Goal: Task Accomplishment & Management: Use online tool/utility

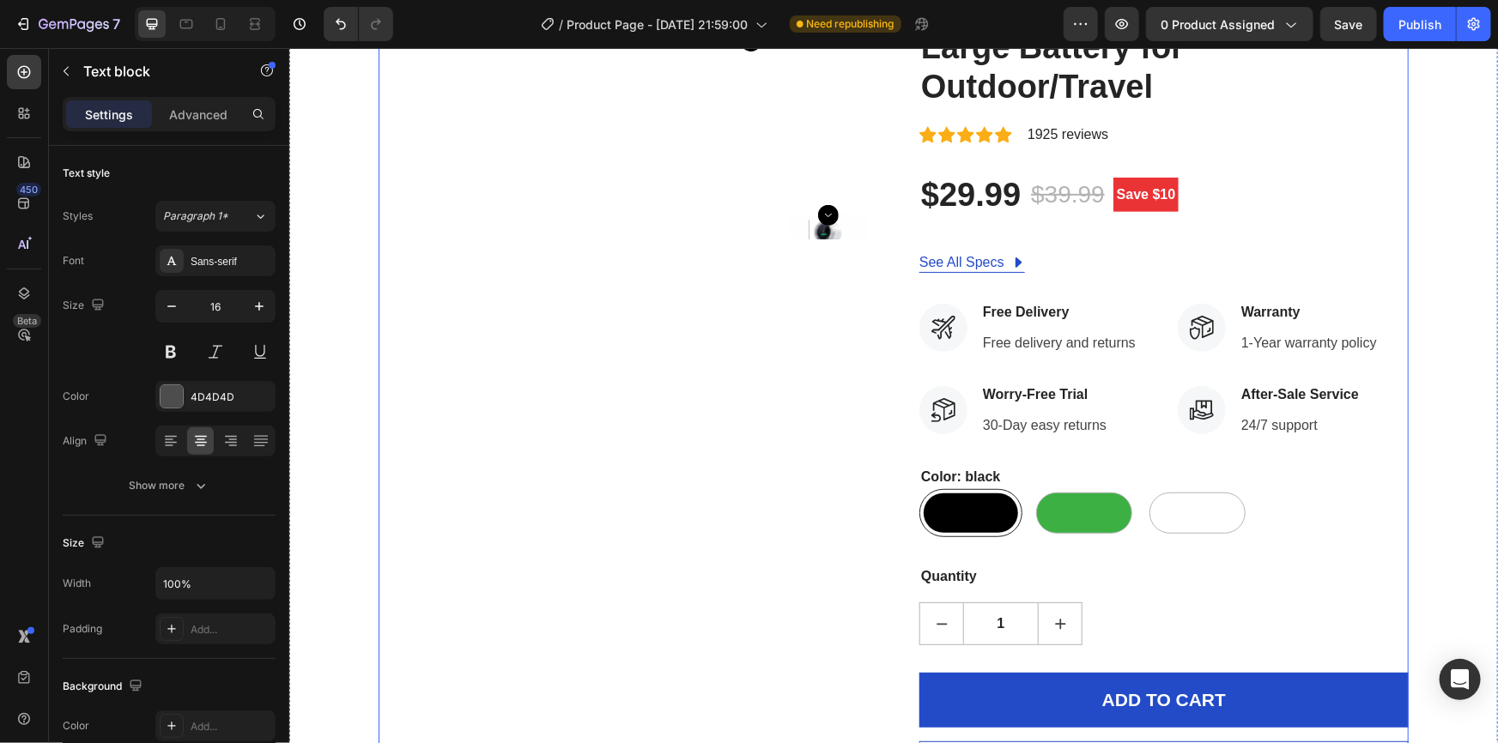
scroll to position [296, 0]
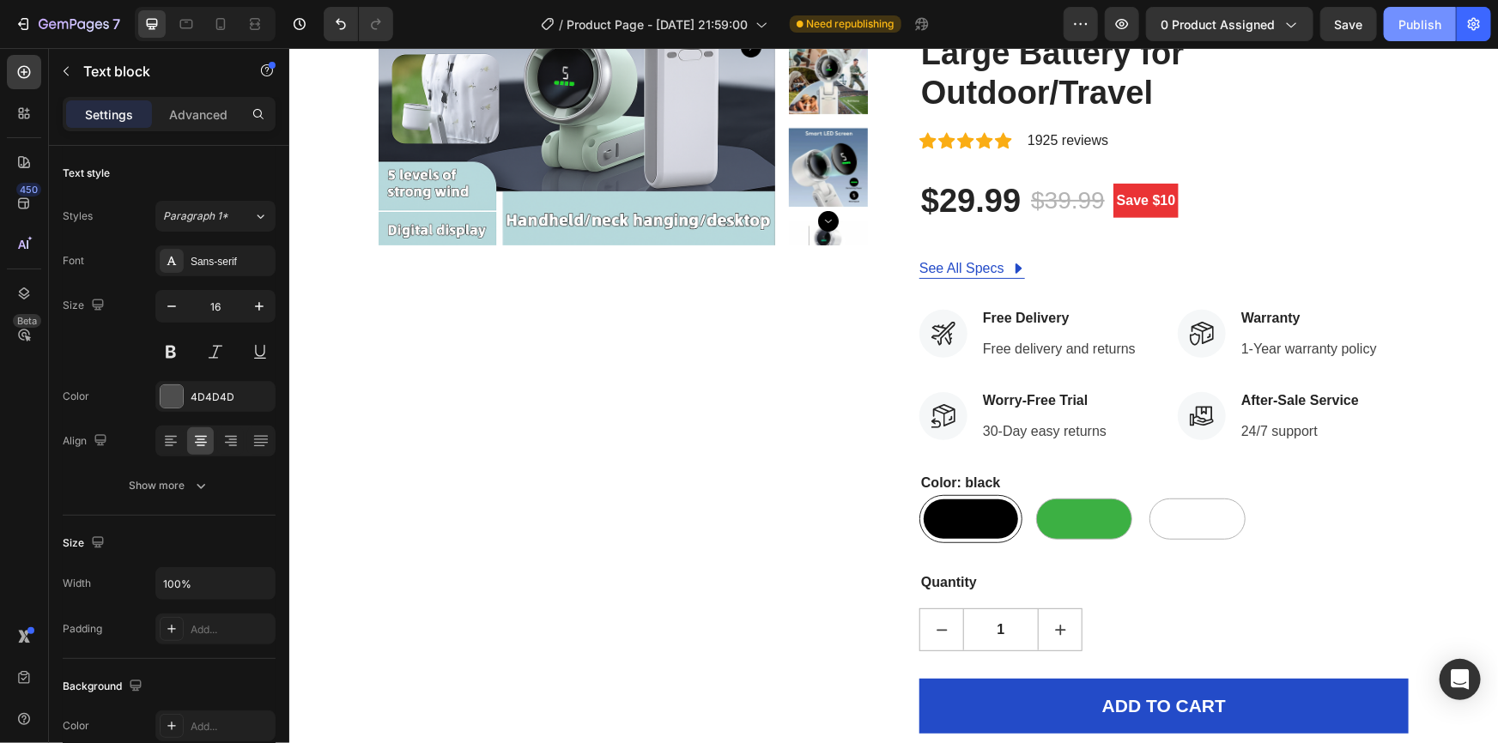
click at [1421, 24] on div "Publish" at bounding box center [1419, 24] width 43 height 18
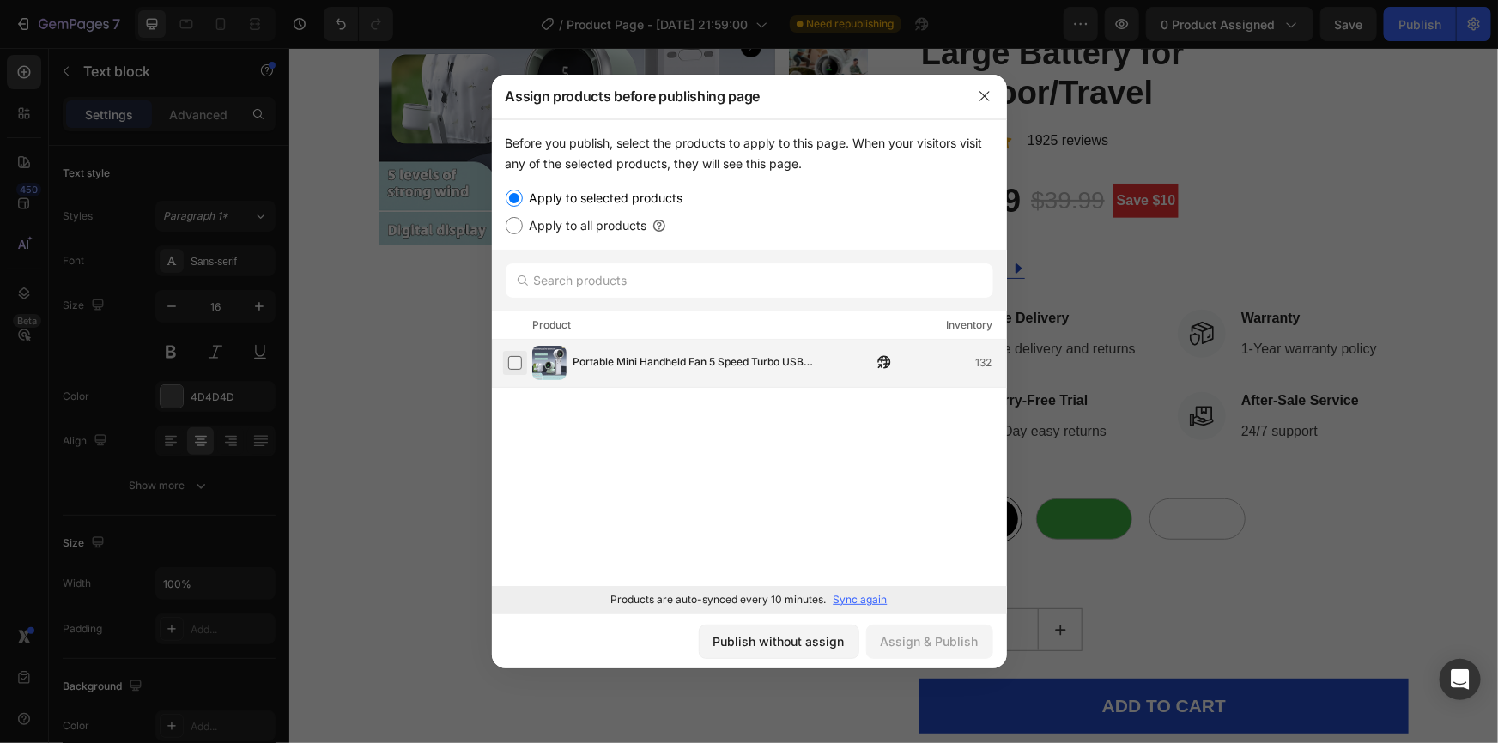
click at [508, 360] on label at bounding box center [515, 363] width 14 height 14
click at [936, 648] on div "Assign & Publish" at bounding box center [930, 642] width 98 height 18
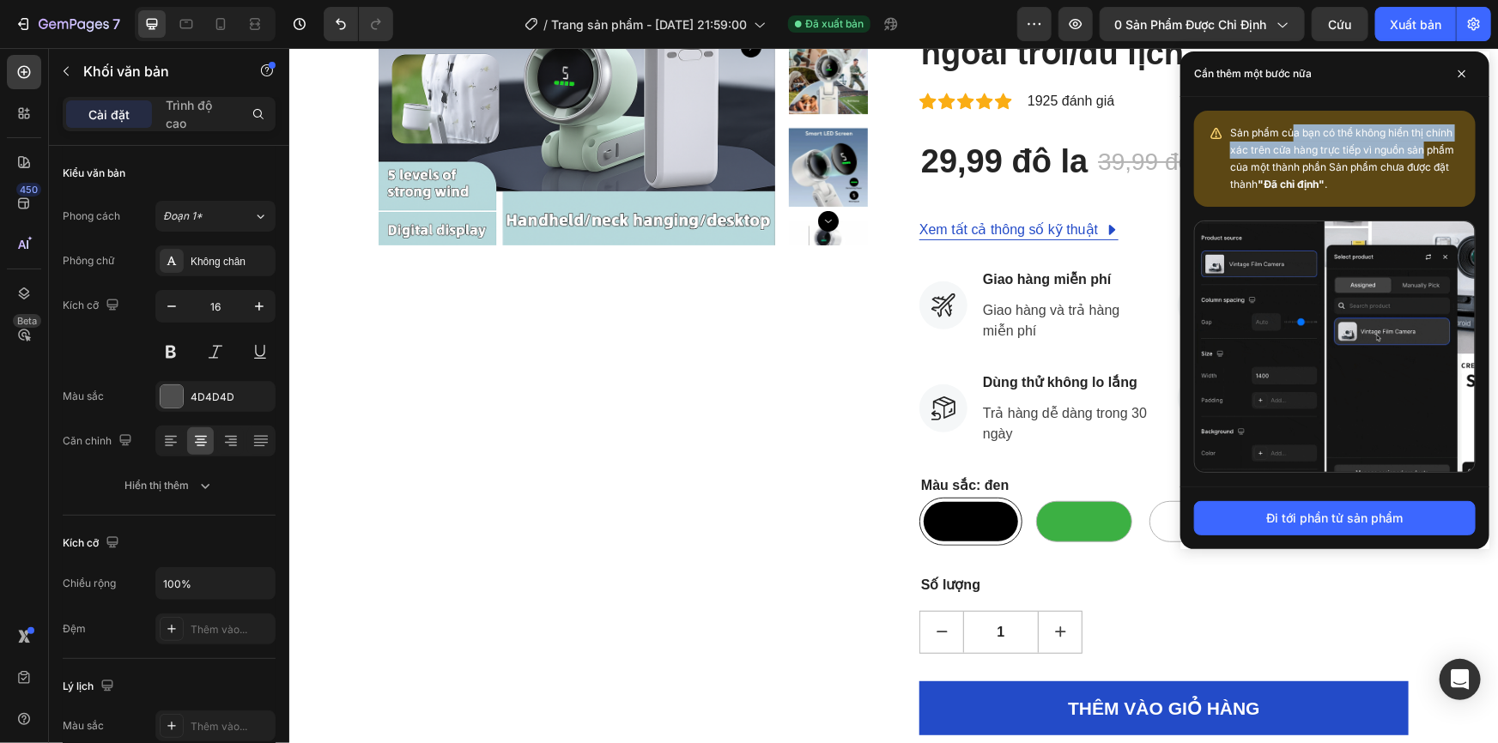
drag, startPoint x: 1294, startPoint y: 127, endPoint x: 1424, endPoint y: 151, distance: 132.7
click at [1424, 151] on font "Sản phẩm của bạn có thể không hiển thị chính xác trên cửa hàng trực tiếp vì ngu…" at bounding box center [1342, 158] width 224 height 64
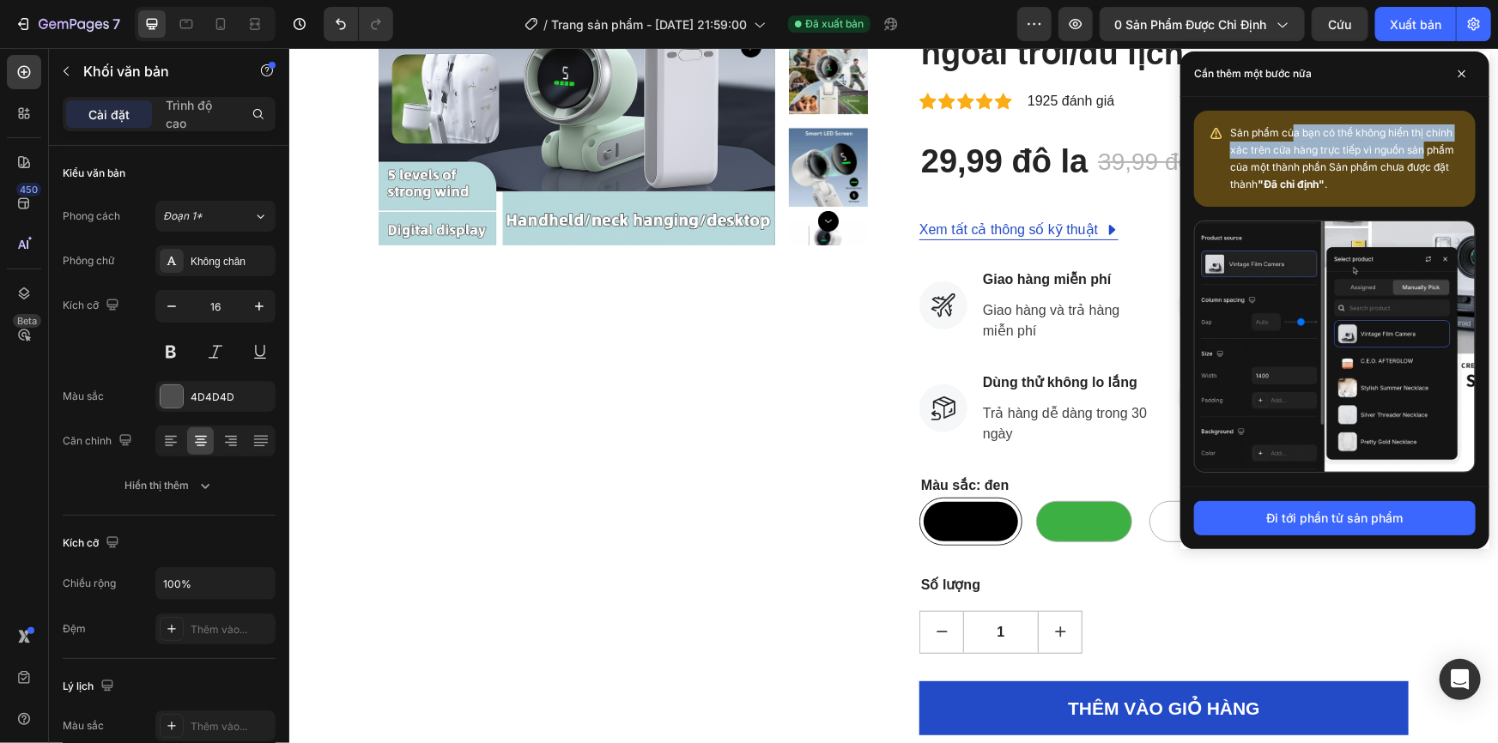
click at [1425, 154] on font "Sản phẩm của bạn có thể không hiển thị chính xác trên cửa hàng trực tiếp vì ngu…" at bounding box center [1342, 158] width 224 height 64
drag, startPoint x: 1333, startPoint y: 167, endPoint x: 1393, endPoint y: 168, distance: 60.1
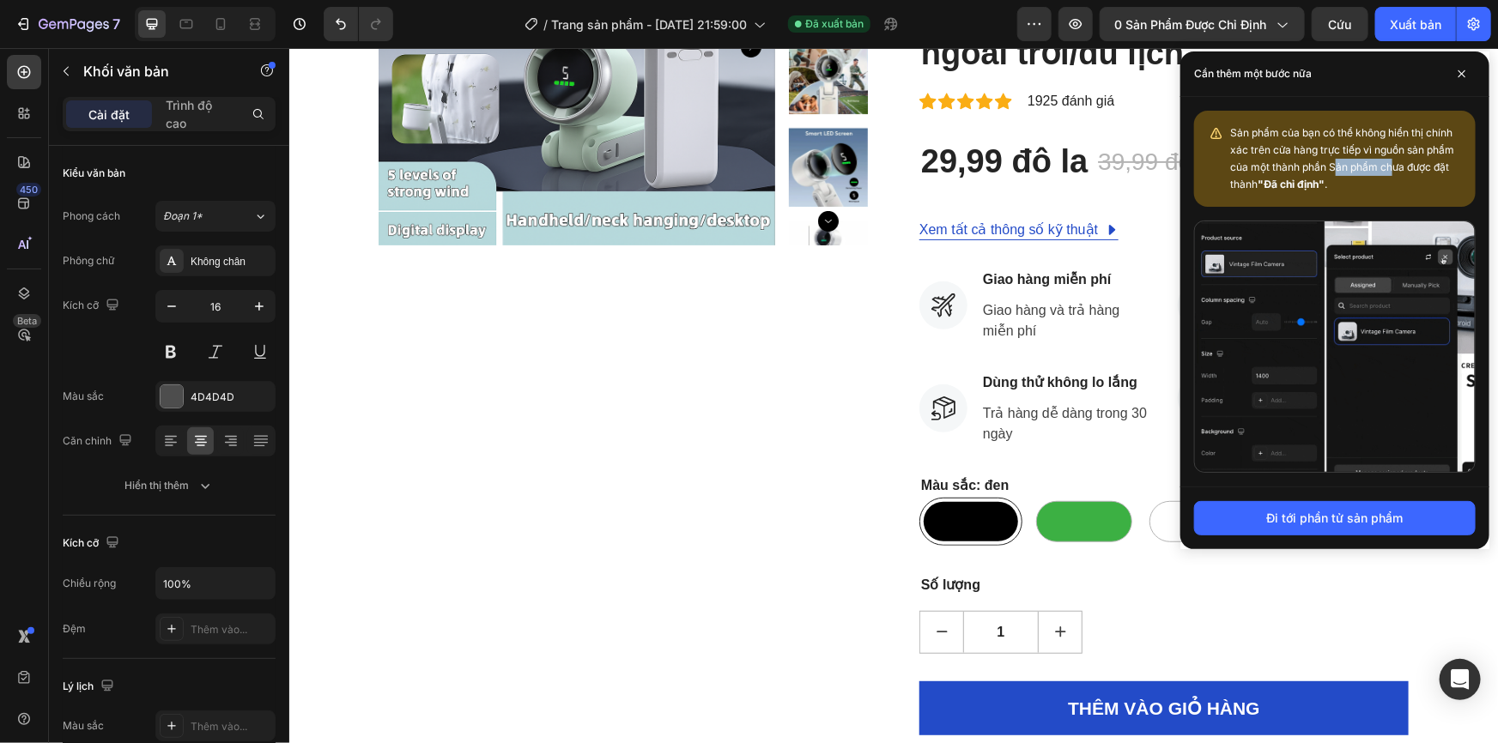
click at [1393, 168] on font "Sản phẩm của bạn có thể không hiển thị chính xác trên cửa hàng trực tiếp vì ngu…" at bounding box center [1342, 158] width 224 height 64
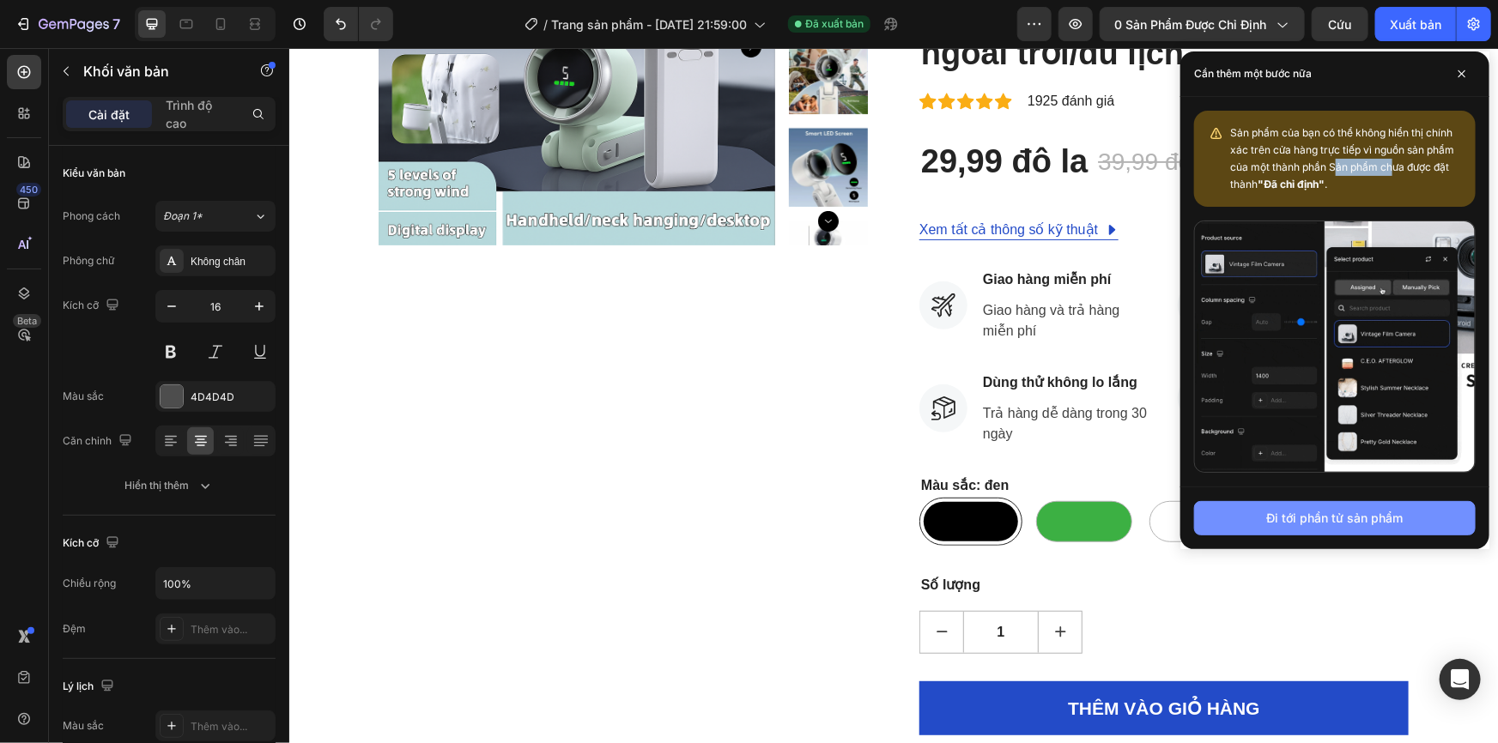
drag, startPoint x: 1289, startPoint y: 523, endPoint x: 1253, endPoint y: 521, distance: 36.1
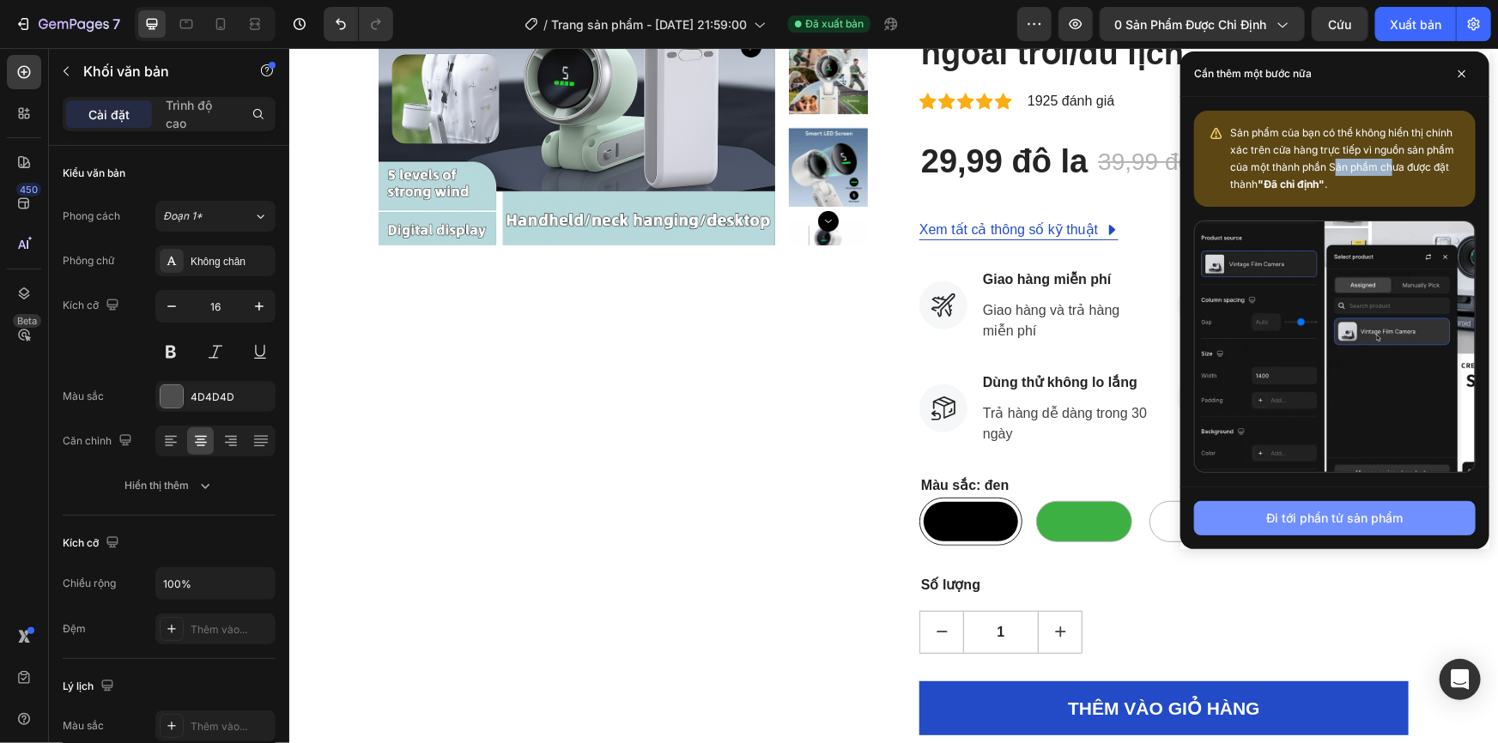
click at [1289, 523] on font "Đi tới phần tử sản phẩm" at bounding box center [1335, 518] width 136 height 15
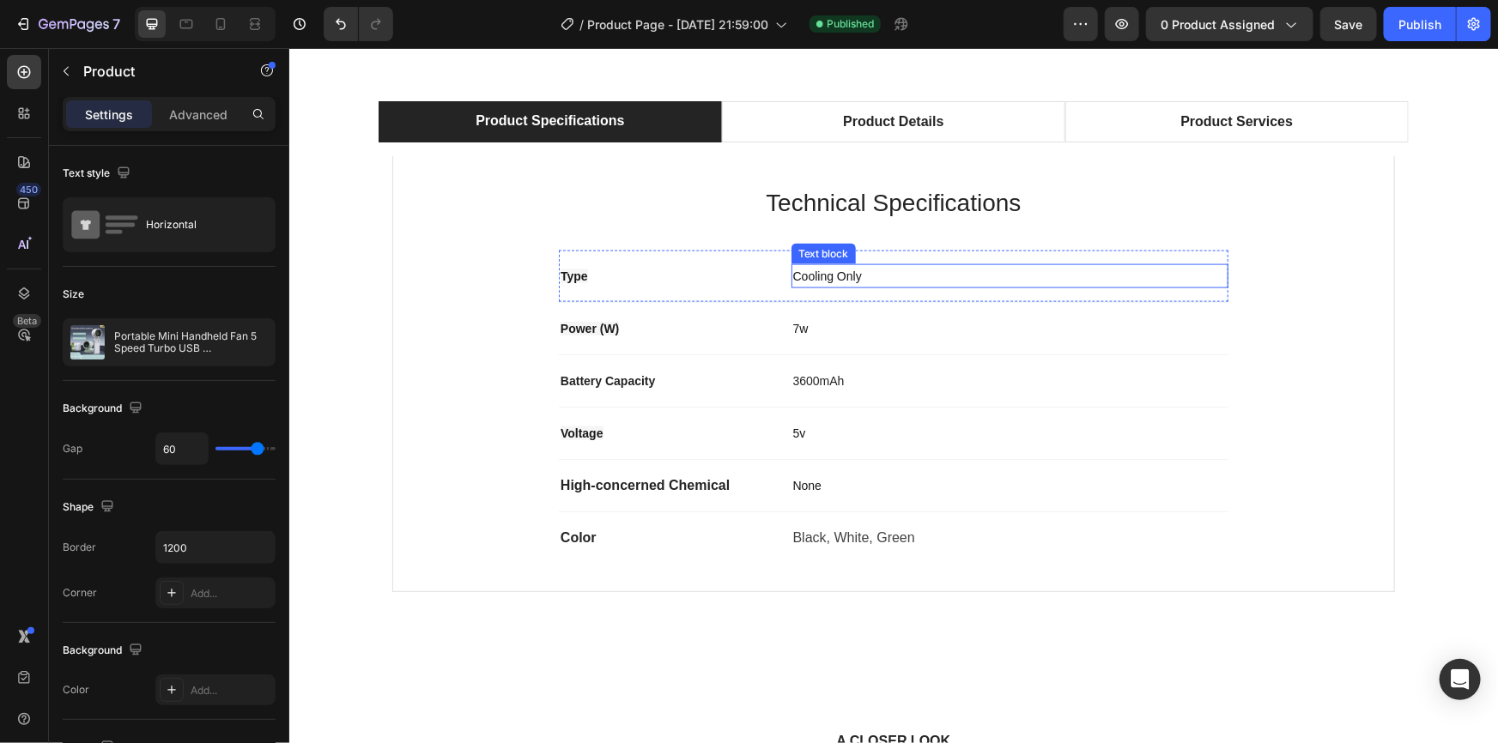
scroll to position [1233, 0]
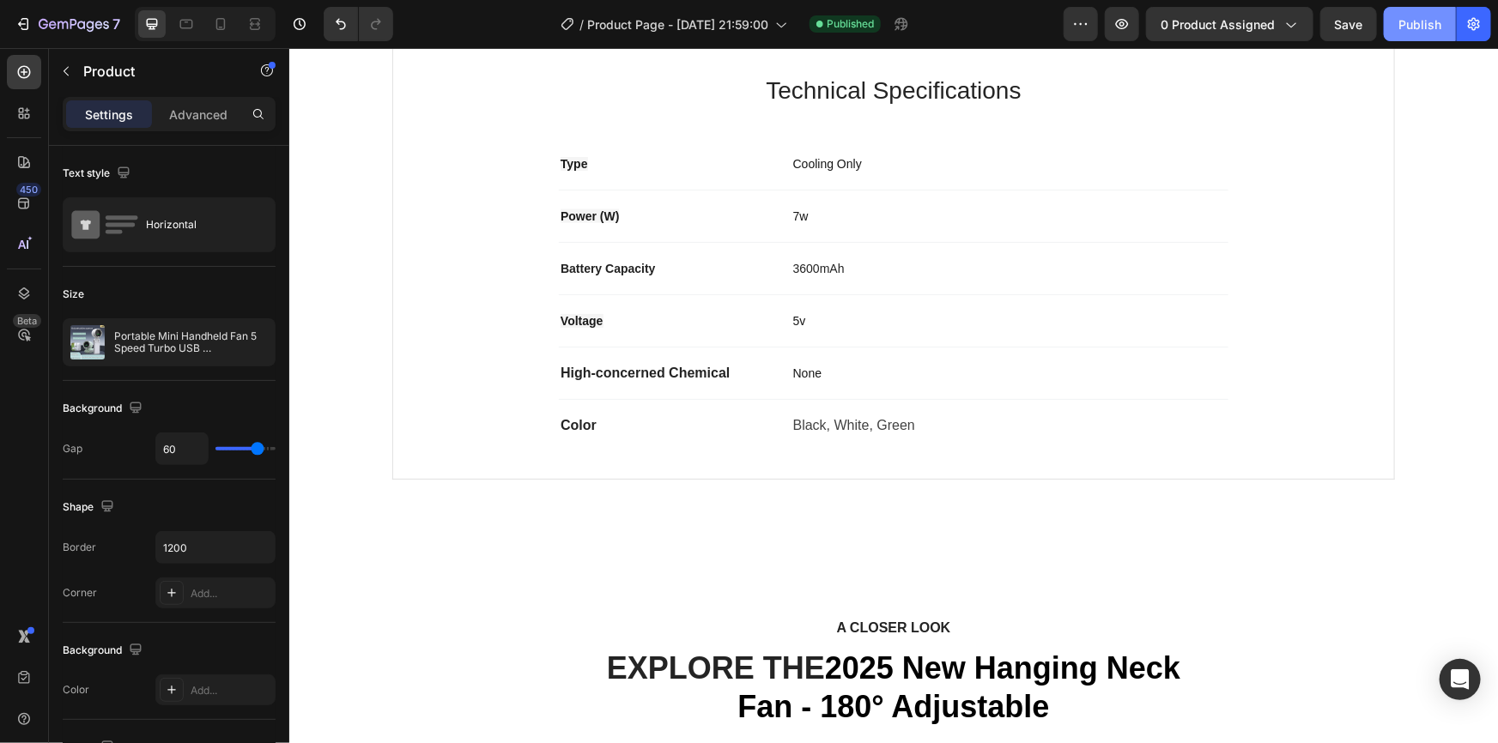
click at [1416, 25] on div "Publish" at bounding box center [1419, 24] width 43 height 18
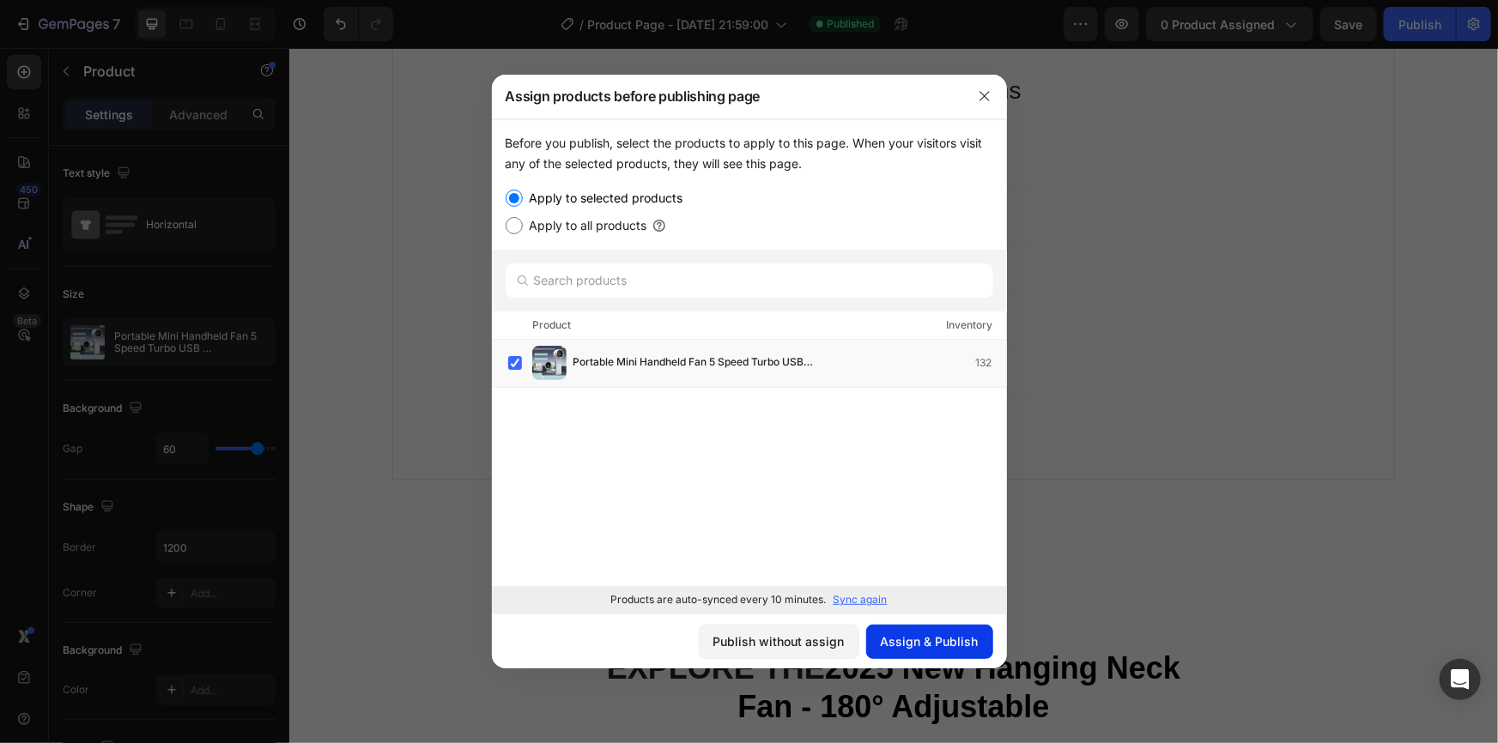
click at [918, 652] on button "Assign & Publish" at bounding box center [929, 642] width 127 height 34
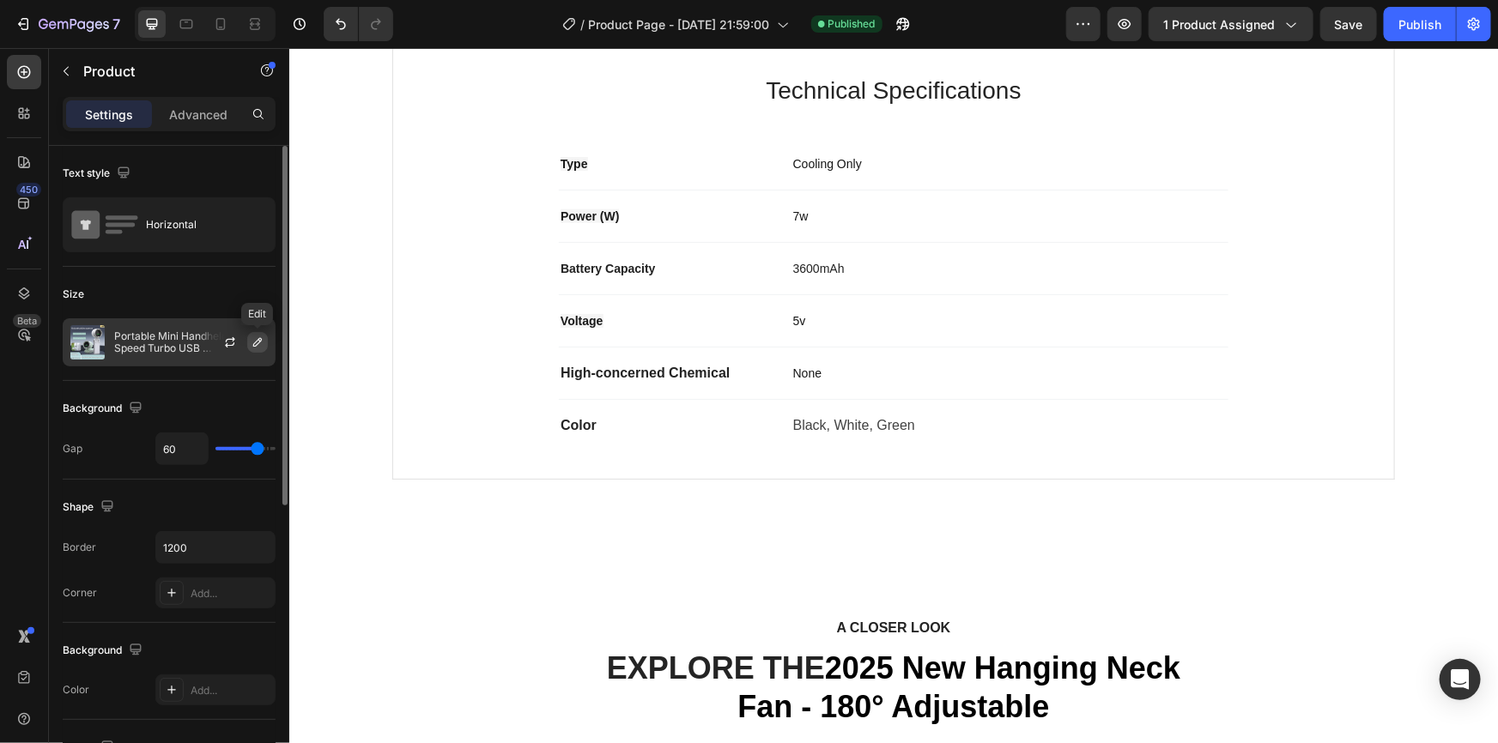
click at [257, 341] on icon "button" at bounding box center [257, 342] width 9 height 9
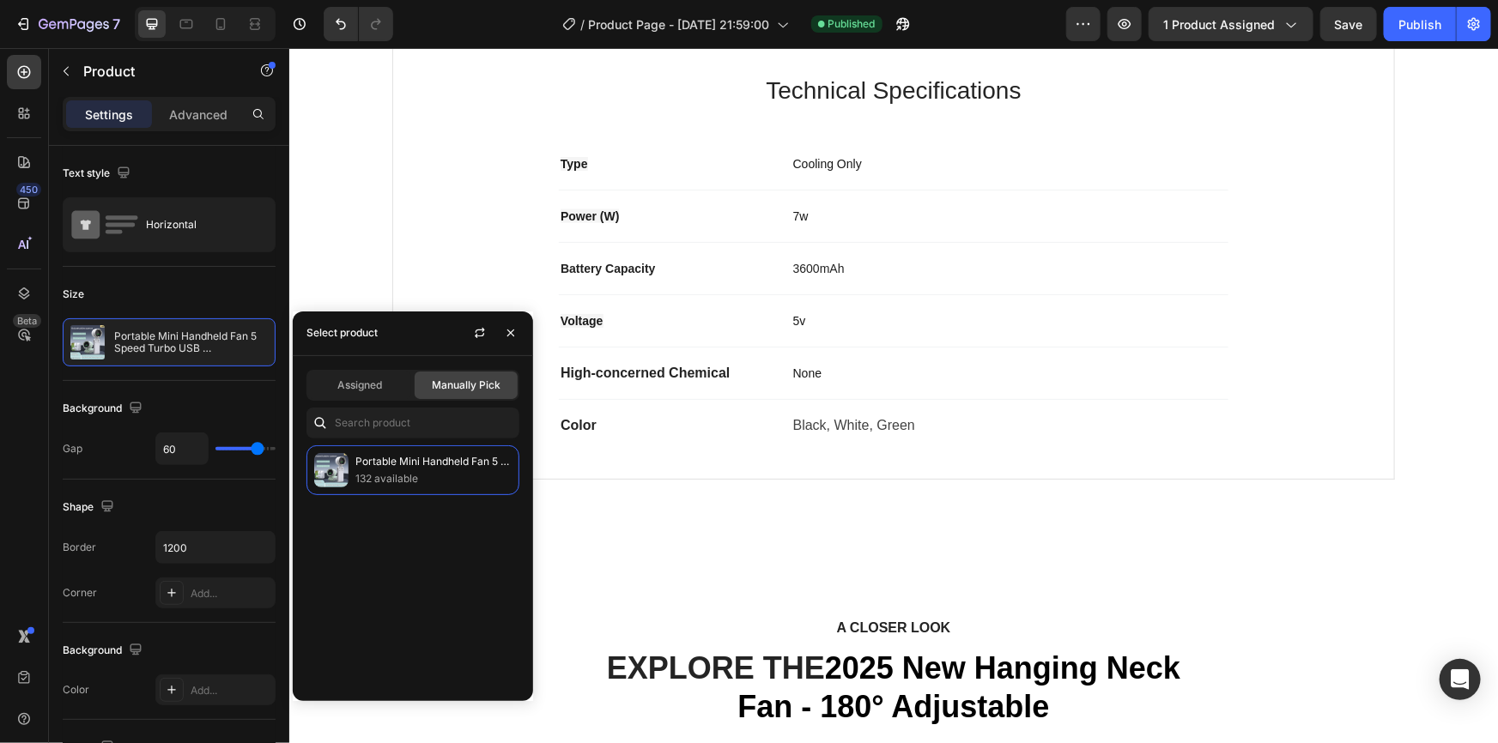
click at [345, 374] on div "Assigned" at bounding box center [359, 385] width 103 height 27
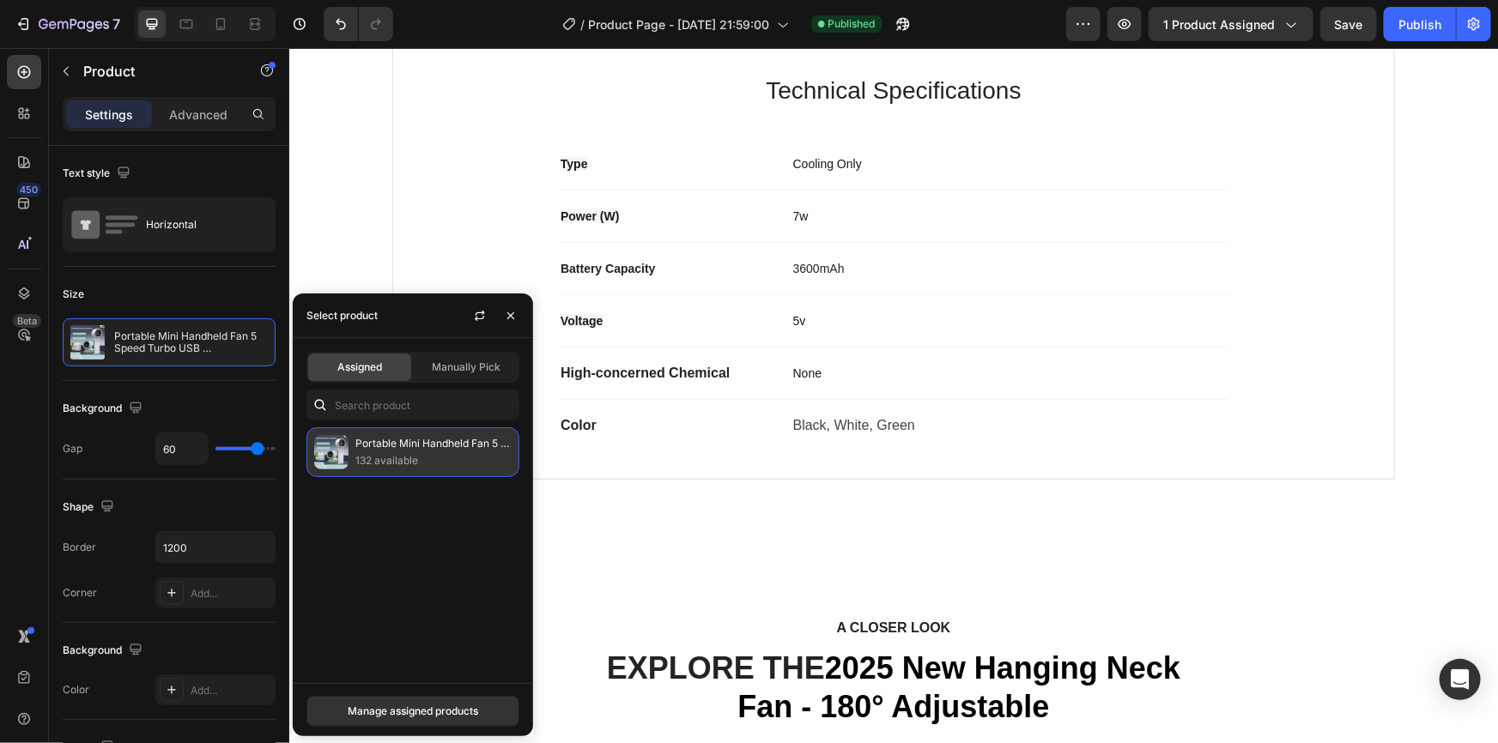
click at [407, 455] on p "132 available" at bounding box center [433, 460] width 156 height 17
click at [407, 461] on p "132 available" at bounding box center [433, 460] width 156 height 17
click at [382, 714] on div "Manage assigned products" at bounding box center [413, 711] width 130 height 15
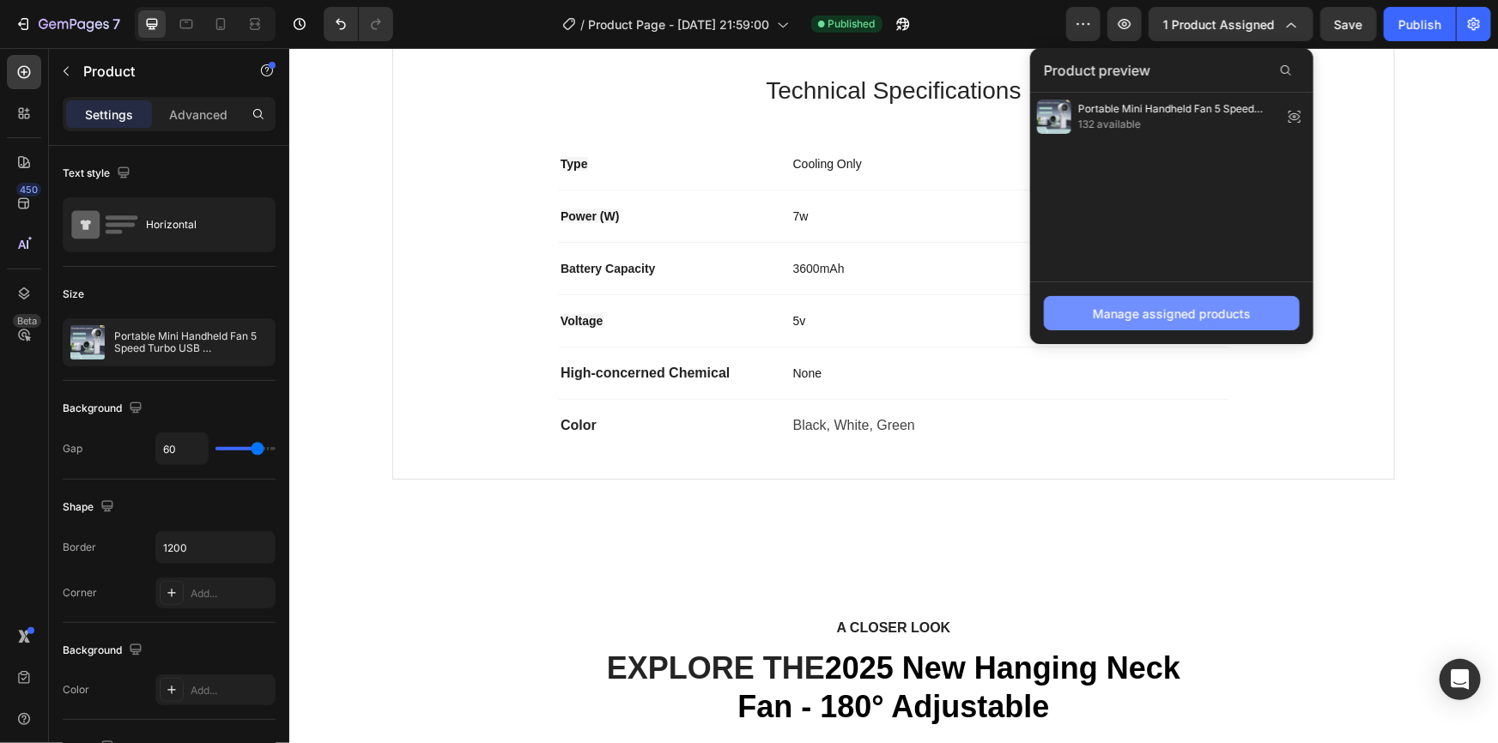
click at [1133, 320] on div "Manage assigned products" at bounding box center [1172, 314] width 158 height 18
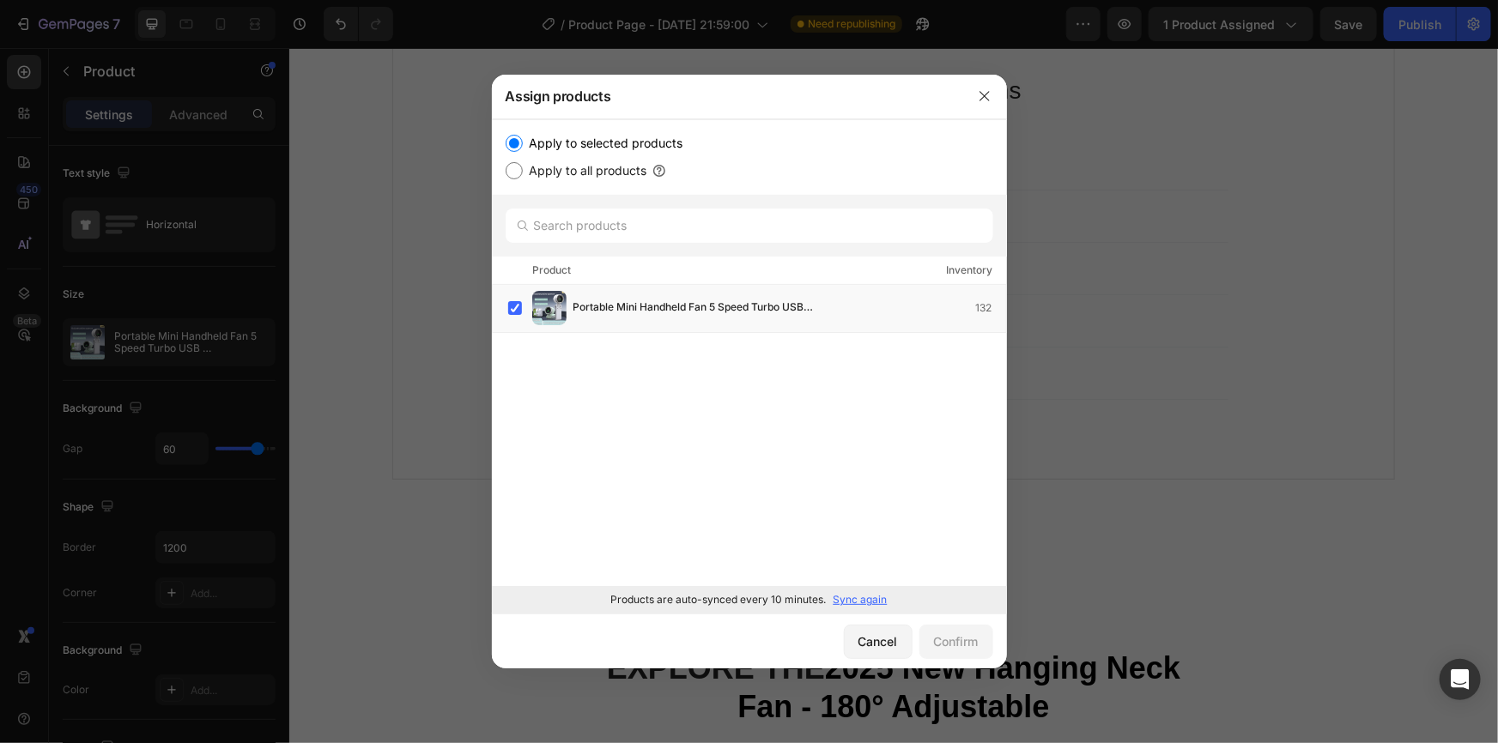
click at [524, 172] on label "Apply to all products" at bounding box center [585, 171] width 124 height 21
click at [523, 172] on input "Apply to all products" at bounding box center [514, 170] width 17 height 17
radio input "true"
click at [532, 151] on label "Apply to selected products" at bounding box center [603, 143] width 161 height 21
click at [523, 151] on input "Apply to selected products" at bounding box center [514, 143] width 17 height 17
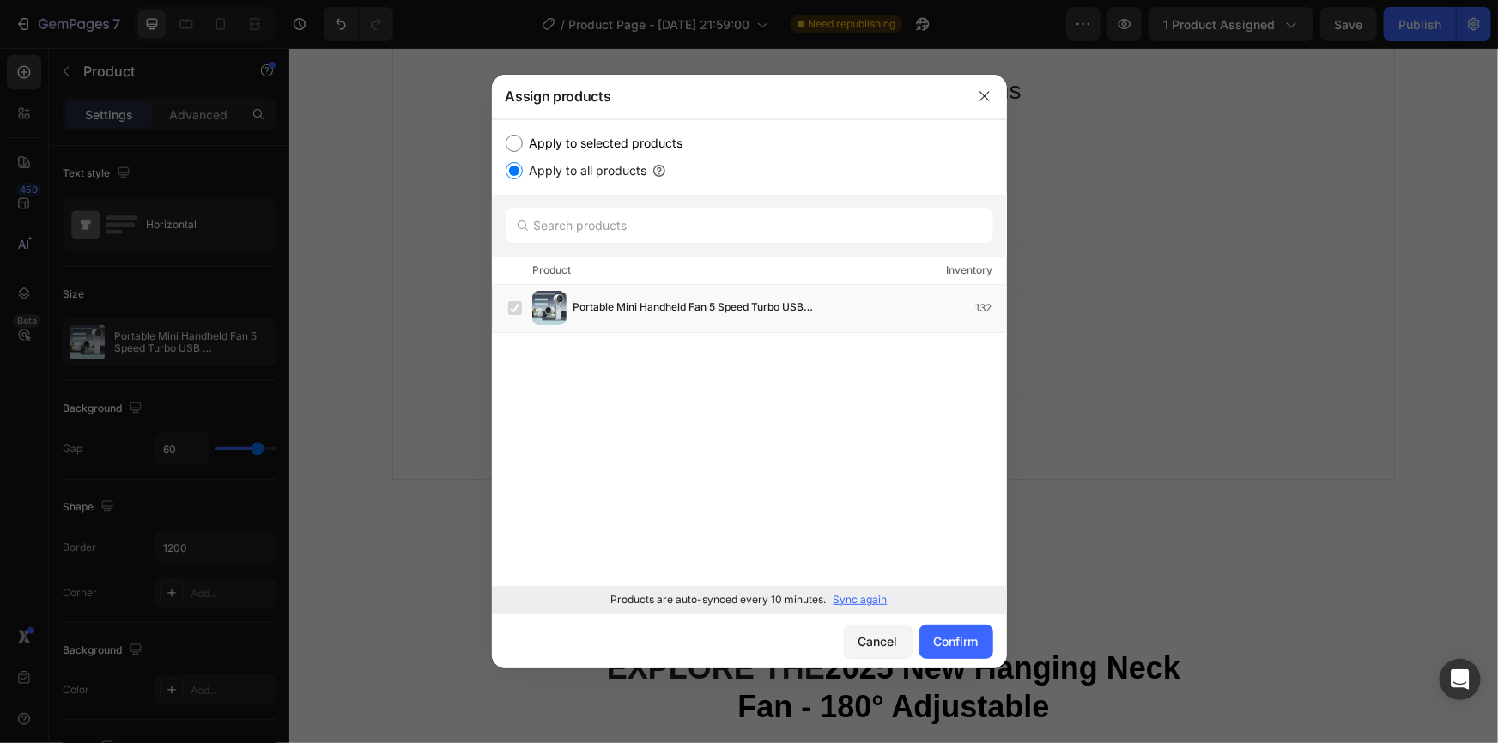
radio input "true"
click at [523, 167] on label "Apply to all products" at bounding box center [585, 171] width 124 height 21
click at [523, 167] on input "Apply to all products" at bounding box center [514, 170] width 17 height 17
radio input "true"
click at [968, 635] on div "Confirm" at bounding box center [956, 642] width 45 height 18
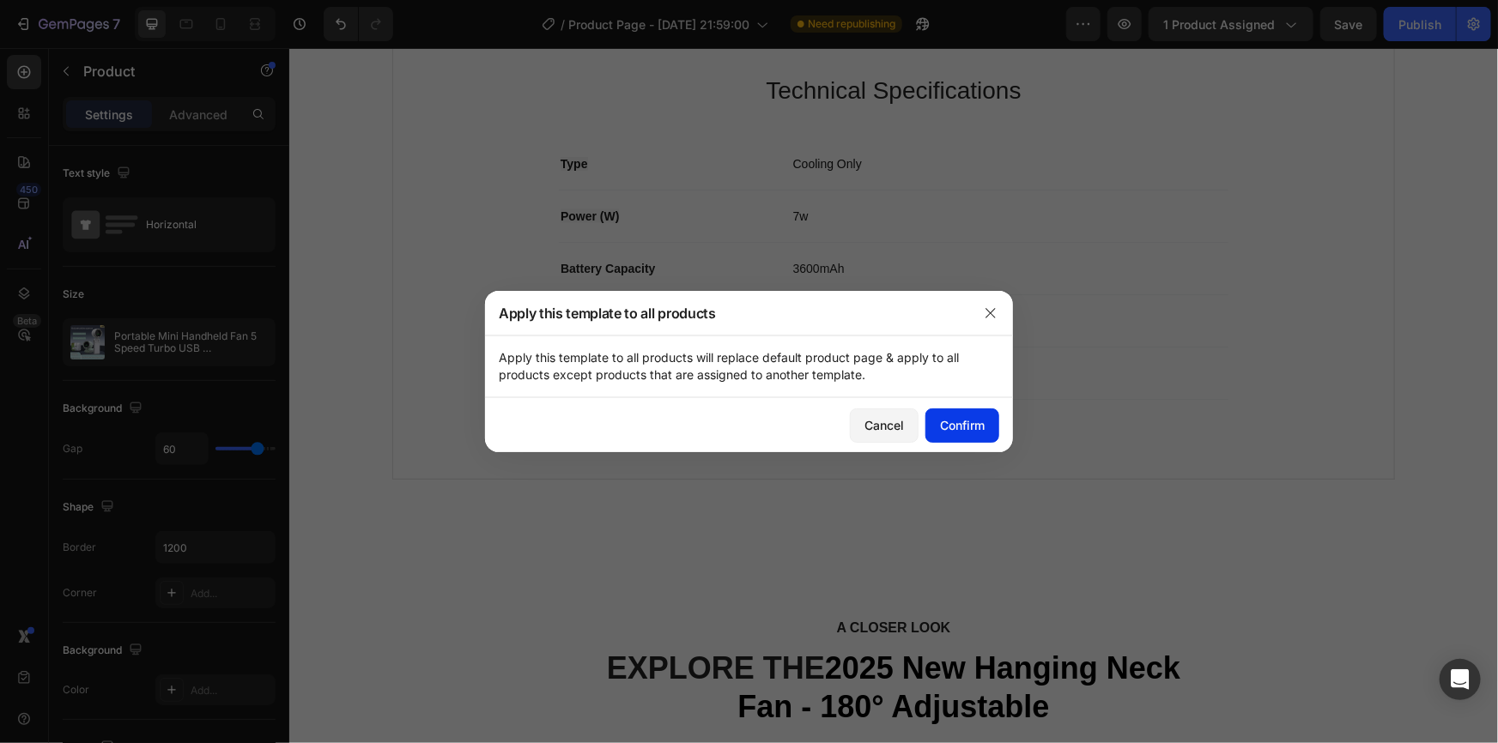
click at [970, 428] on div "Confirm" at bounding box center [962, 425] width 45 height 18
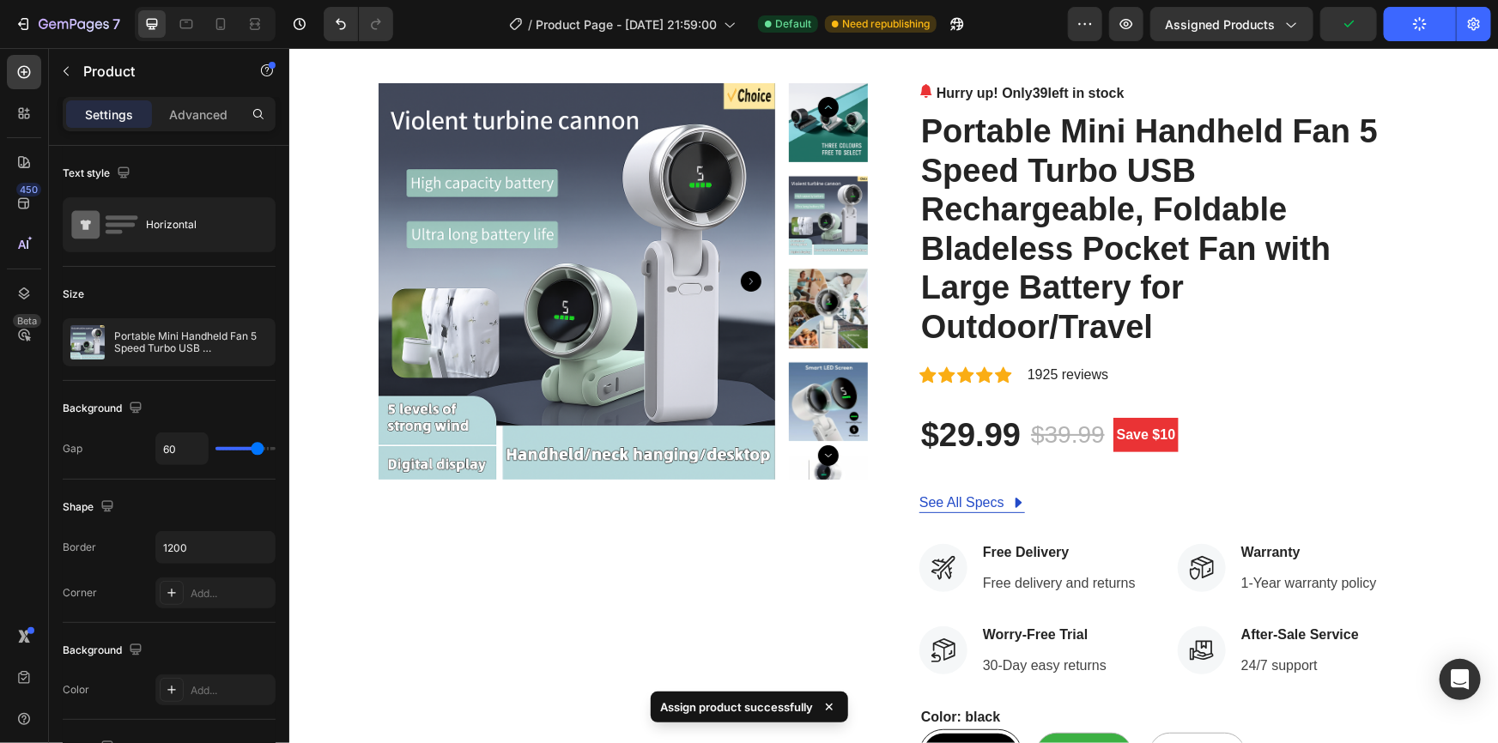
scroll to position [0, 0]
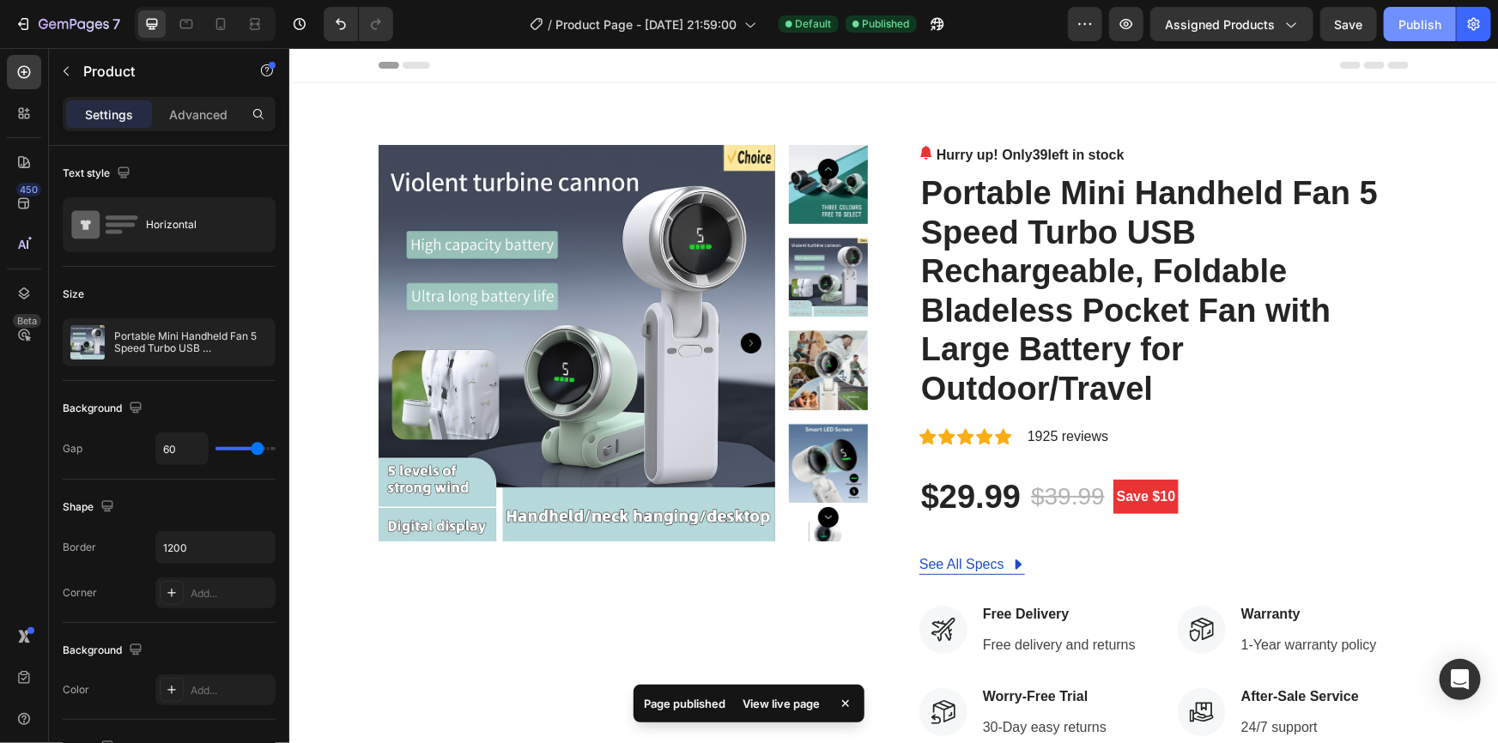
click at [1425, 33] on div "Publish" at bounding box center [1419, 24] width 43 height 18
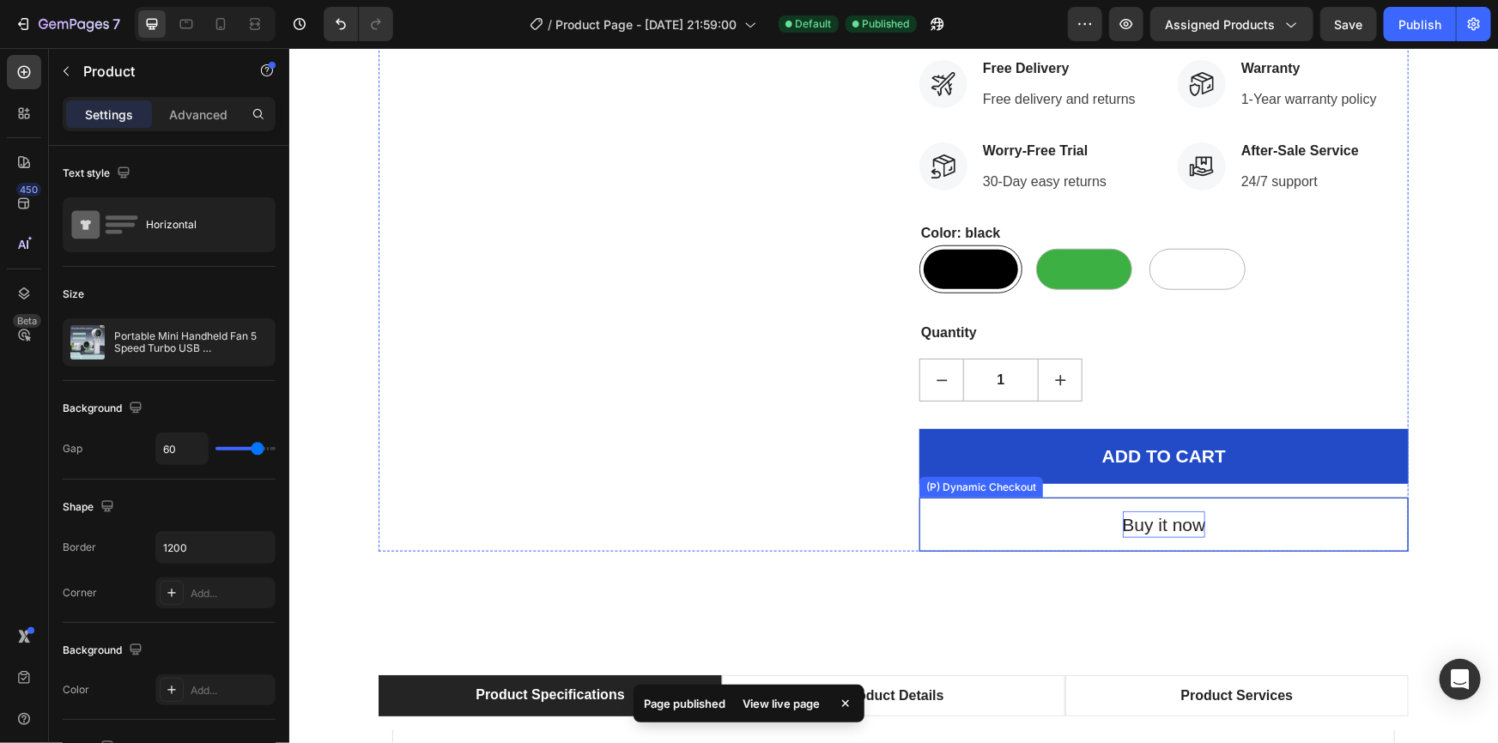
scroll to position [858, 0]
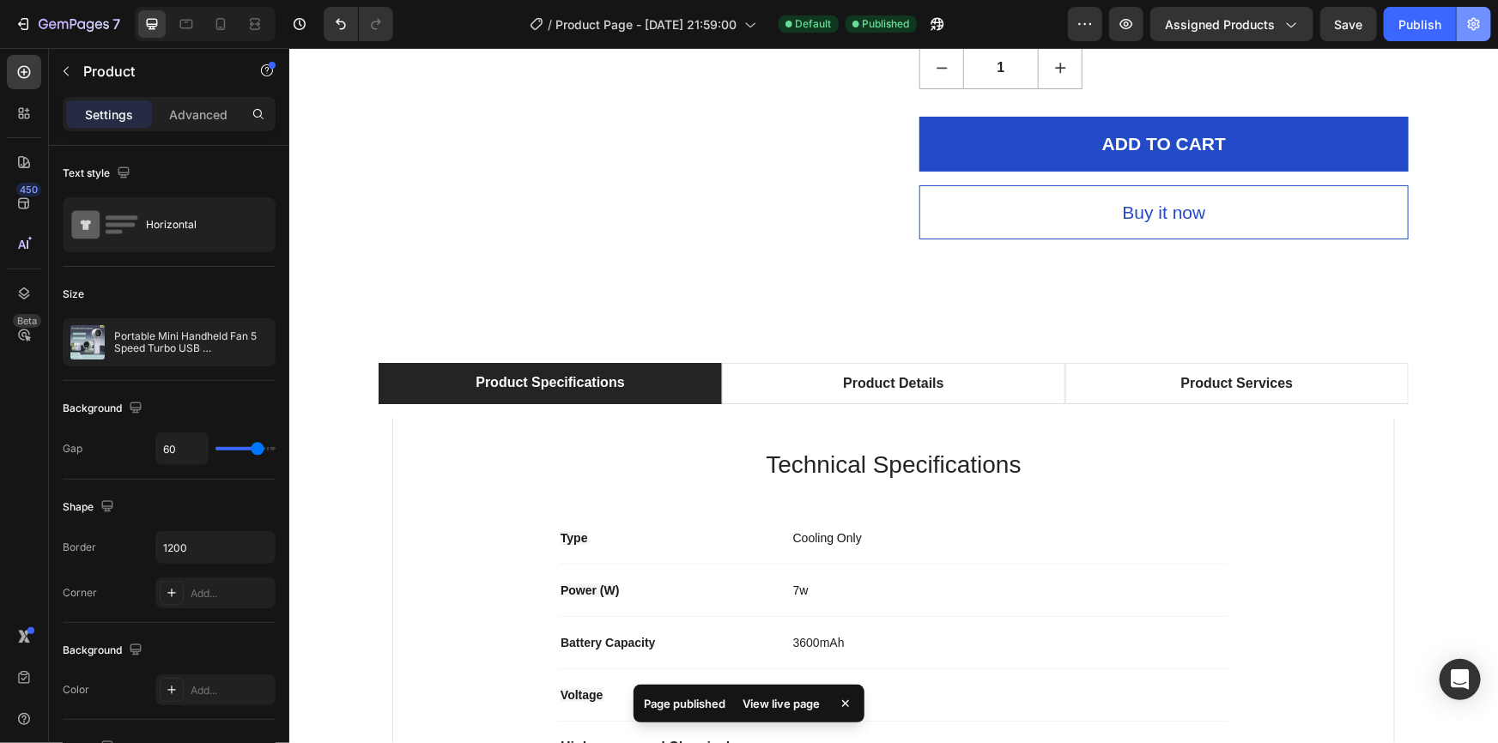
click at [1472, 30] on icon "button" at bounding box center [1473, 23] width 17 height 17
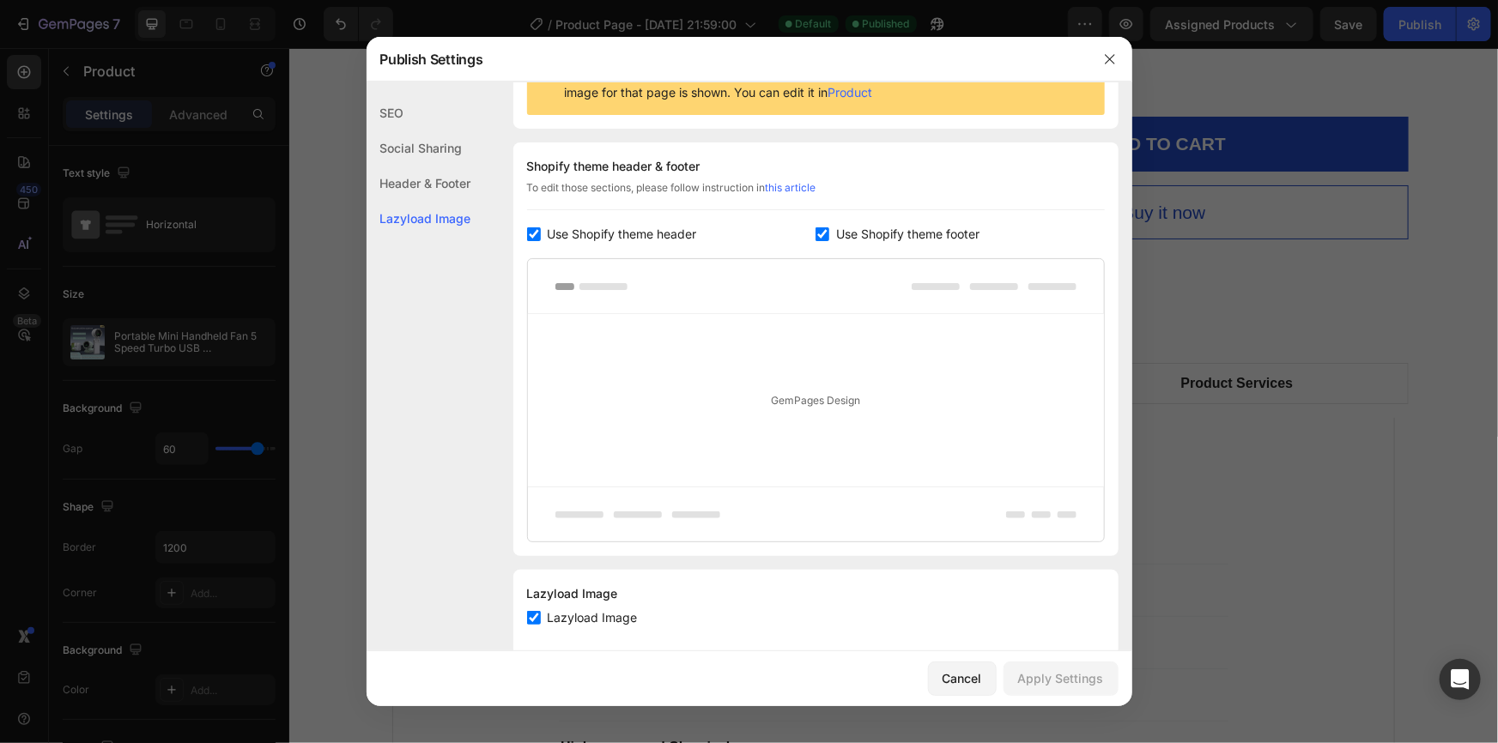
scroll to position [237, 0]
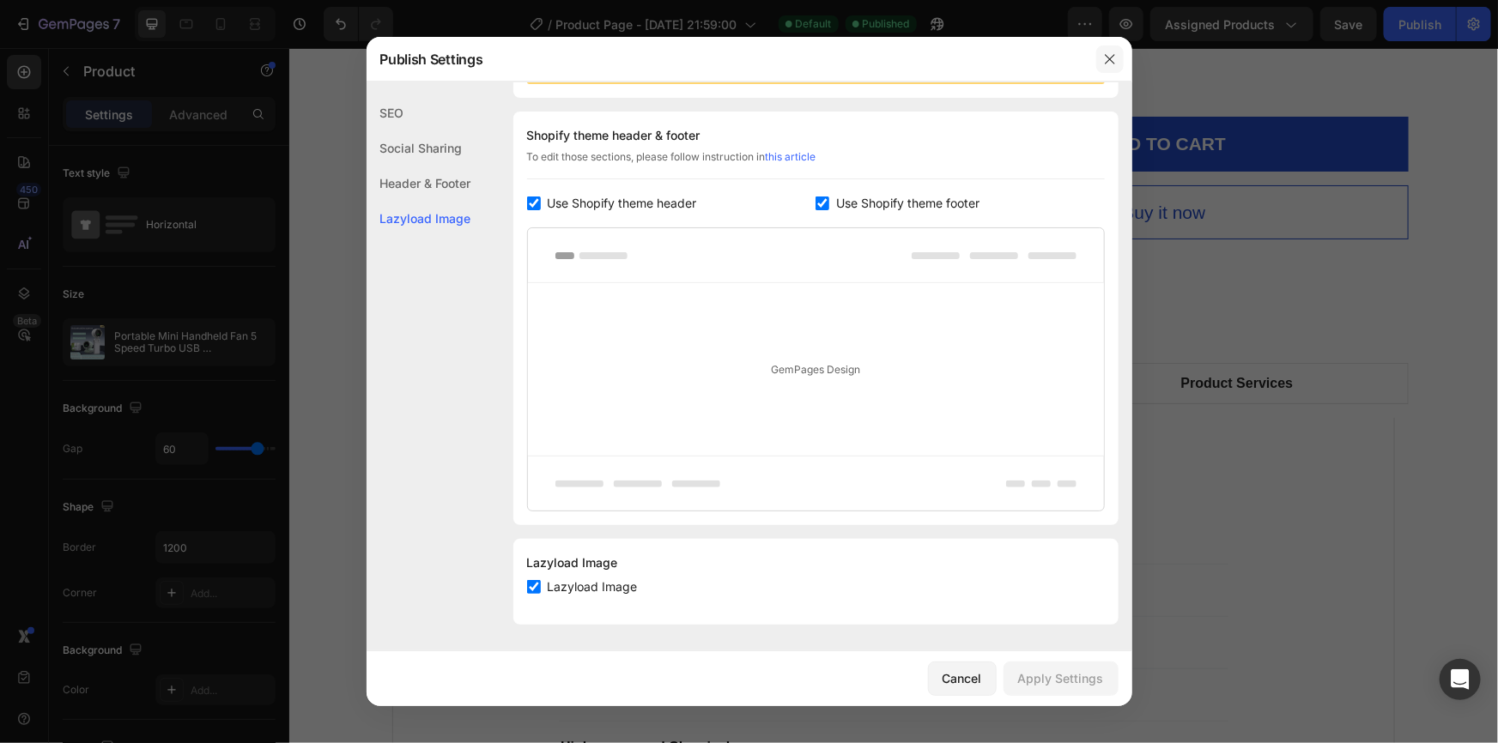
click at [1116, 58] on icon "button" at bounding box center [1110, 59] width 14 height 14
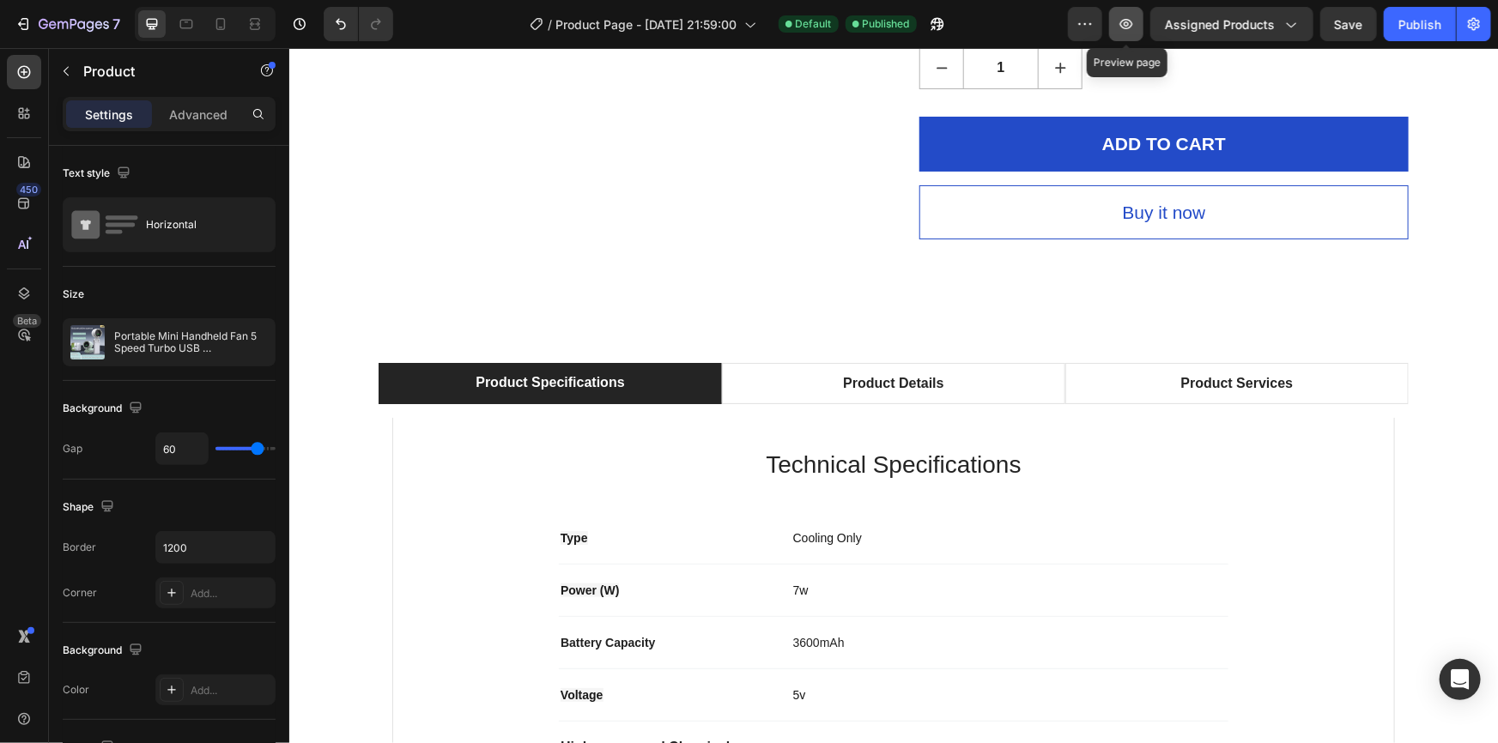
click at [1124, 27] on icon "button" at bounding box center [1126, 23] width 17 height 17
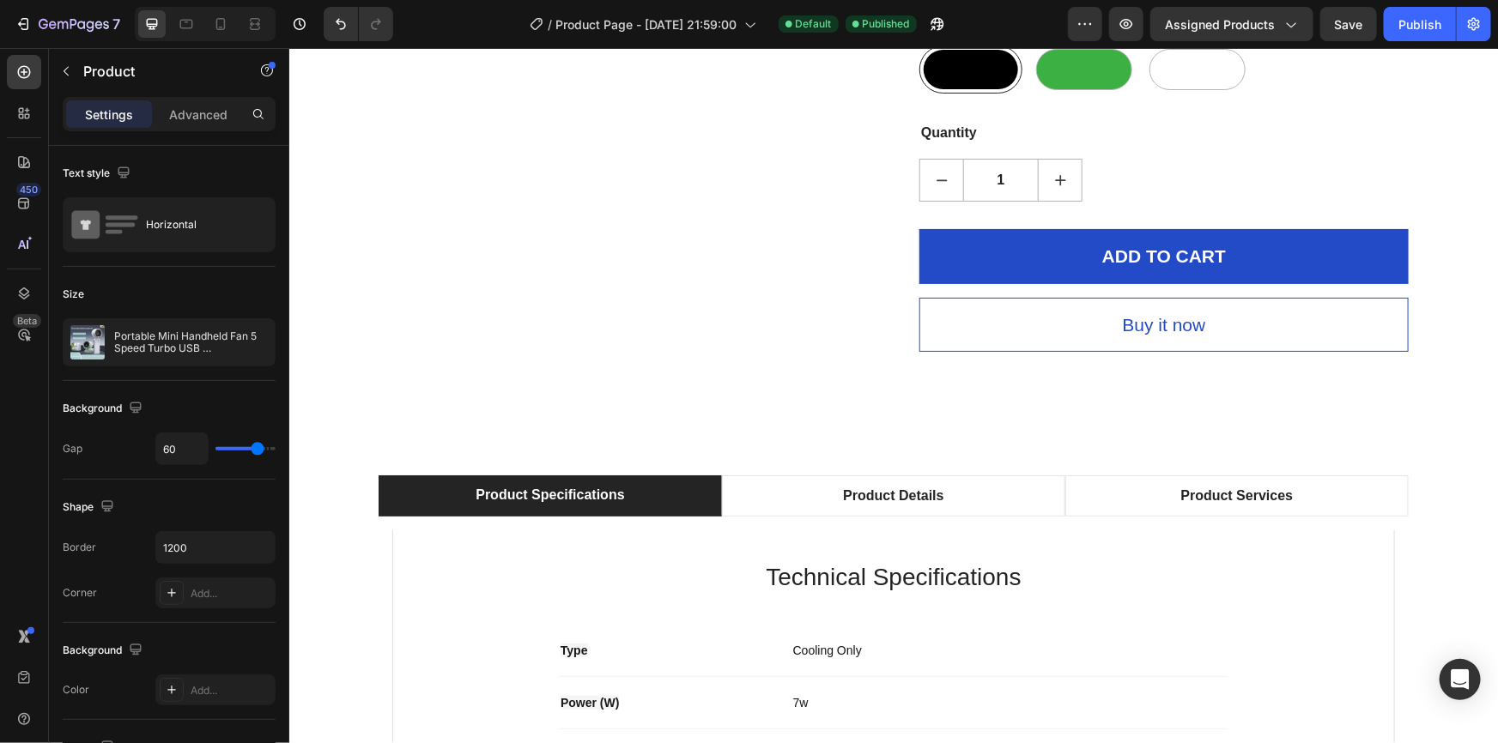
scroll to position [702, 0]
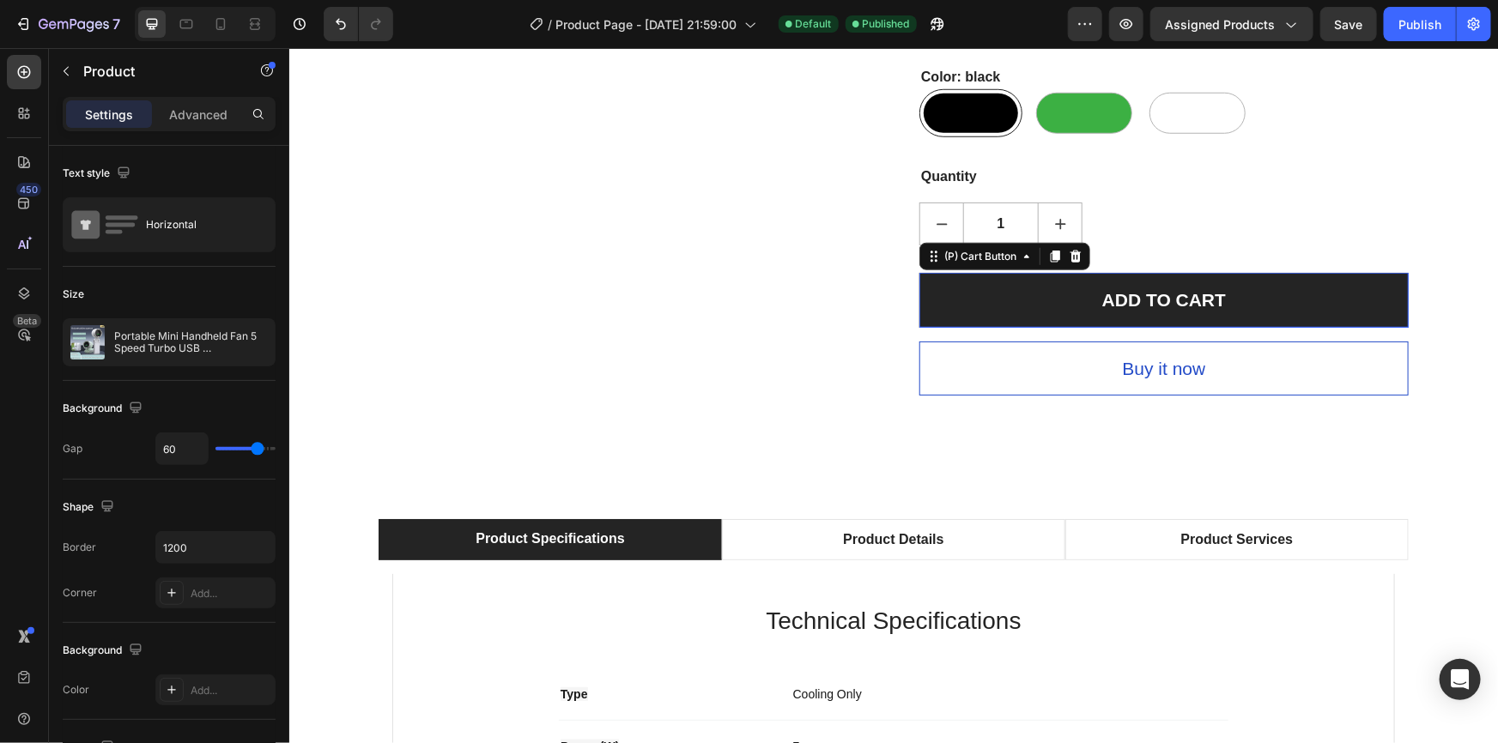
click at [993, 323] on button "ADD TO CART" at bounding box center [1163, 299] width 489 height 55
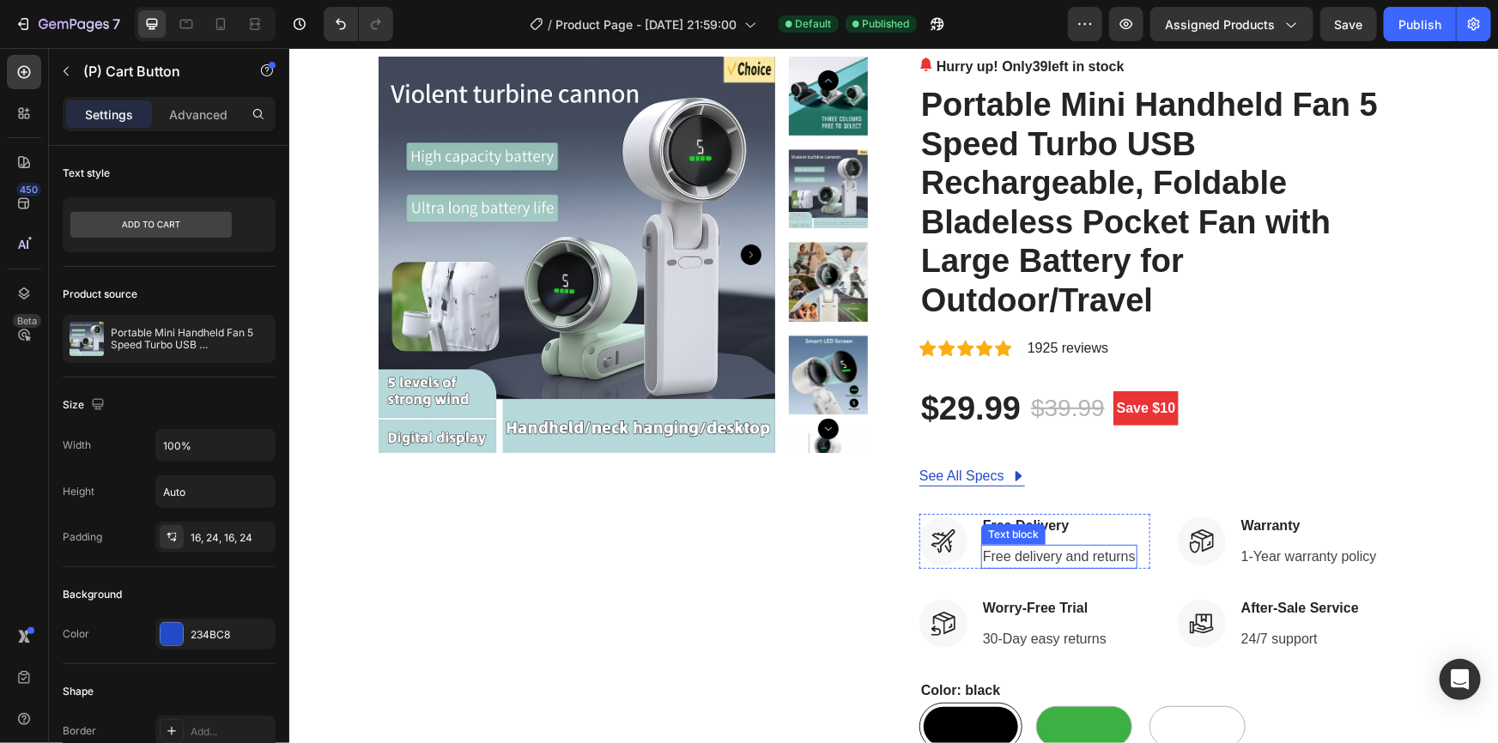
scroll to position [77, 0]
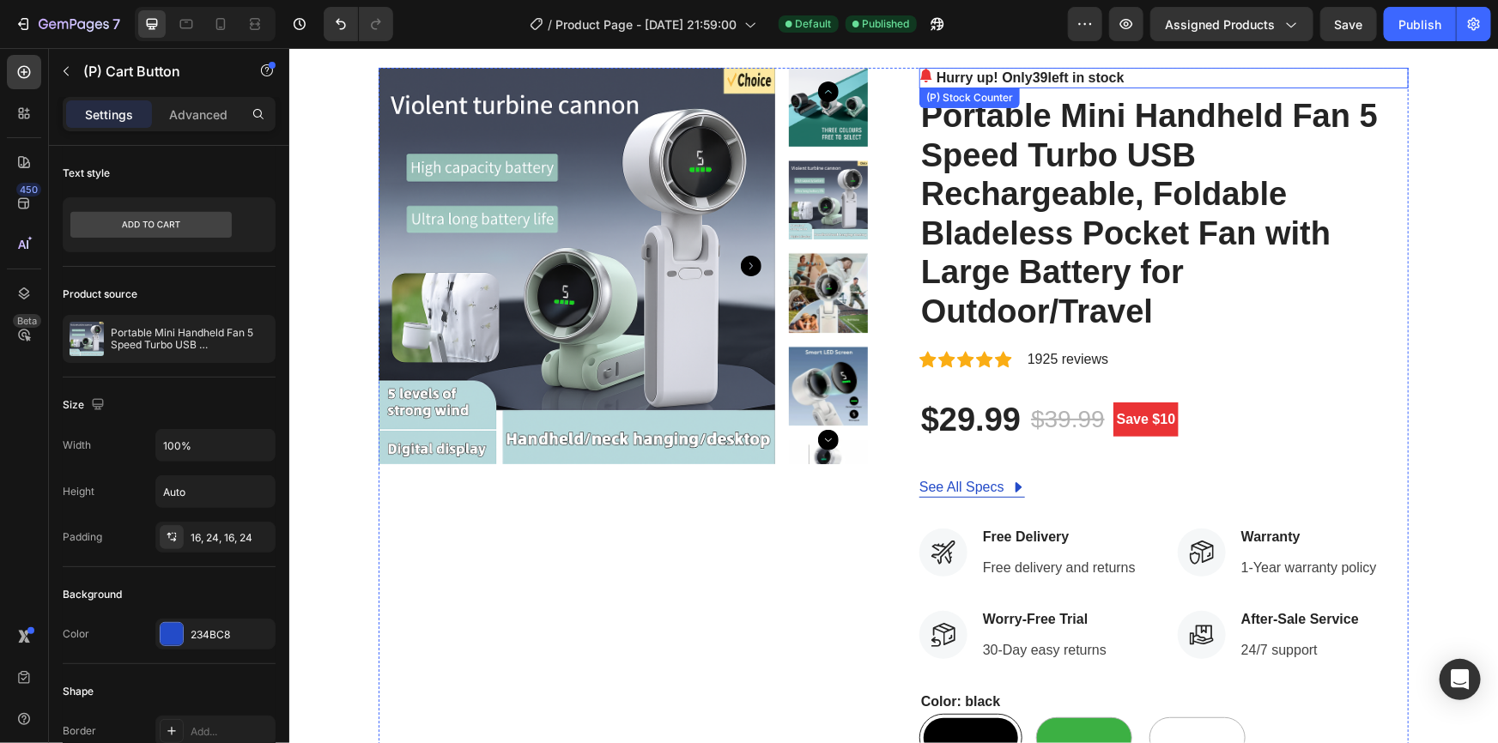
click at [949, 74] on p "Hurry up! Only 39 left in stock" at bounding box center [1030, 77] width 188 height 21
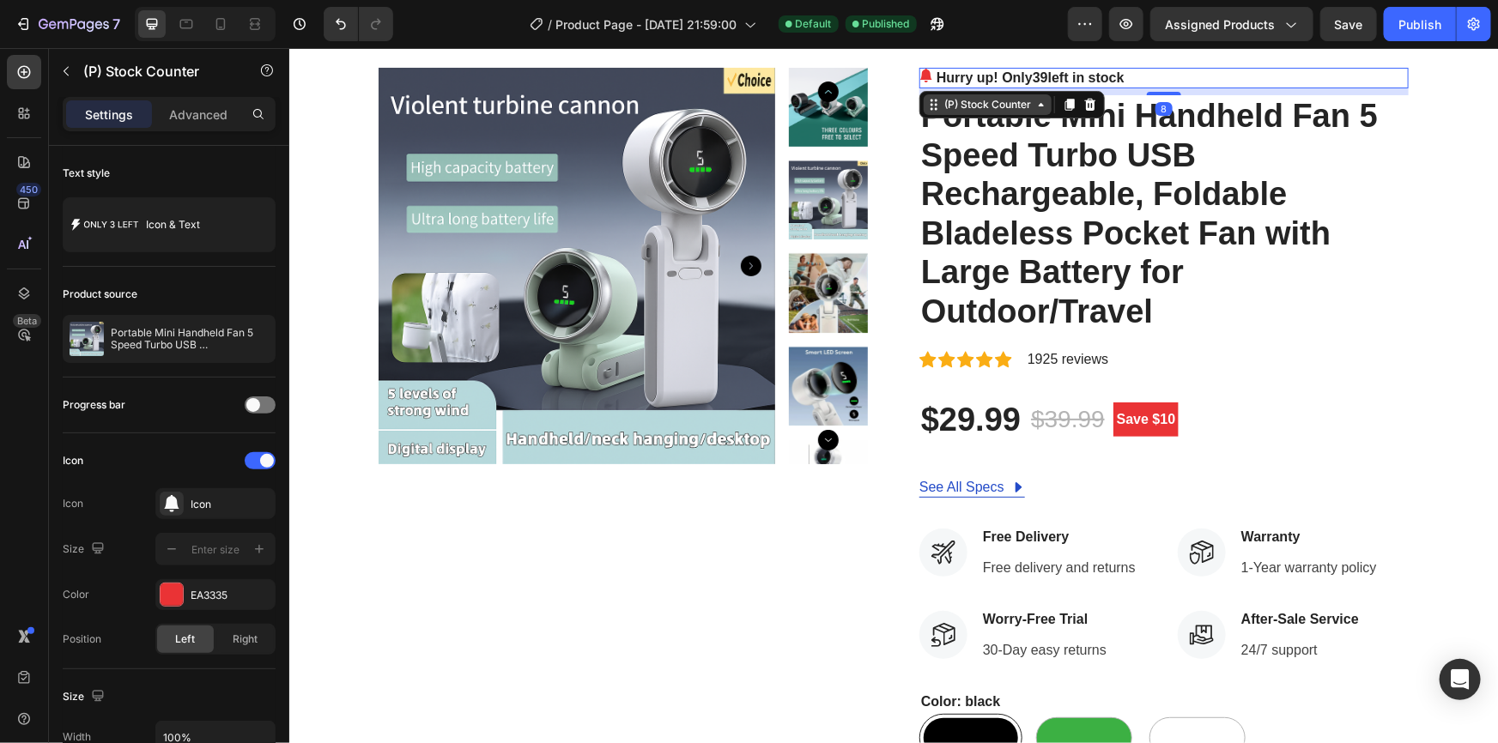
click at [1020, 103] on div "(P) Stock Counter" at bounding box center [987, 103] width 94 height 15
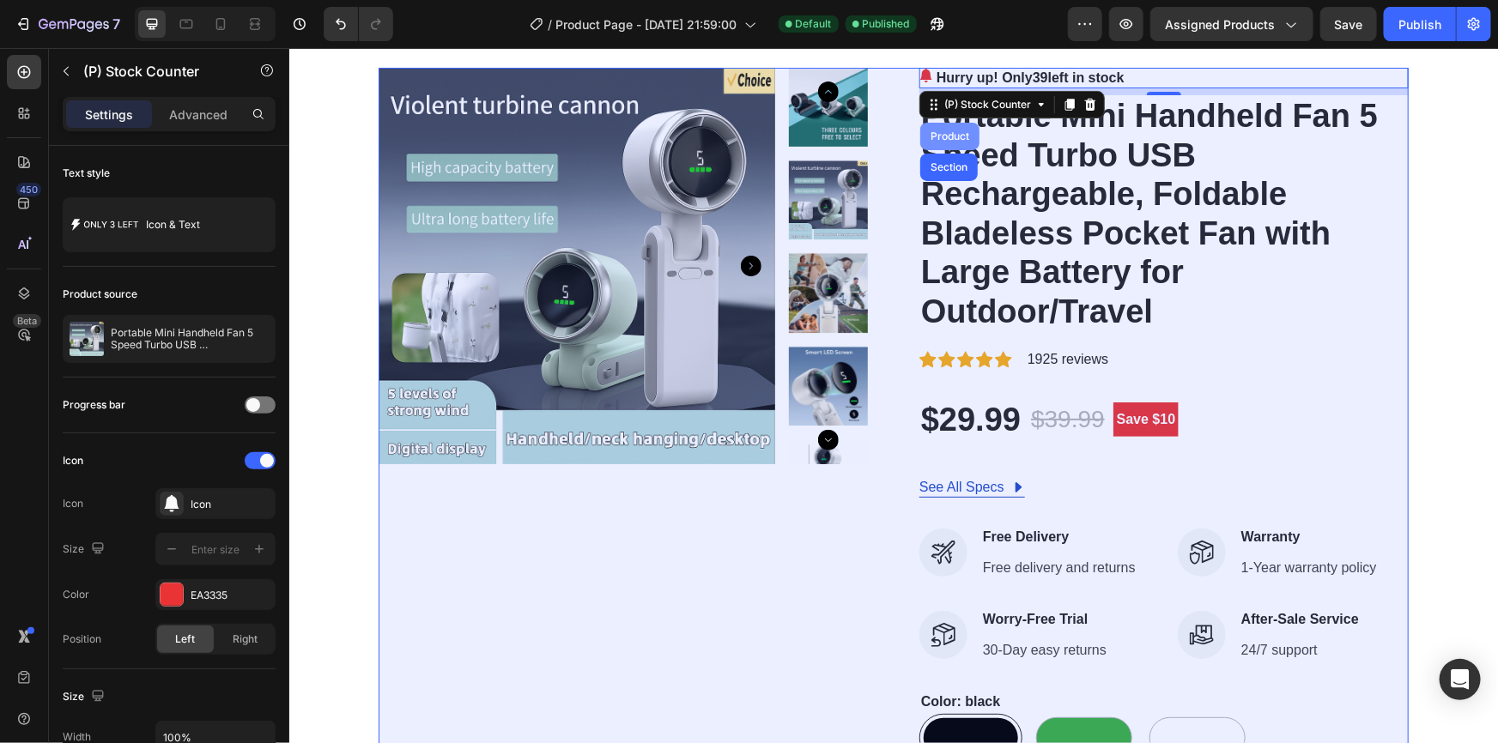
click at [945, 139] on div "Product" at bounding box center [948, 135] width 45 height 10
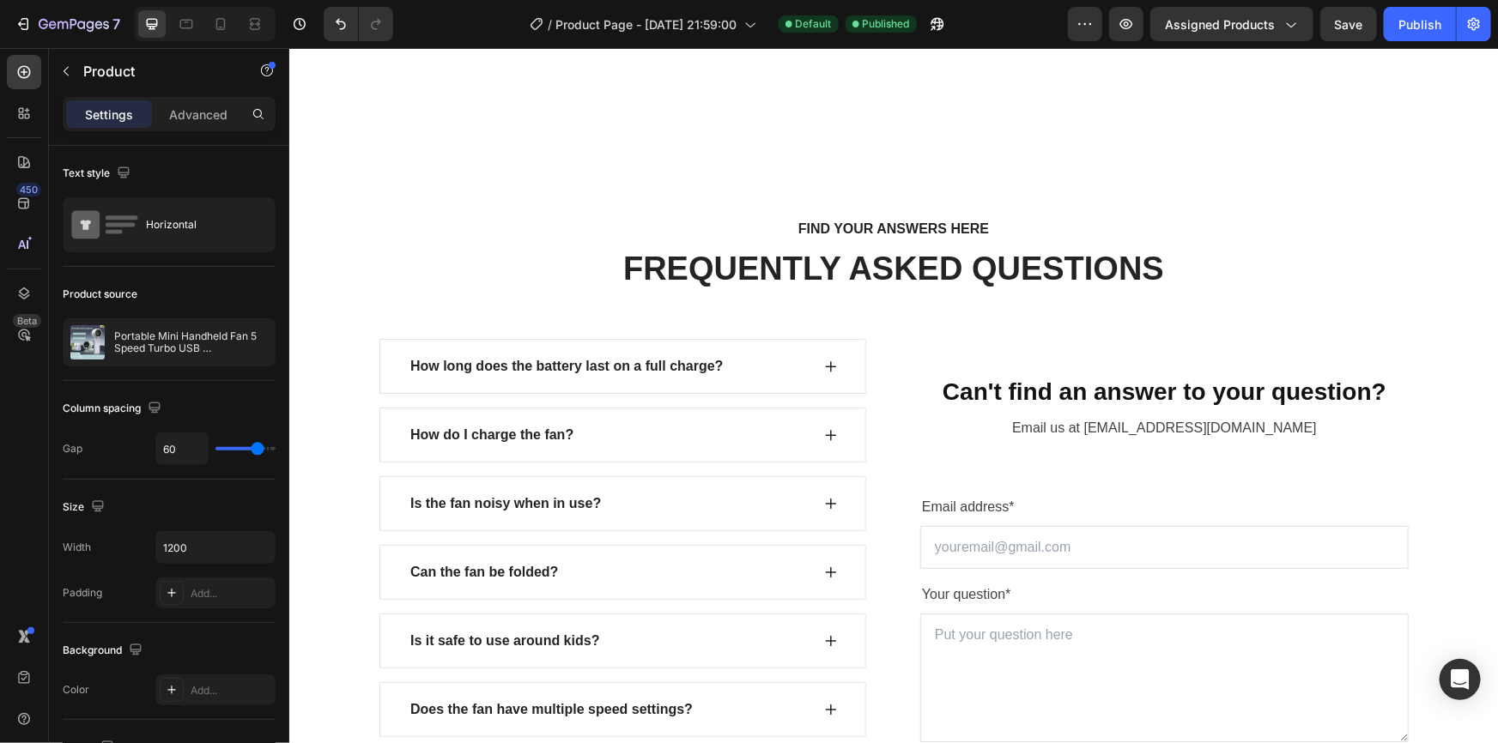
scroll to position [5775, 0]
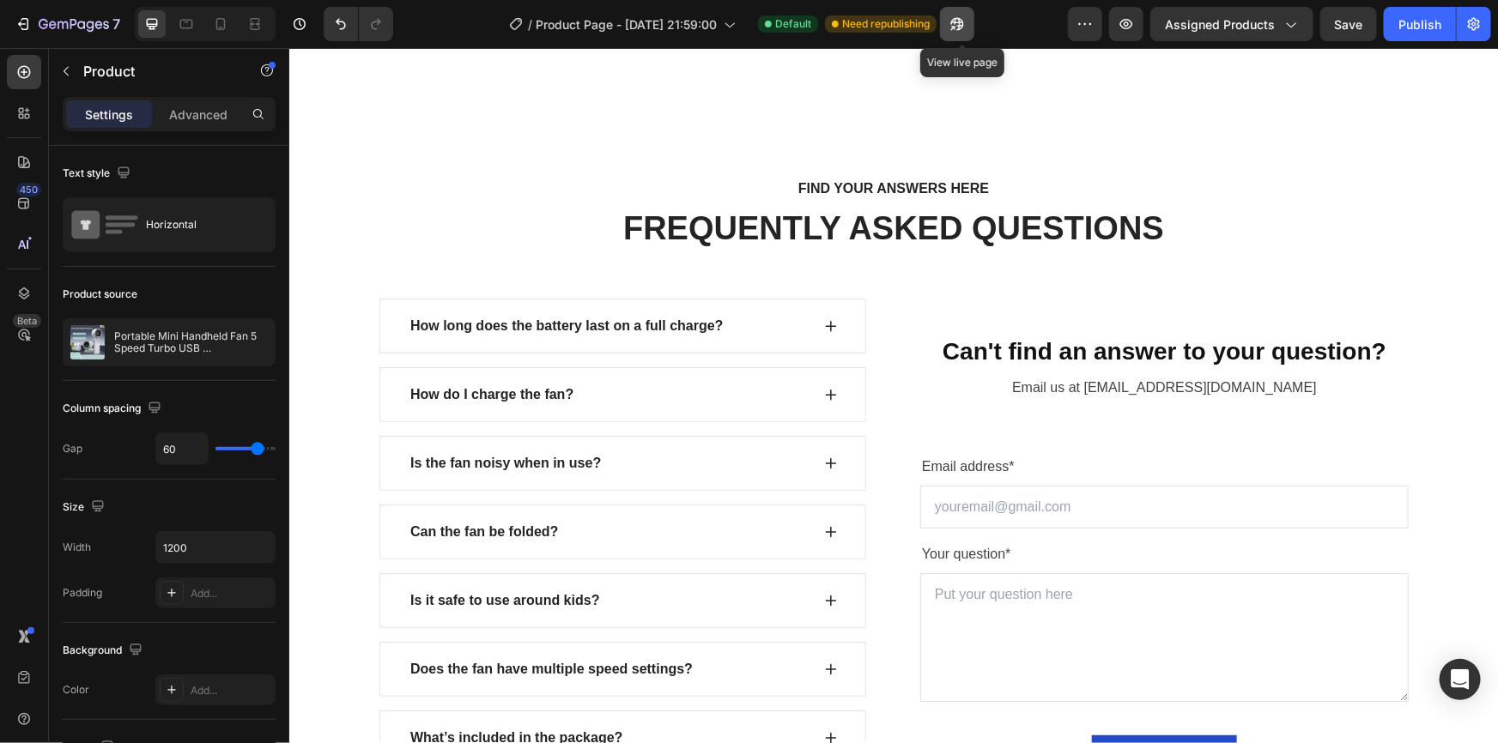
click at [966, 29] on icon "button" at bounding box center [957, 23] width 17 height 17
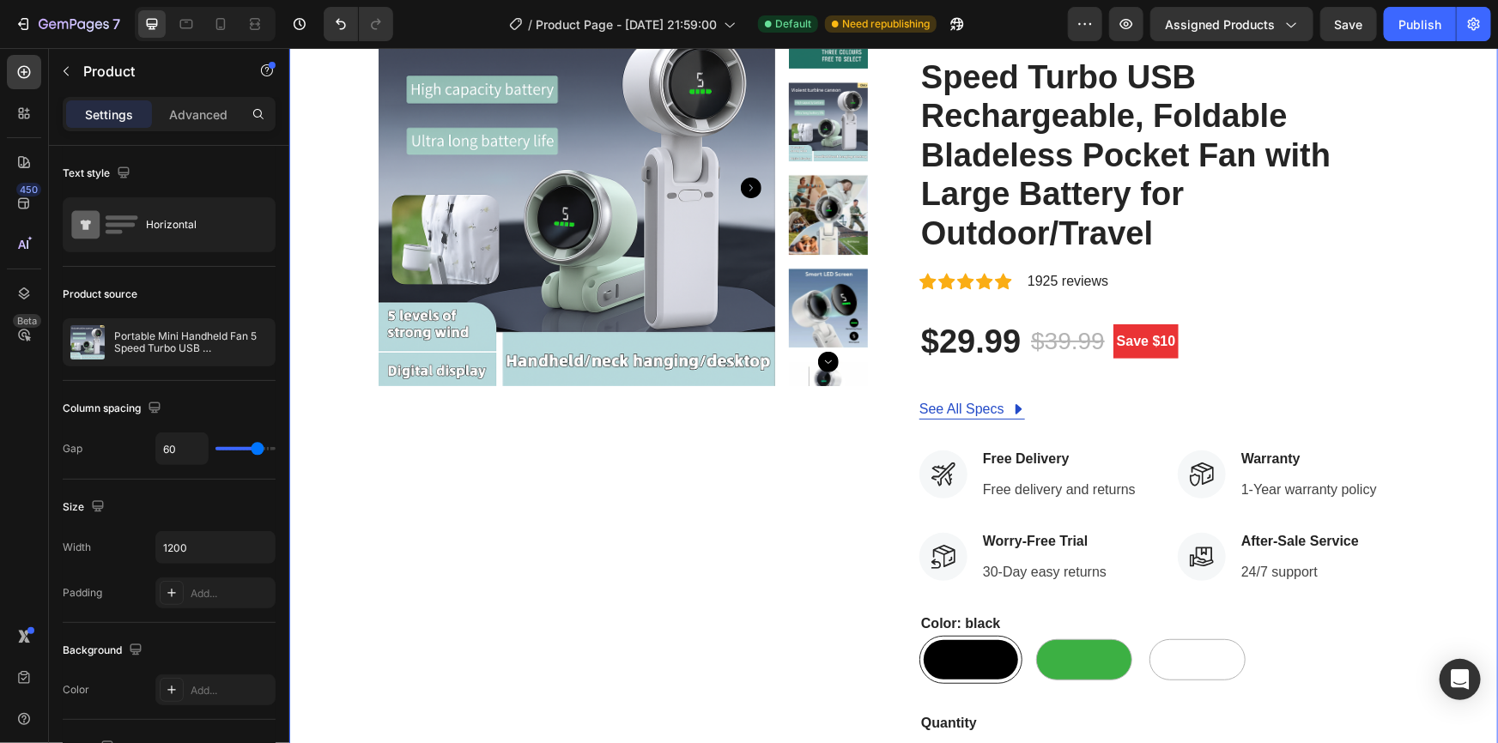
scroll to position [0, 0]
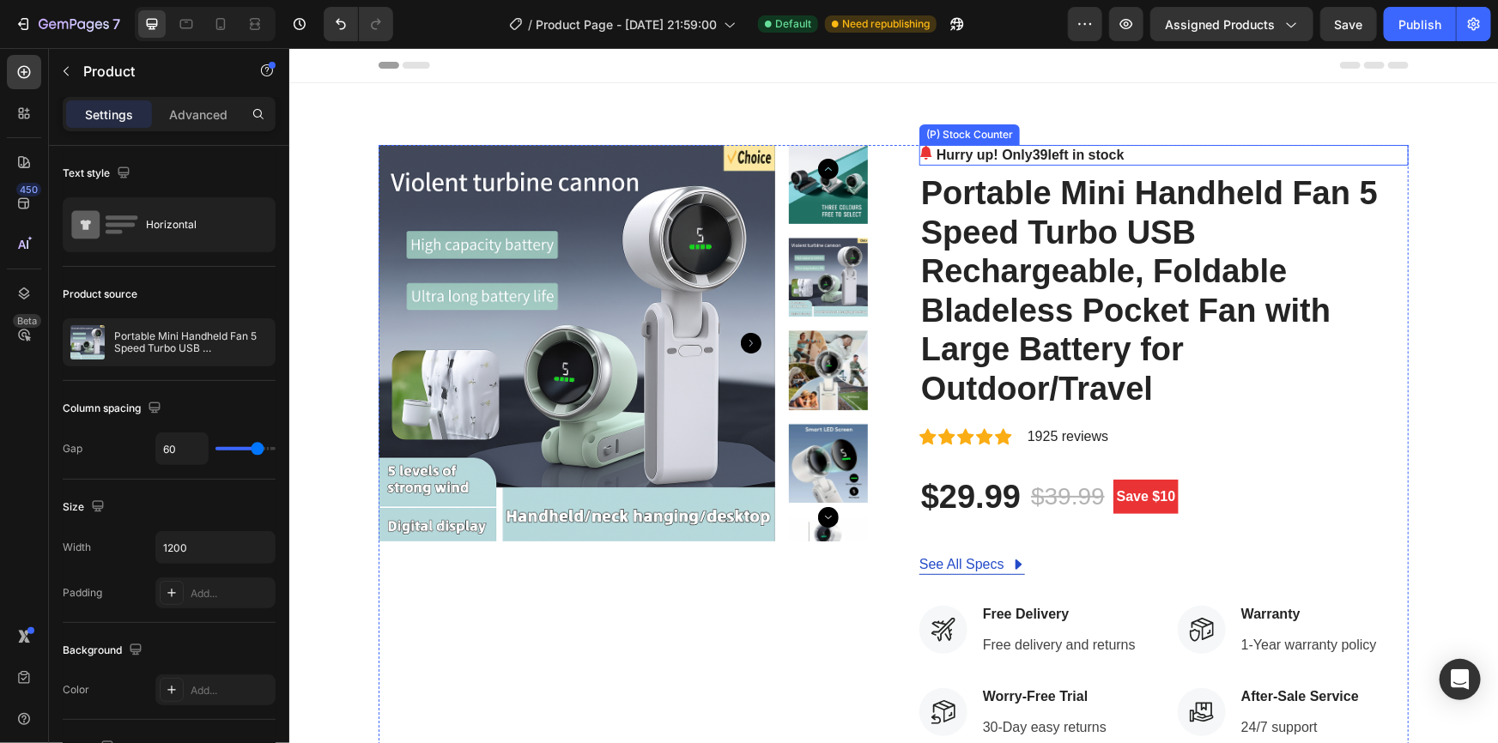
click at [1050, 149] on p "Hurry up! Only 39 left in stock" at bounding box center [1030, 154] width 188 height 21
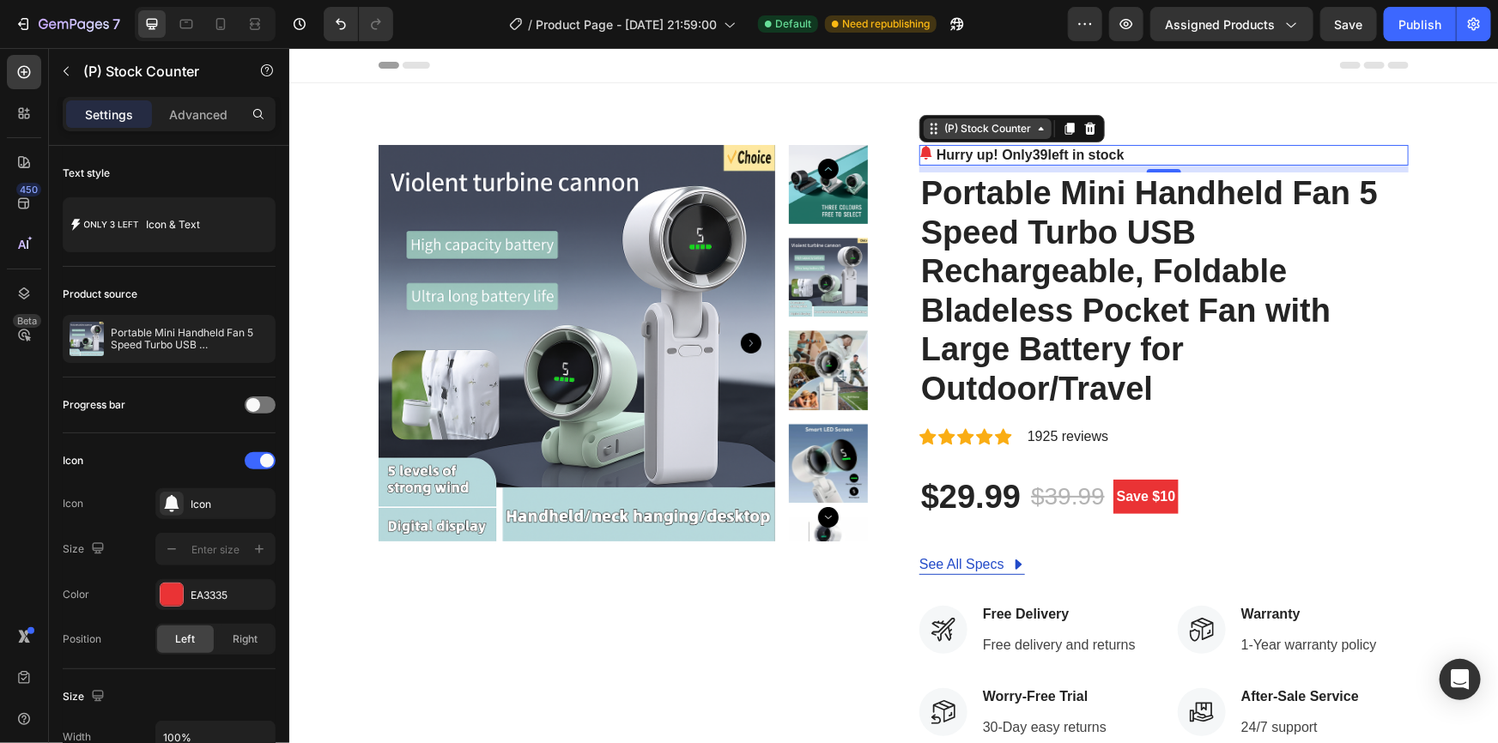
click at [1000, 128] on div "(P) Stock Counter" at bounding box center [987, 127] width 94 height 15
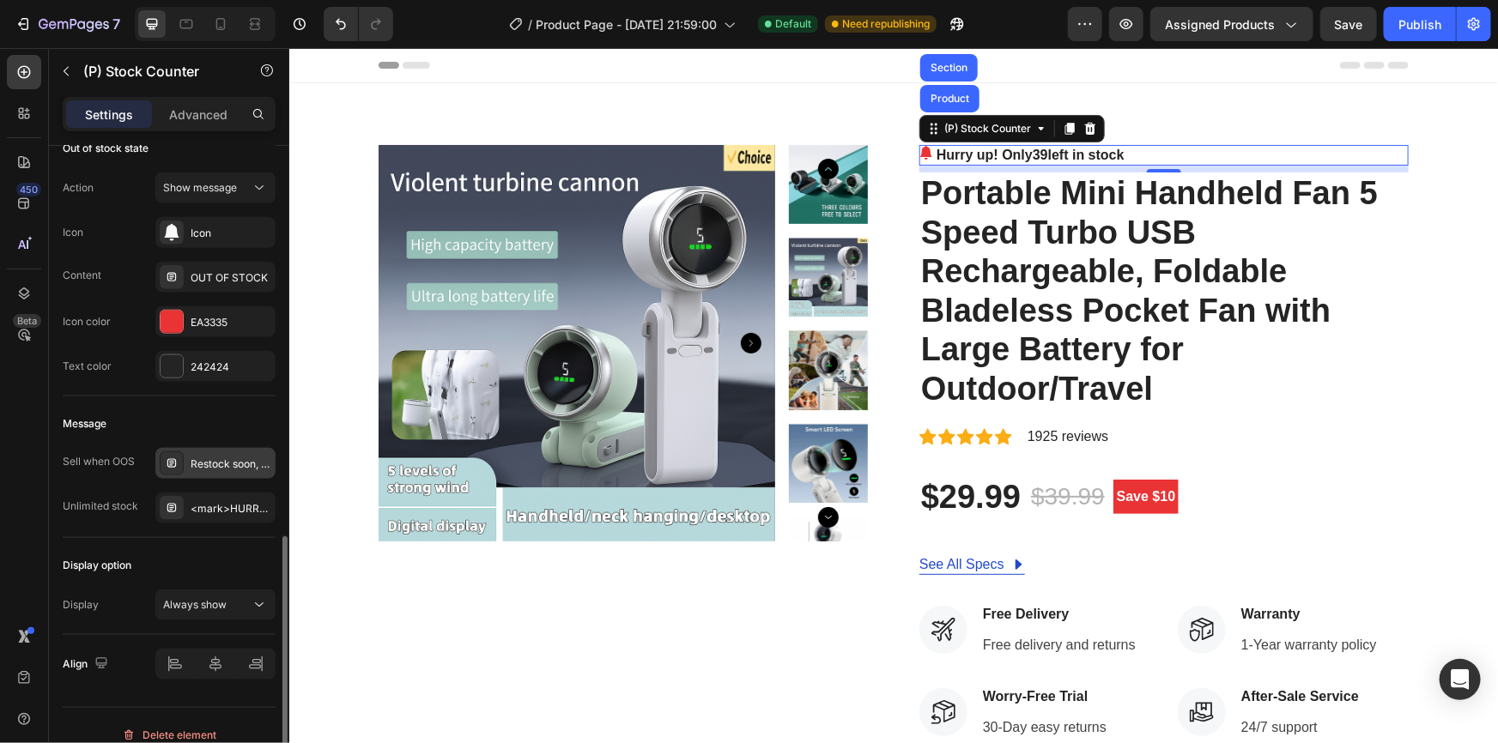
scroll to position [1030, 0]
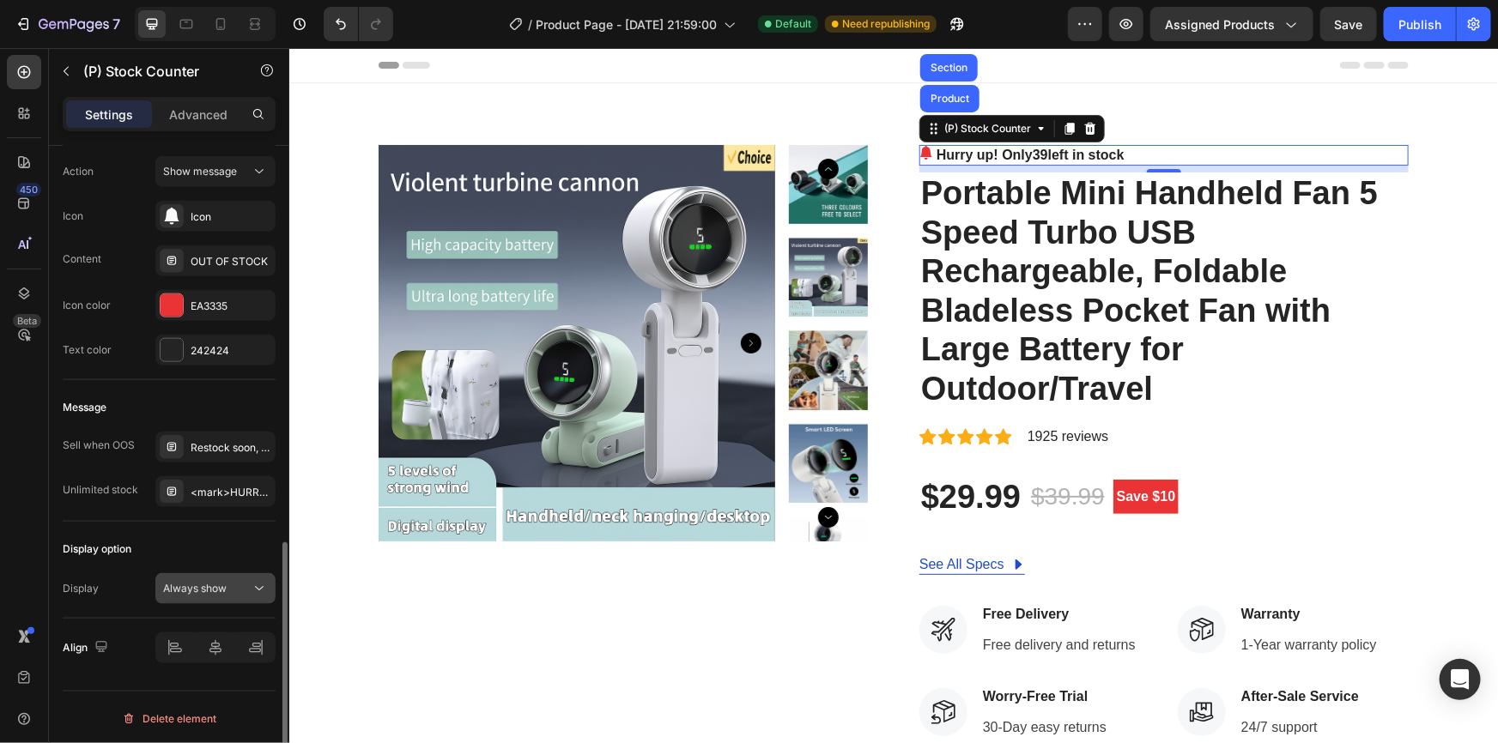
click at [227, 591] on div "Always show" at bounding box center [207, 588] width 88 height 15
click at [225, 591] on span "Always show" at bounding box center [195, 588] width 64 height 13
click at [1035, 131] on icon at bounding box center [1041, 128] width 14 height 14
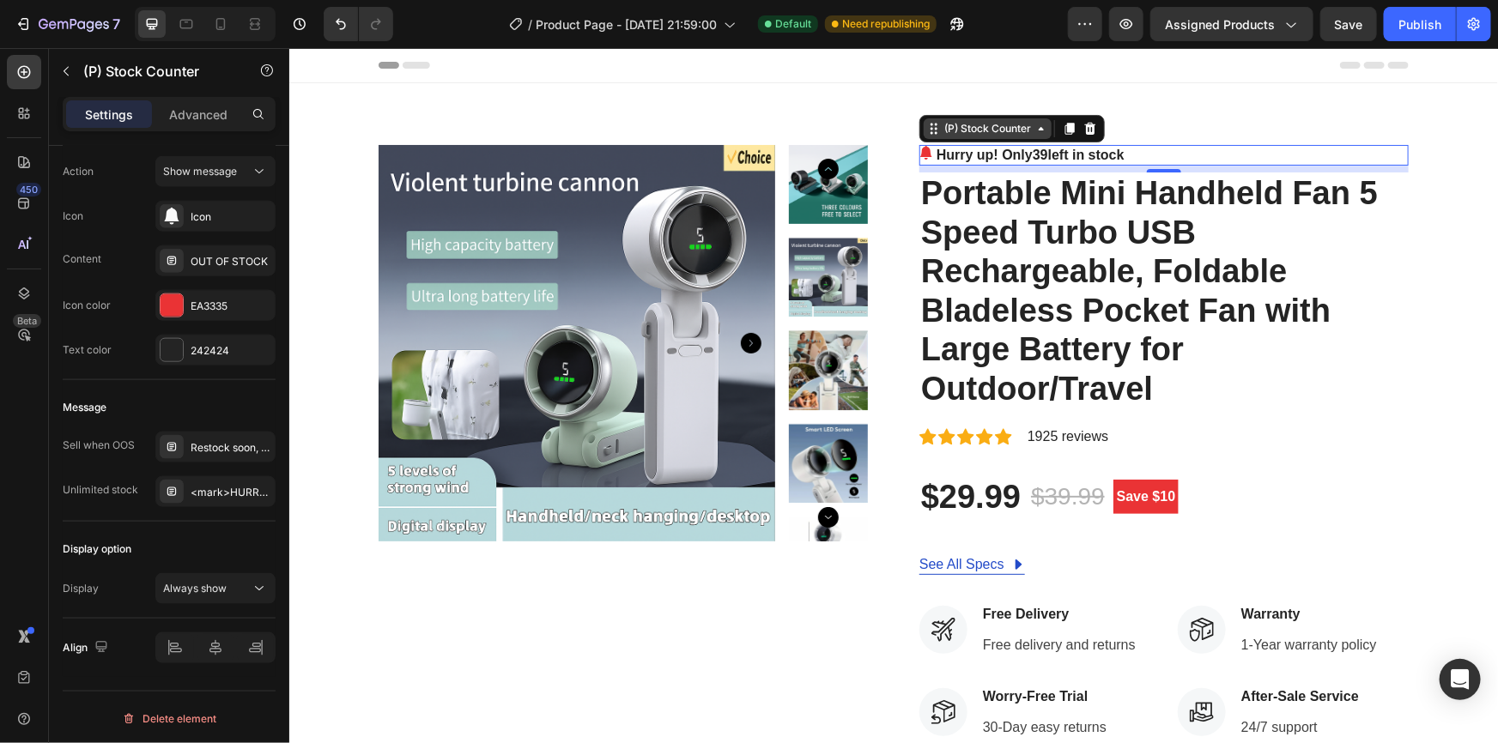
click at [1034, 131] on icon at bounding box center [1041, 128] width 14 height 14
click at [1042, 153] on span "39" at bounding box center [1039, 154] width 15 height 15
click at [1130, 149] on div "Hurry up! Only 39 left in stock" at bounding box center [1163, 154] width 489 height 21
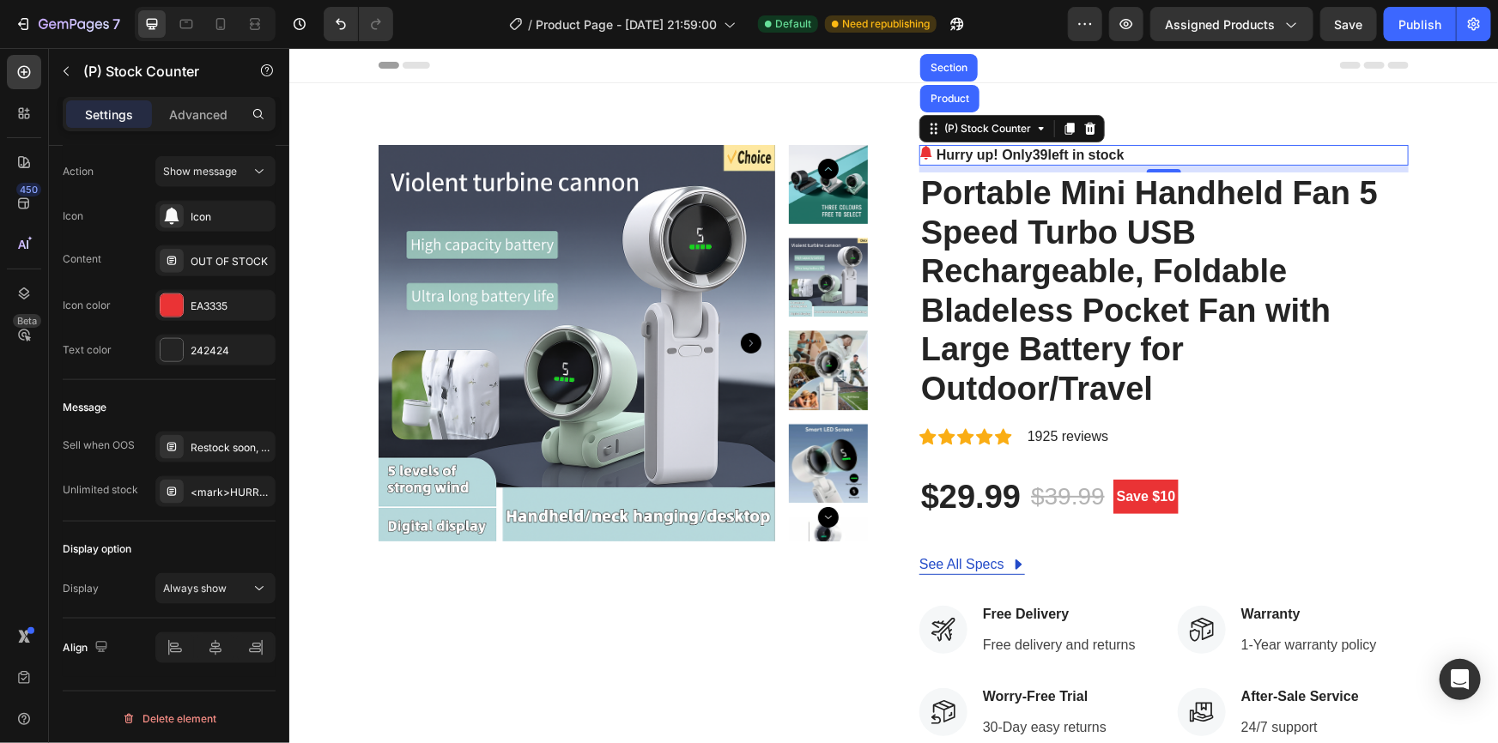
click at [1059, 157] on p "Hurry up! Only 39 left in stock" at bounding box center [1030, 154] width 188 height 21
click at [1114, 156] on p "Hurry up! Only 39 left in stock" at bounding box center [1030, 154] width 188 height 21
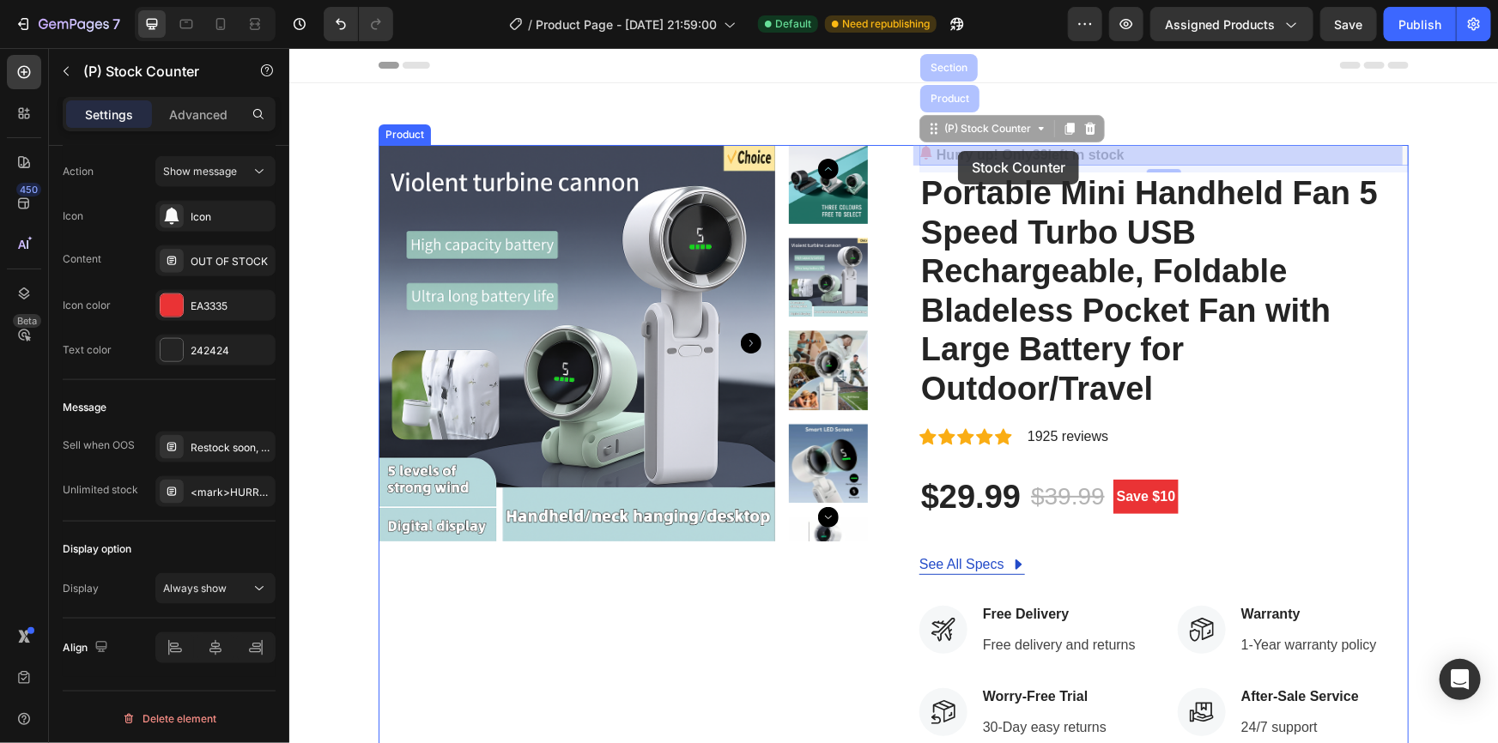
drag, startPoint x: 1154, startPoint y: 155, endPoint x: 956, endPoint y: 150, distance: 197.5
drag, startPoint x: 918, startPoint y: 150, endPoint x: 982, endPoint y: 150, distance: 64.4
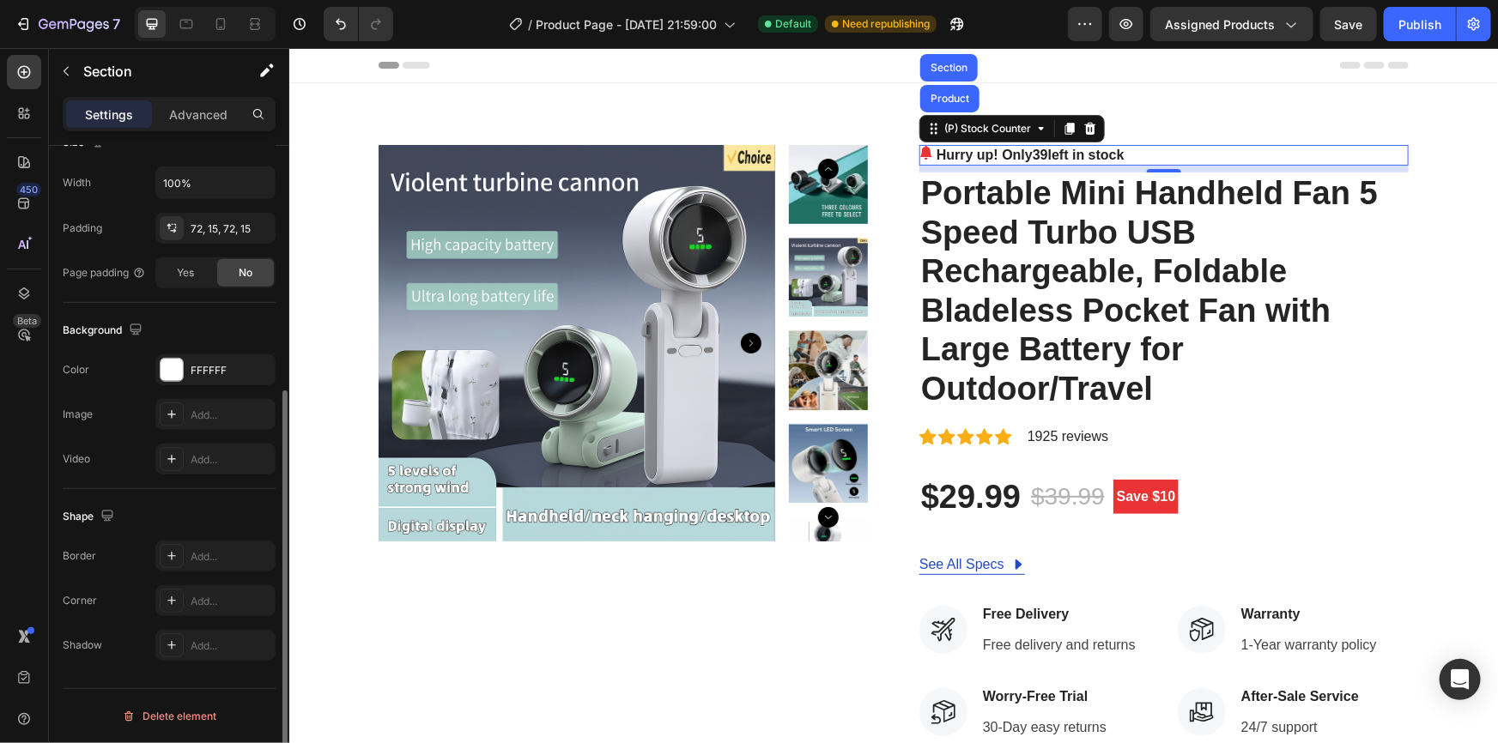
click at [1180, 136] on div "Product Images Hurry up! Only 39 left in stock (P) Stock Counter Product Sectio…" at bounding box center [892, 620] width 1209 height 1077
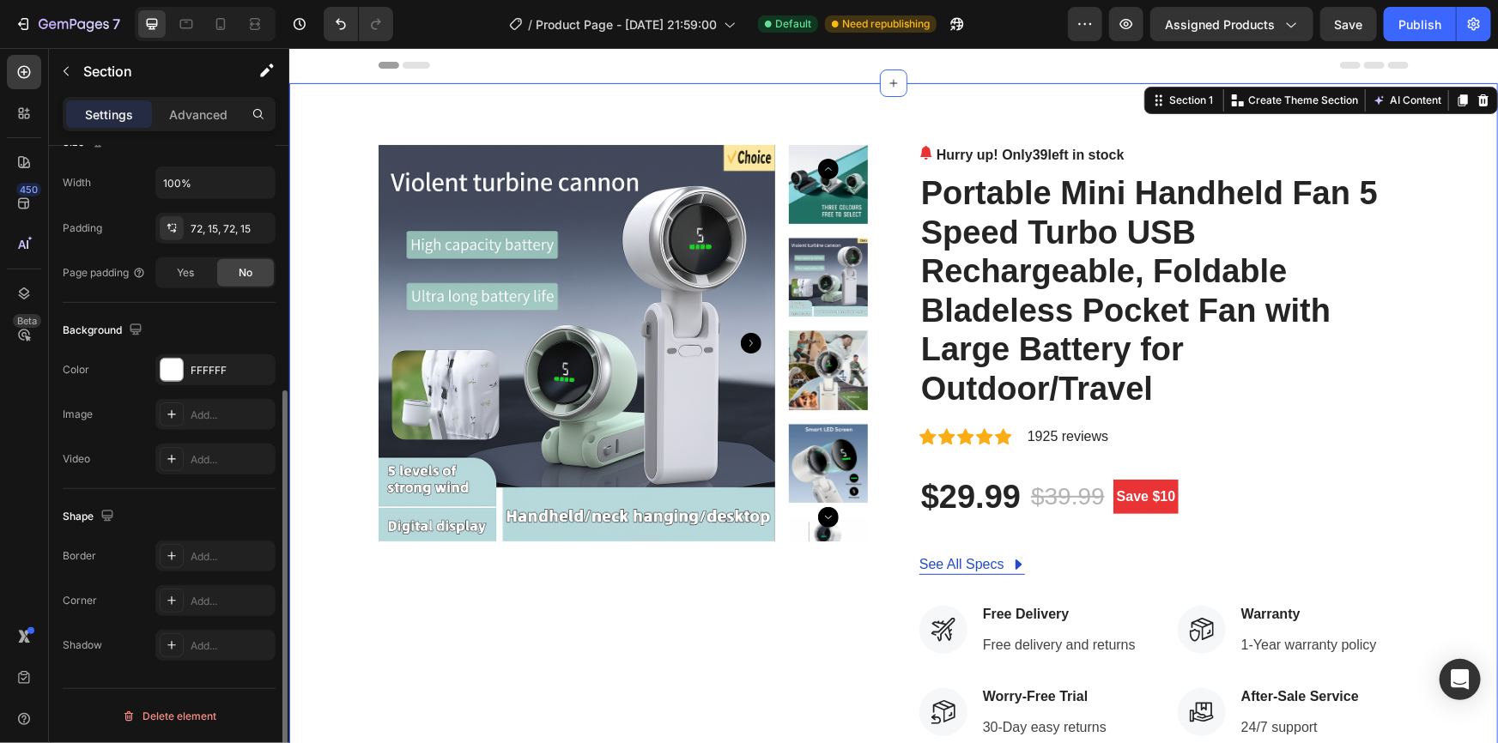
scroll to position [0, 0]
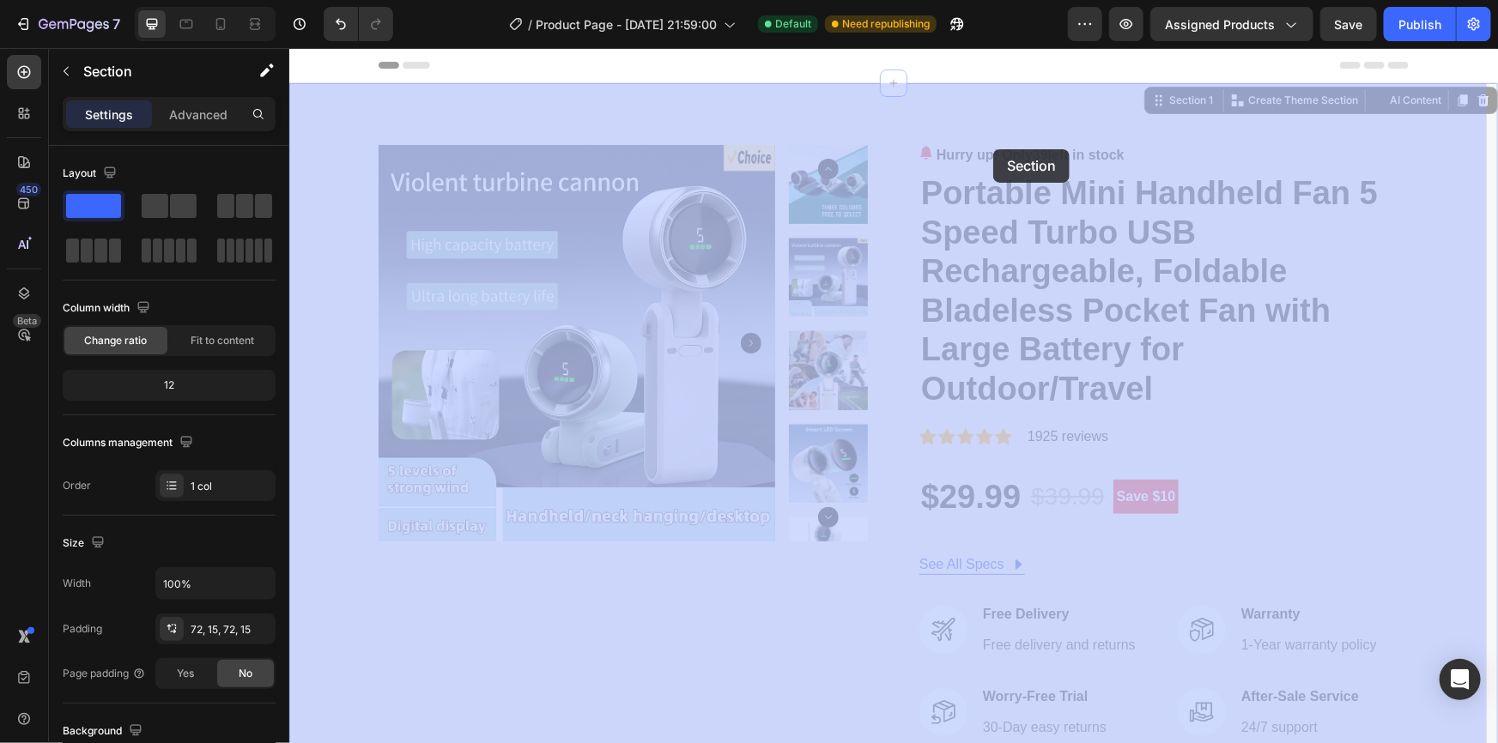
drag, startPoint x: 925, startPoint y: 127, endPoint x: 992, endPoint y: 149, distance: 71.1
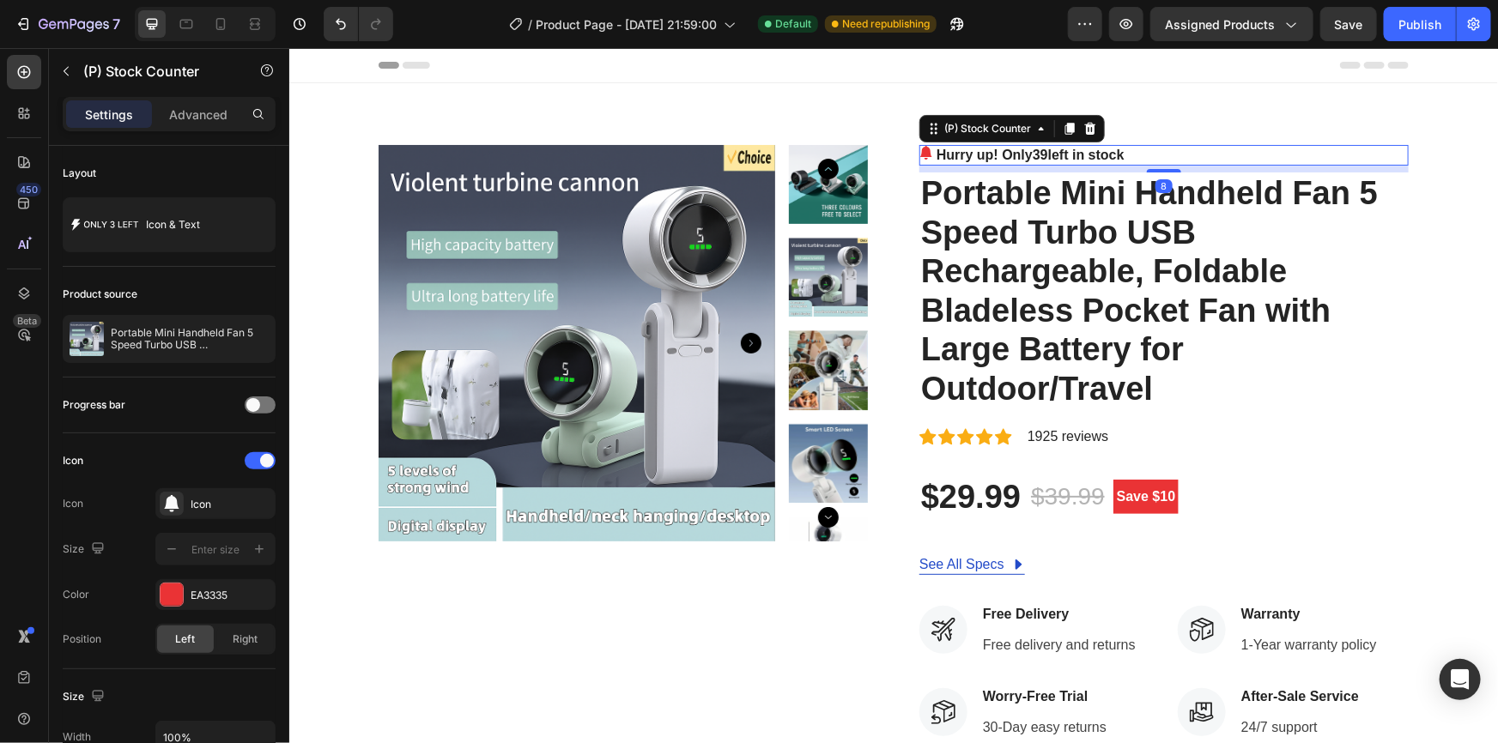
click at [1174, 159] on div "Hurry up! Only 39 left in stock" at bounding box center [1163, 154] width 489 height 21
click at [250, 235] on div "Icon & Text" at bounding box center [198, 224] width 105 height 39
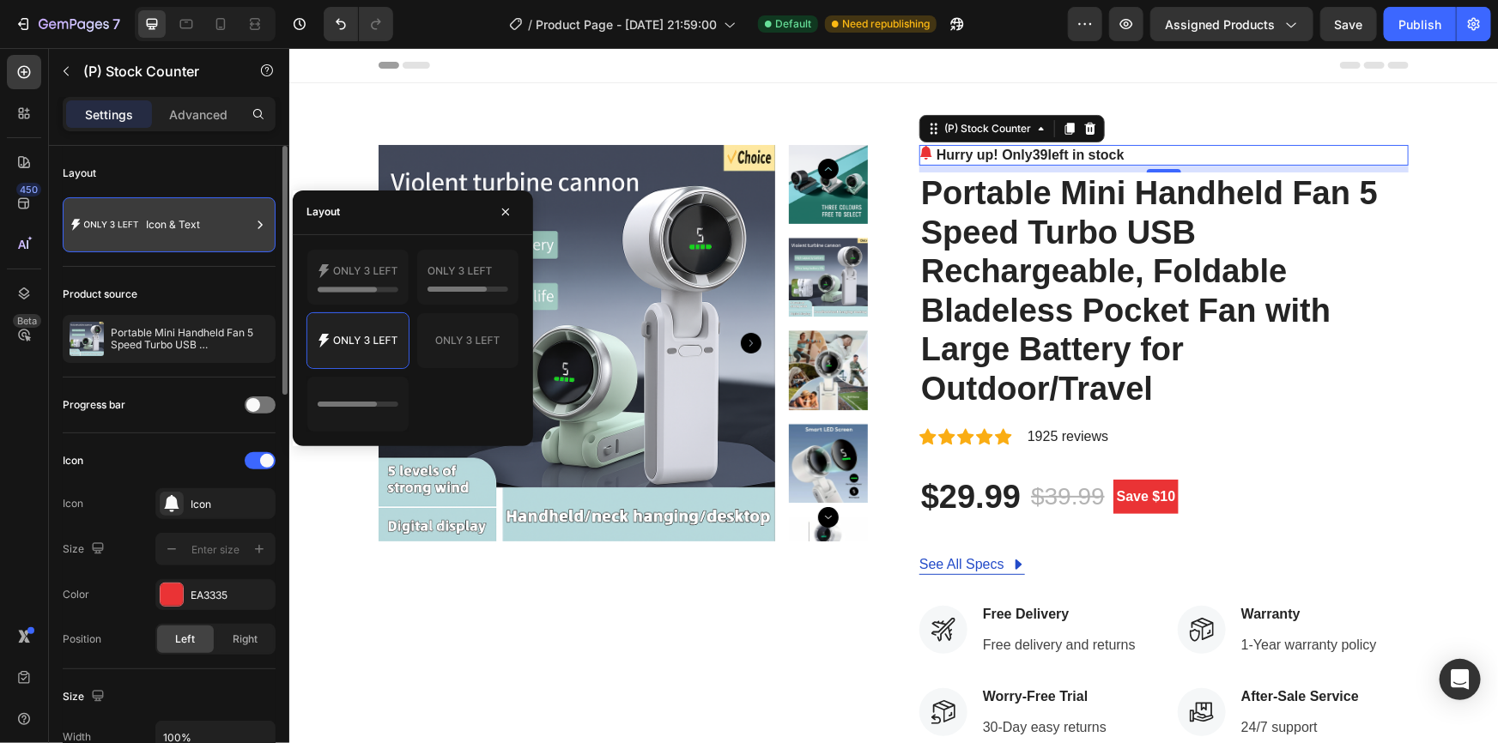
click at [252, 234] on div at bounding box center [260, 224] width 17 height 55
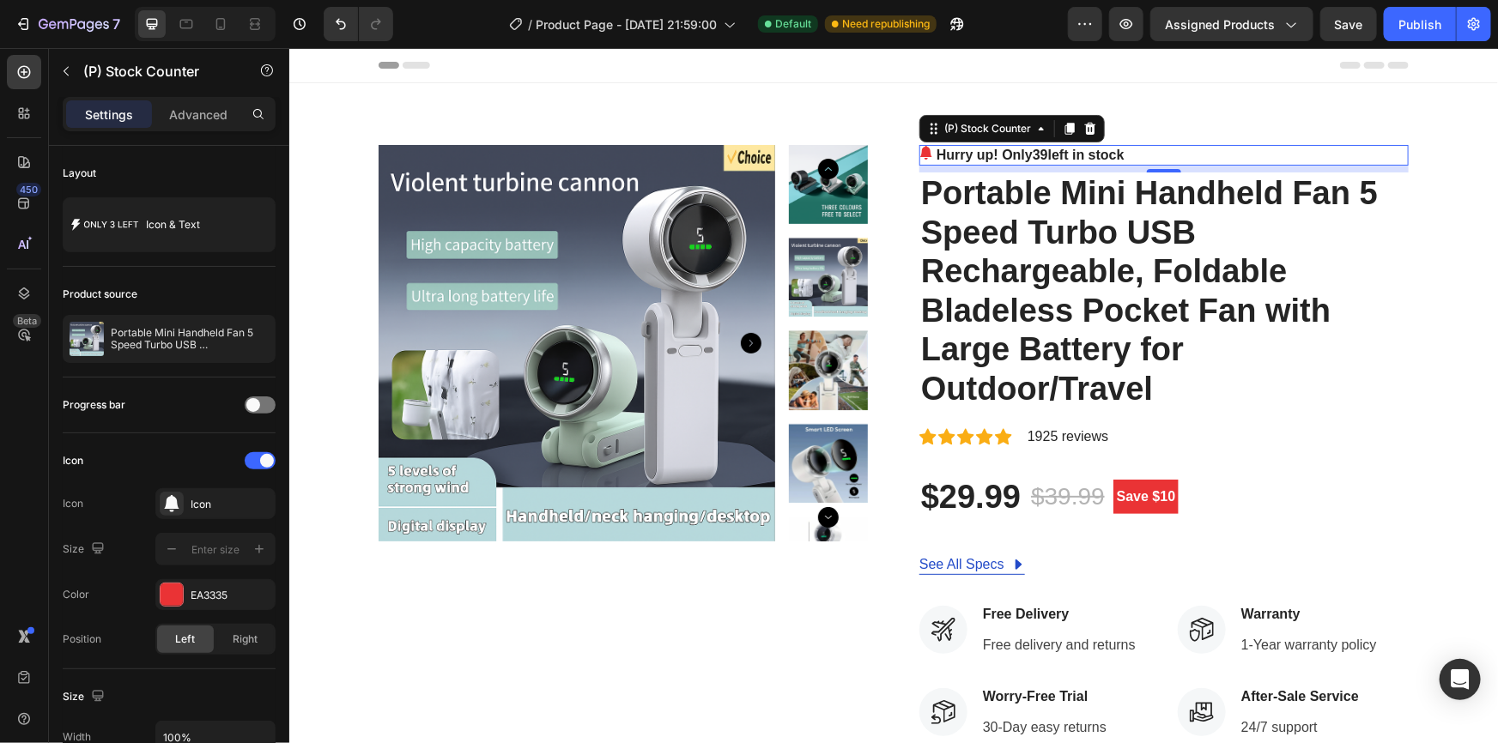
click at [187, 128] on div "Settings Advanced" at bounding box center [169, 114] width 213 height 34
click at [188, 120] on p "Advanced" at bounding box center [198, 115] width 58 height 18
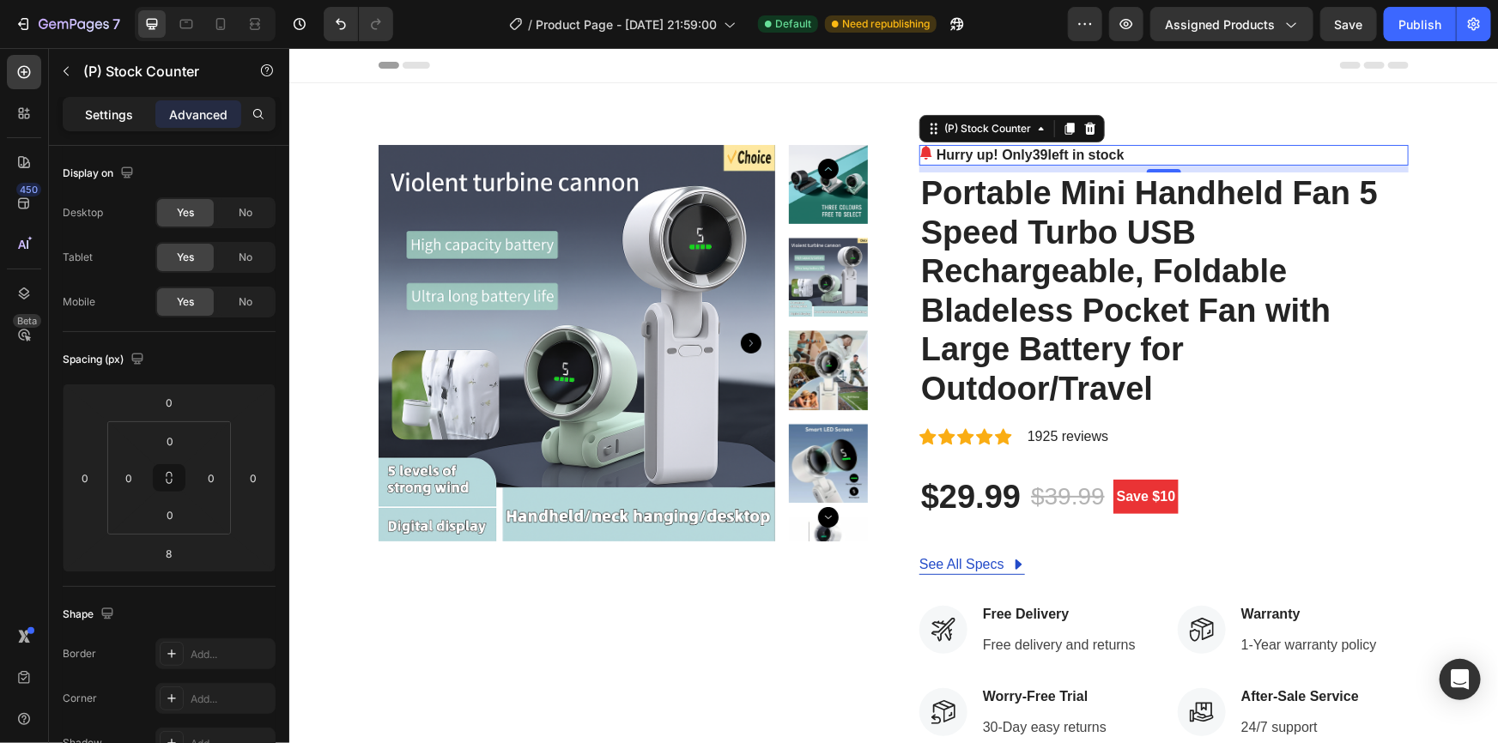
click at [102, 117] on p "Settings" at bounding box center [109, 115] width 48 height 18
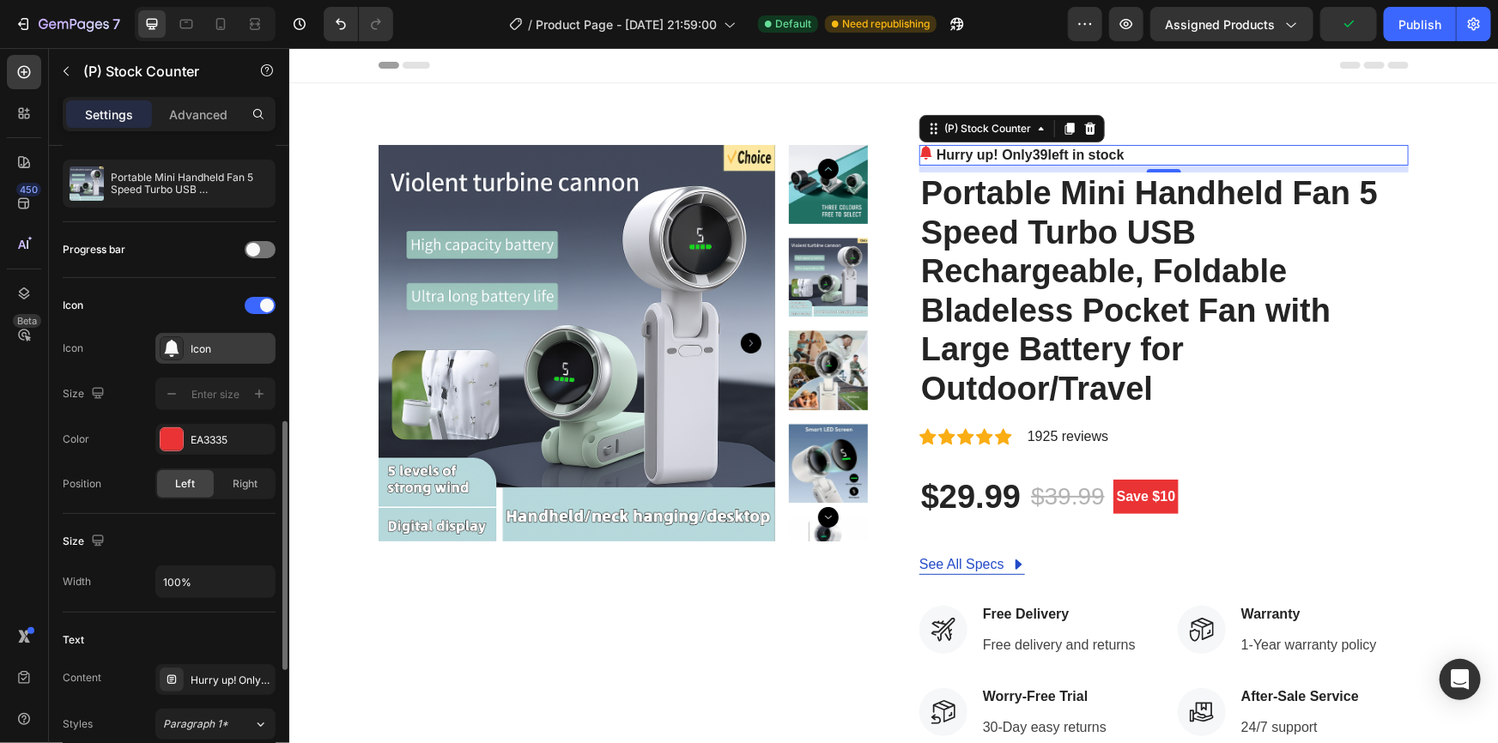
scroll to position [312, 0]
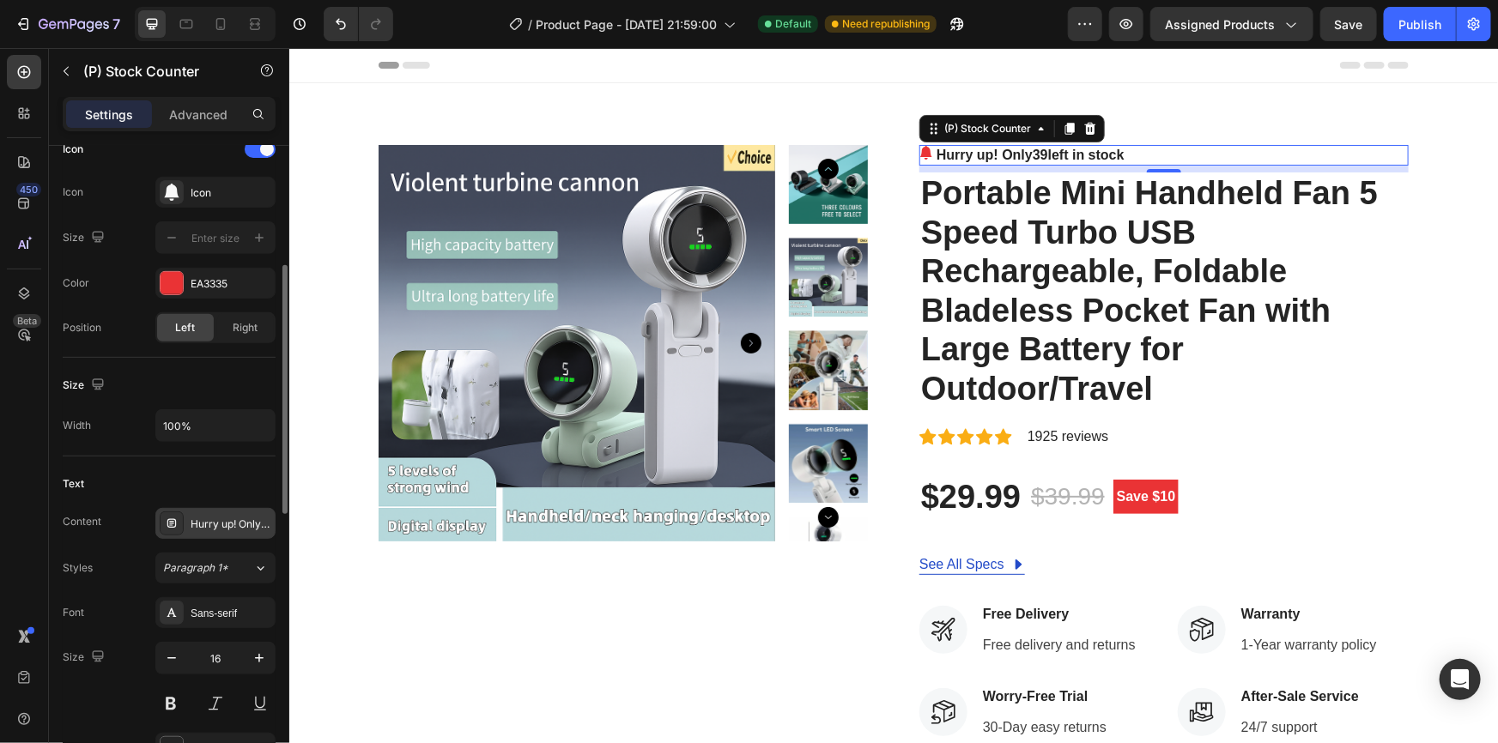
click at [234, 523] on div "Hurry up! Only %number% left in stock" at bounding box center [231, 524] width 81 height 15
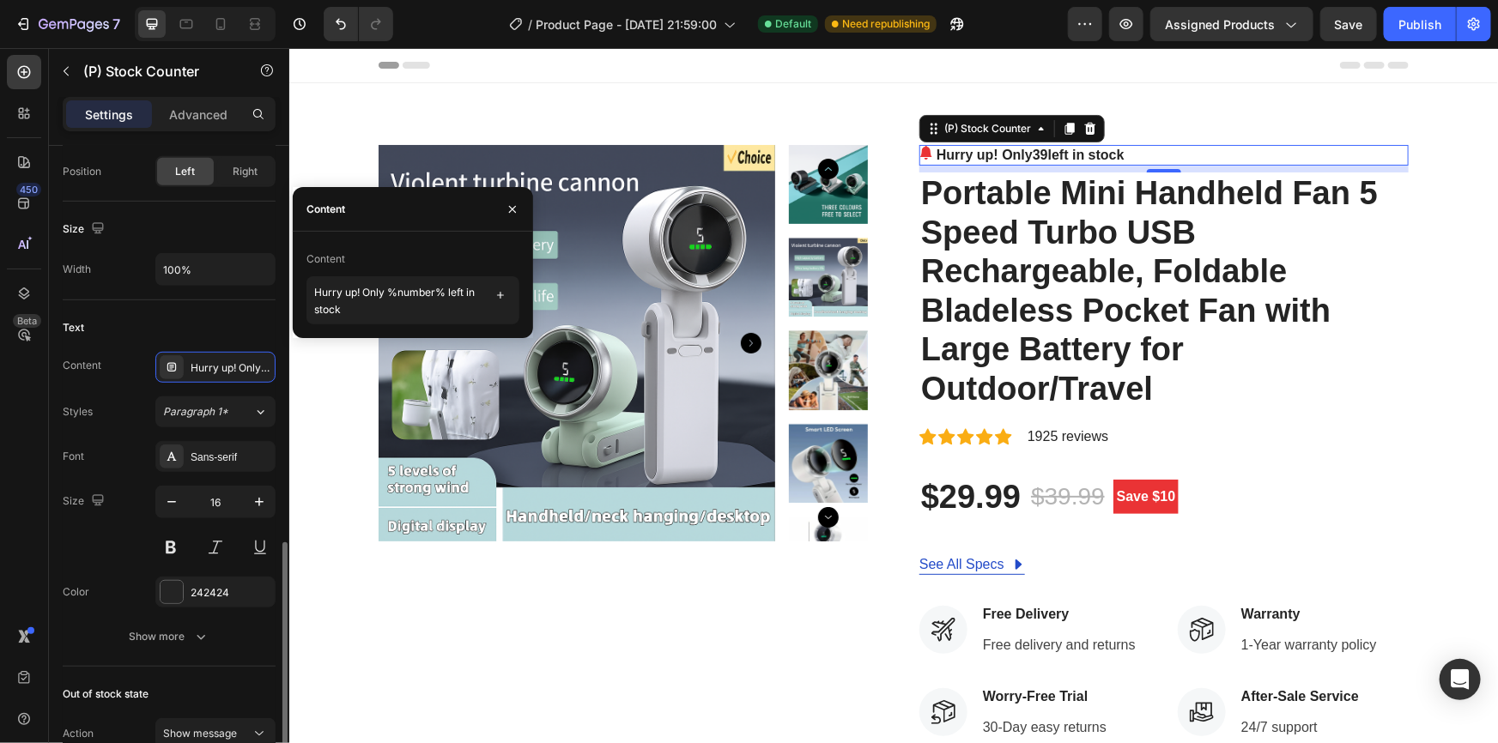
scroll to position [702, 0]
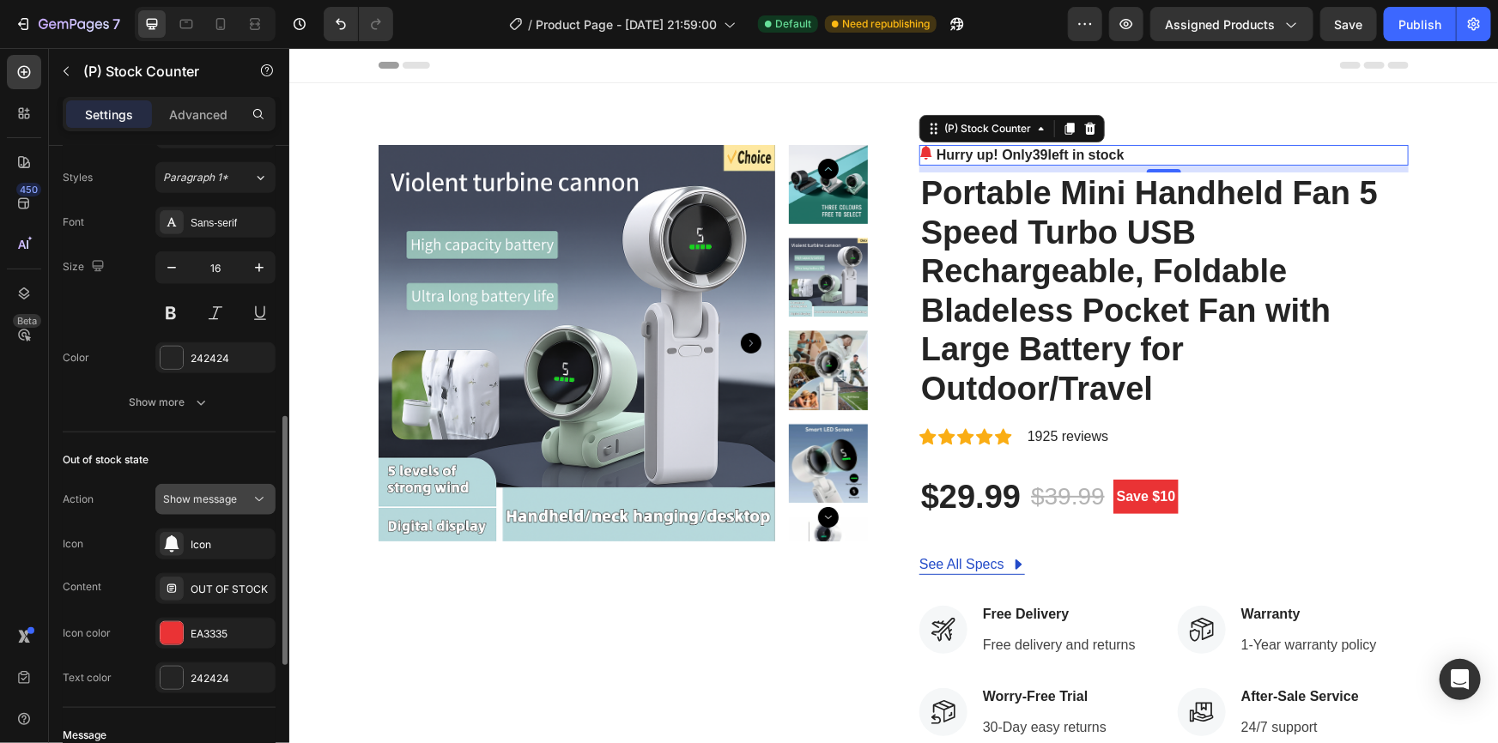
drag, startPoint x: 221, startPoint y: 491, endPoint x: 232, endPoint y: 491, distance: 10.3
click at [224, 493] on span "Show message" at bounding box center [200, 499] width 74 height 13
click at [224, 495] on span "Show message" at bounding box center [200, 499] width 74 height 13
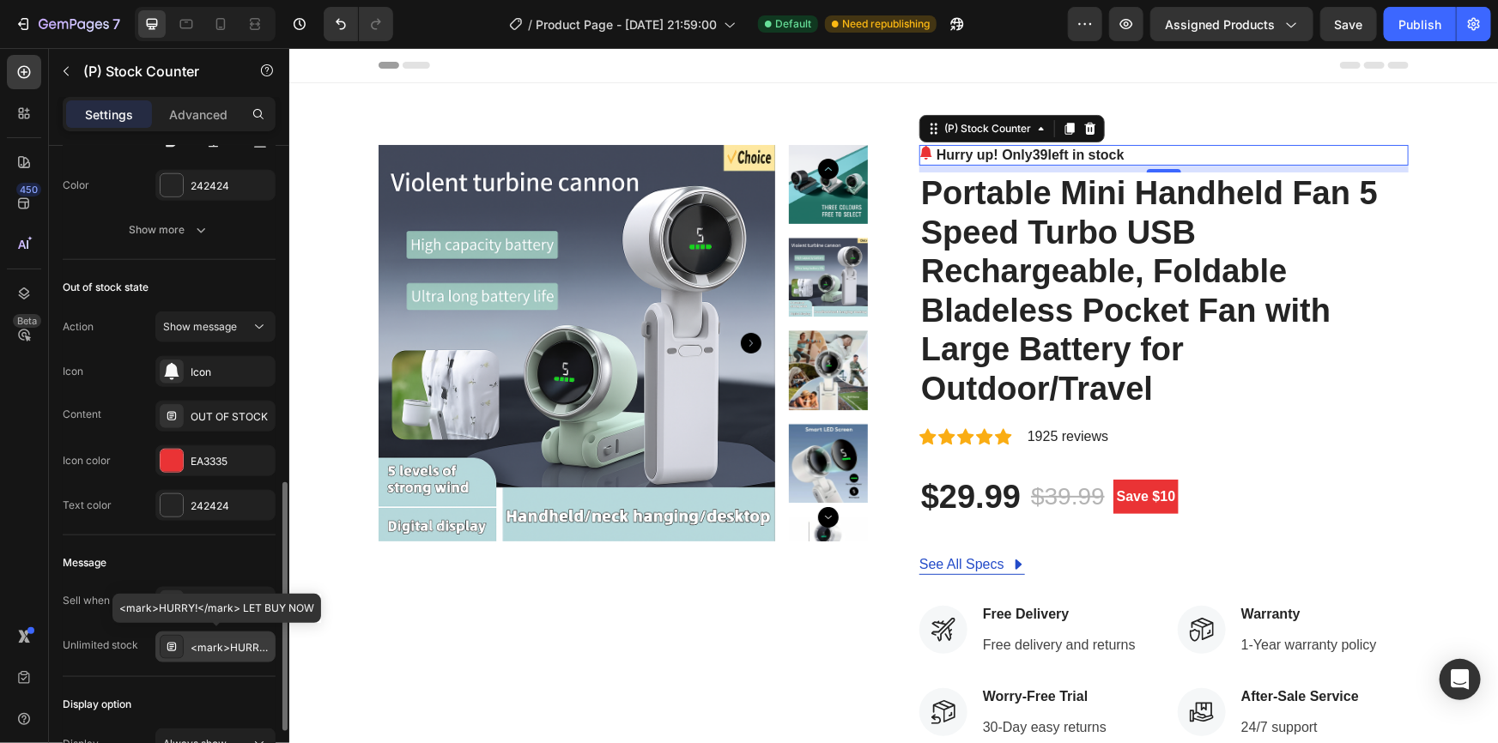
scroll to position [797, 0]
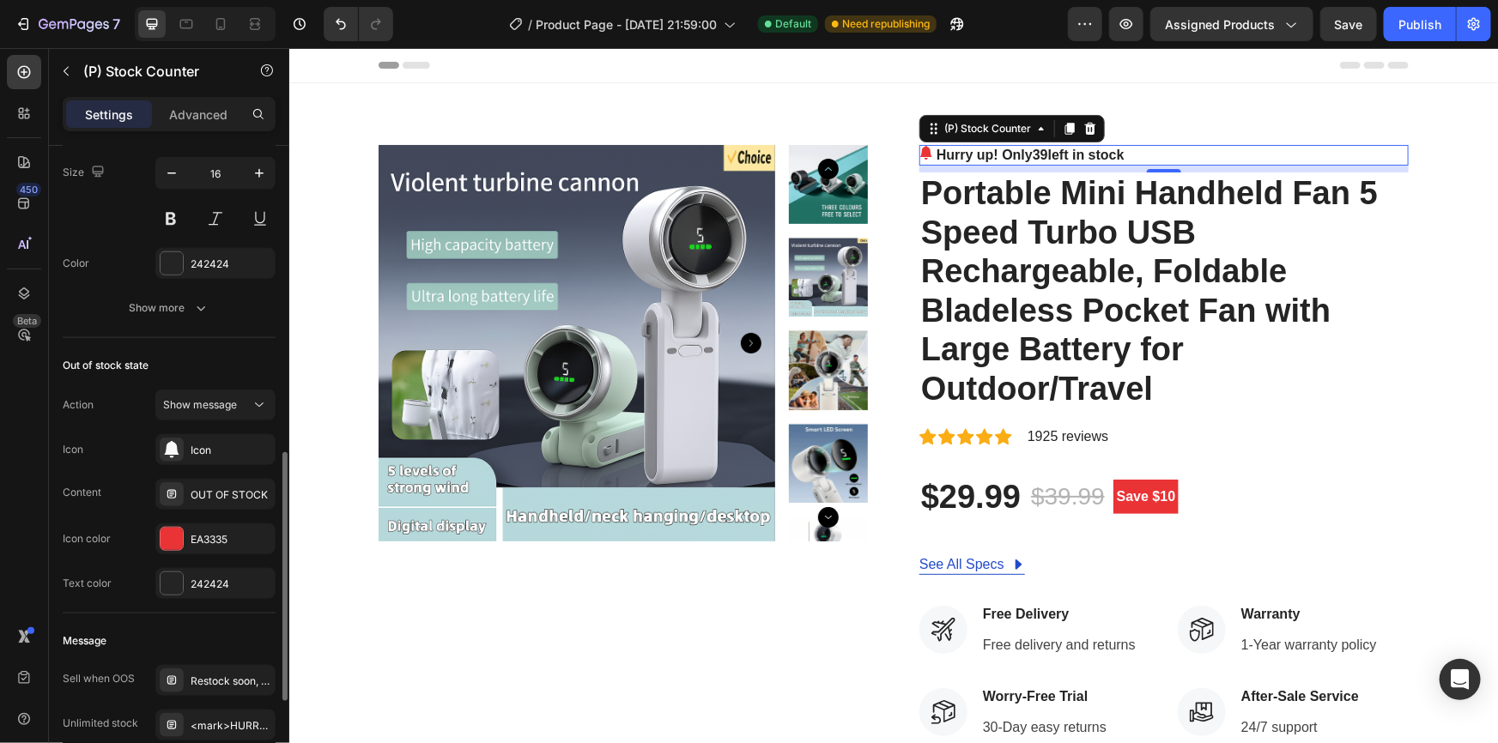
click at [1035, 157] on span "39" at bounding box center [1039, 154] width 15 height 15
click at [1088, 125] on icon at bounding box center [1089, 128] width 11 height 12
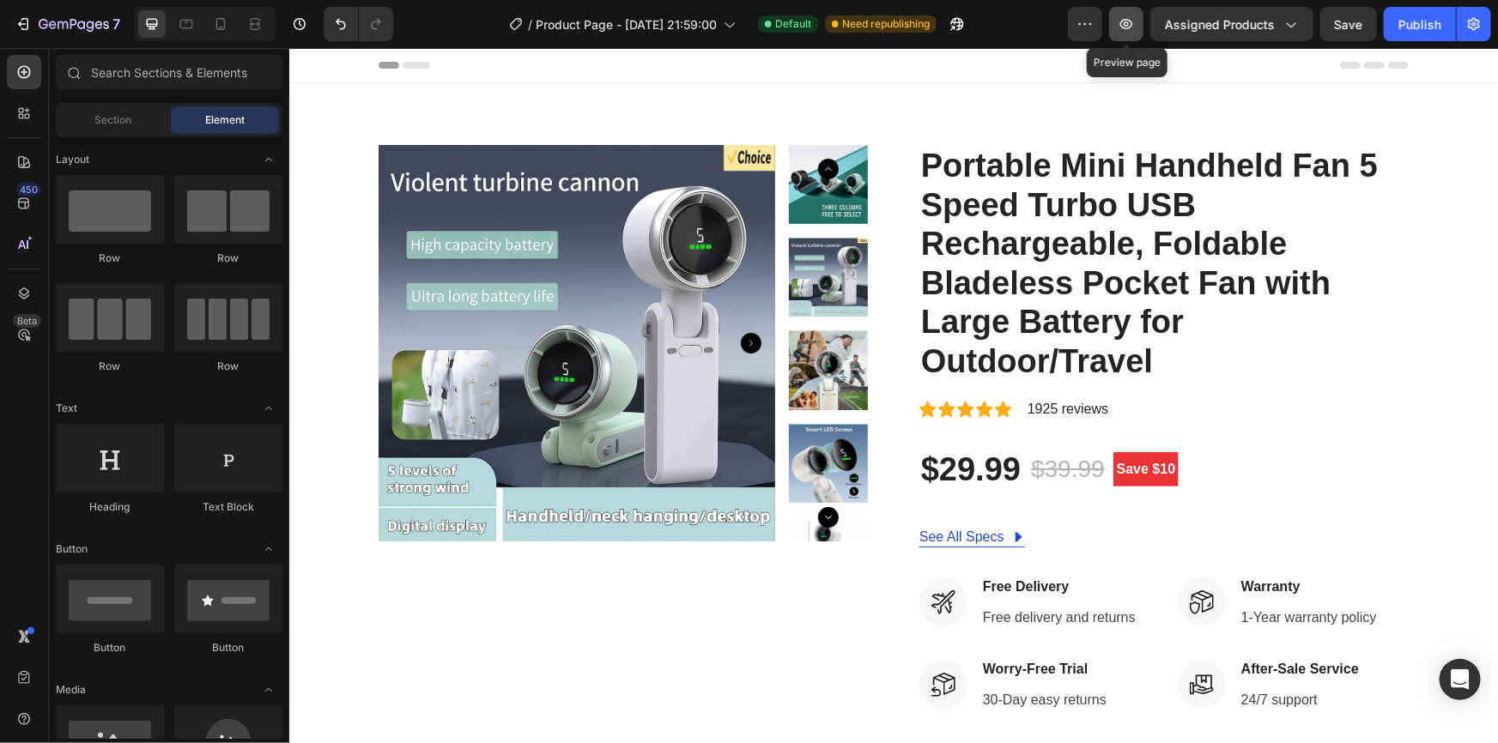
click at [1115, 26] on button "button" at bounding box center [1126, 24] width 34 height 34
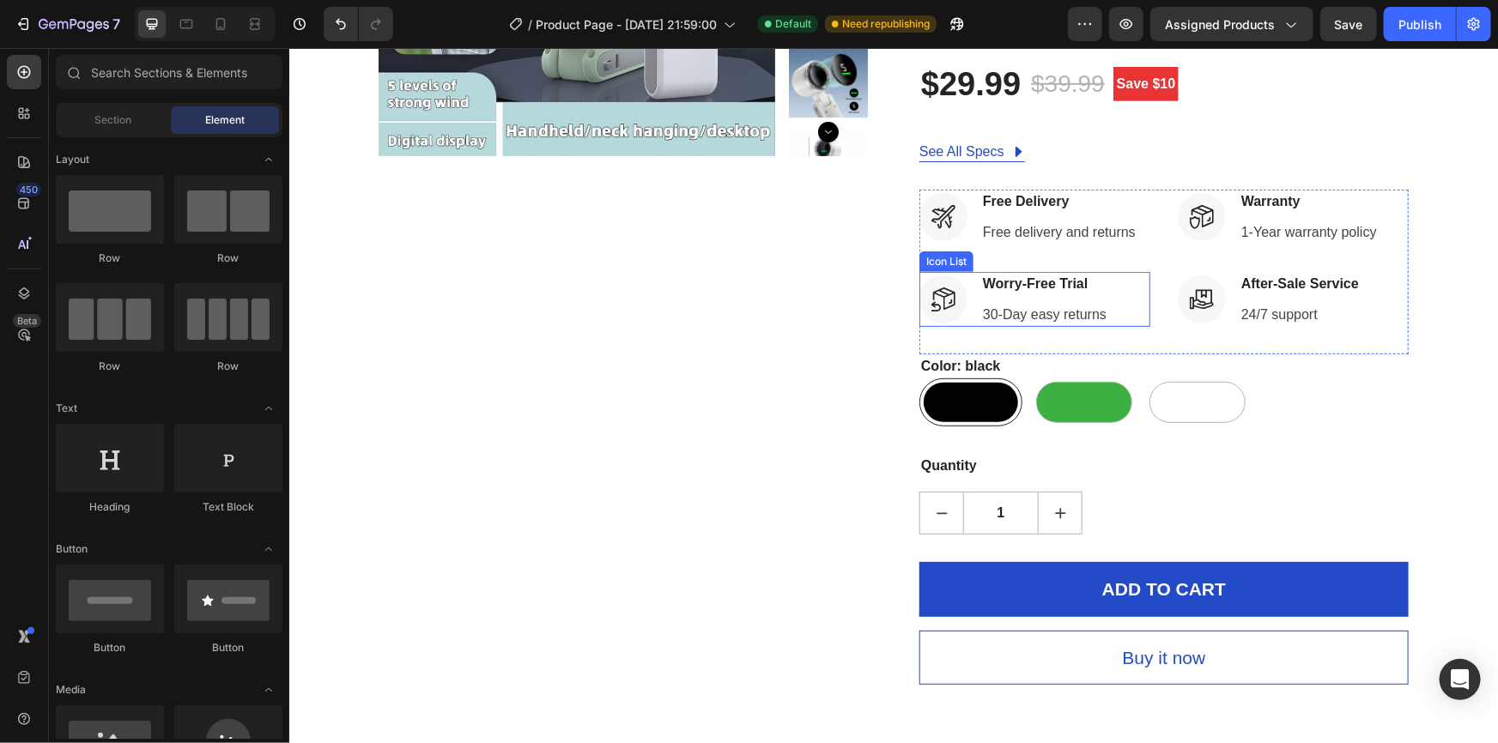
scroll to position [624, 0]
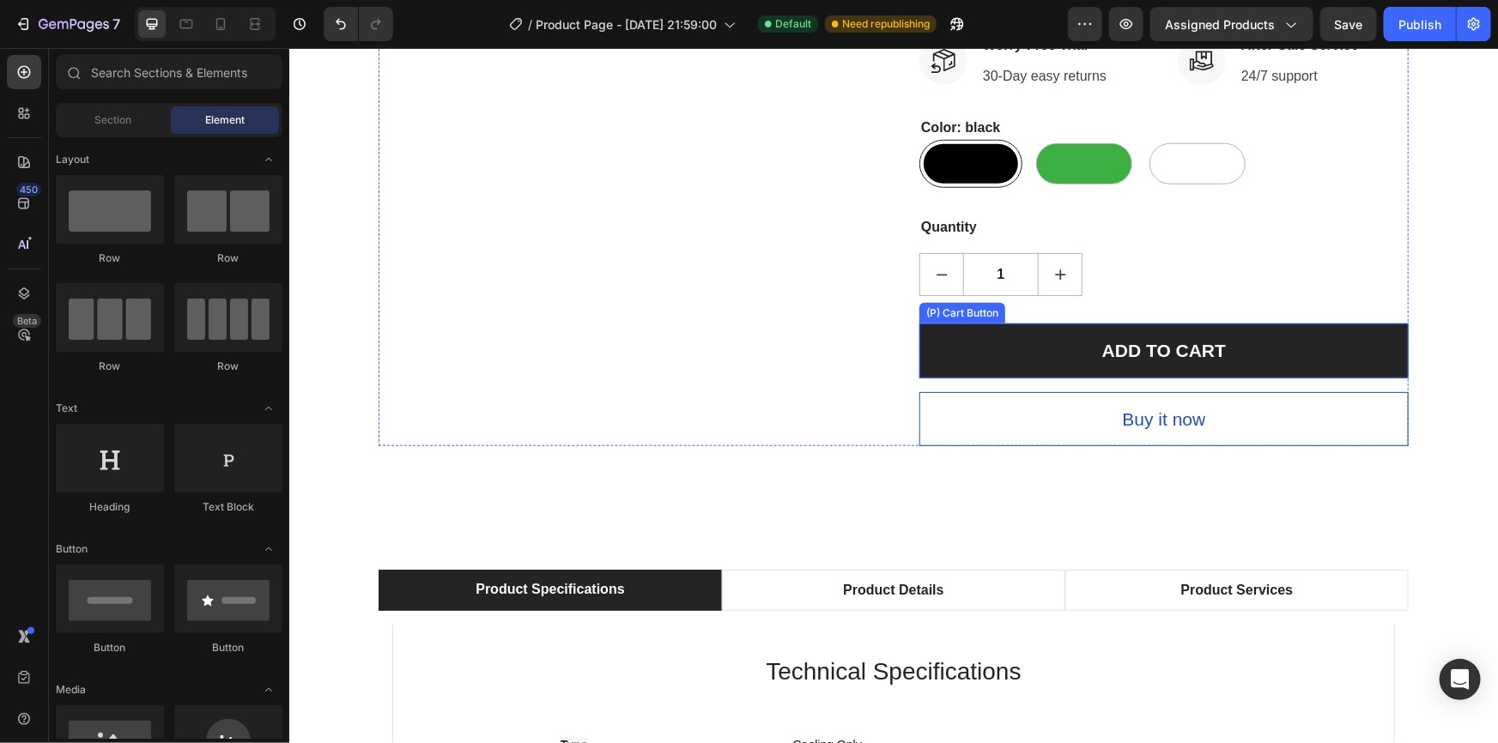
click at [1087, 355] on button "ADD TO CART" at bounding box center [1163, 350] width 489 height 55
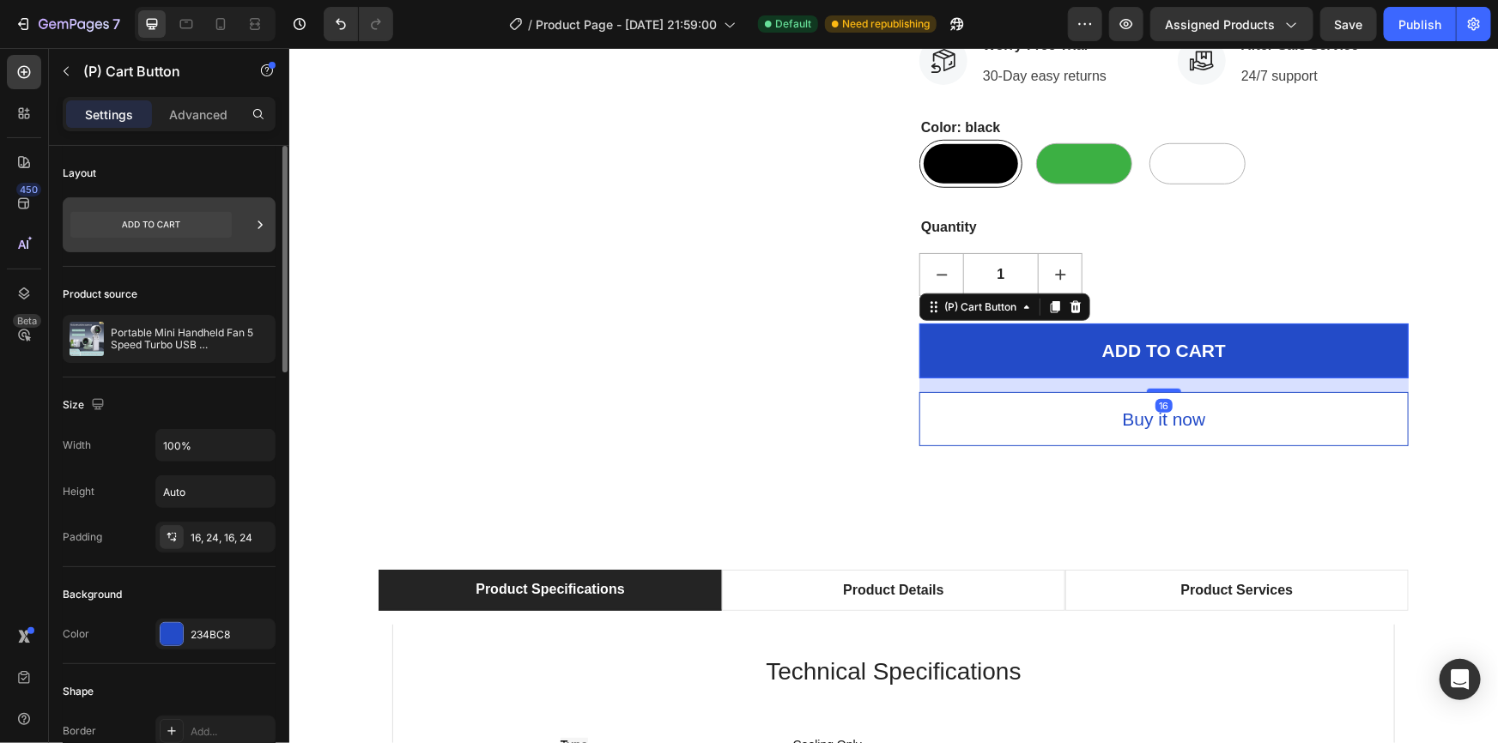
click at [163, 227] on icon at bounding box center [150, 225] width 161 height 26
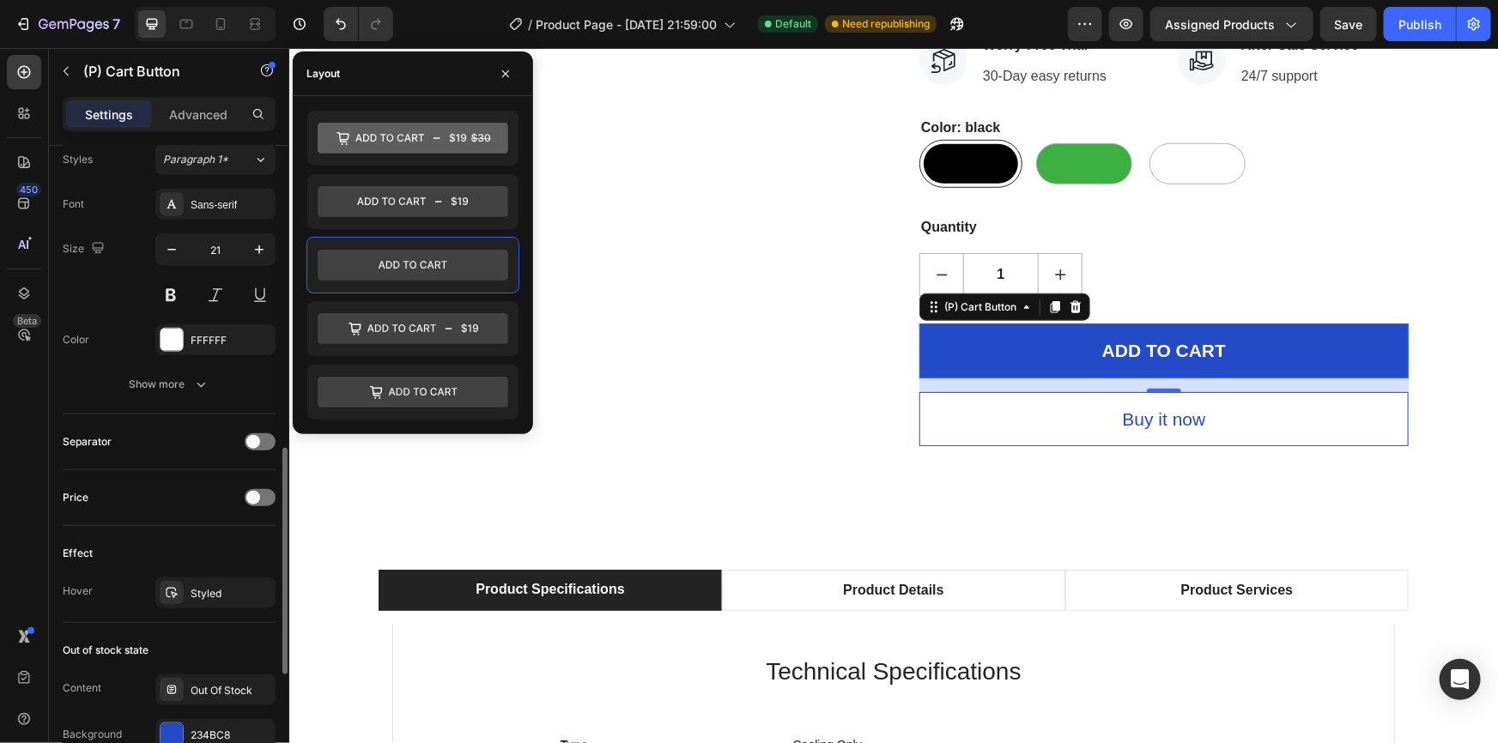
scroll to position [1014, 0]
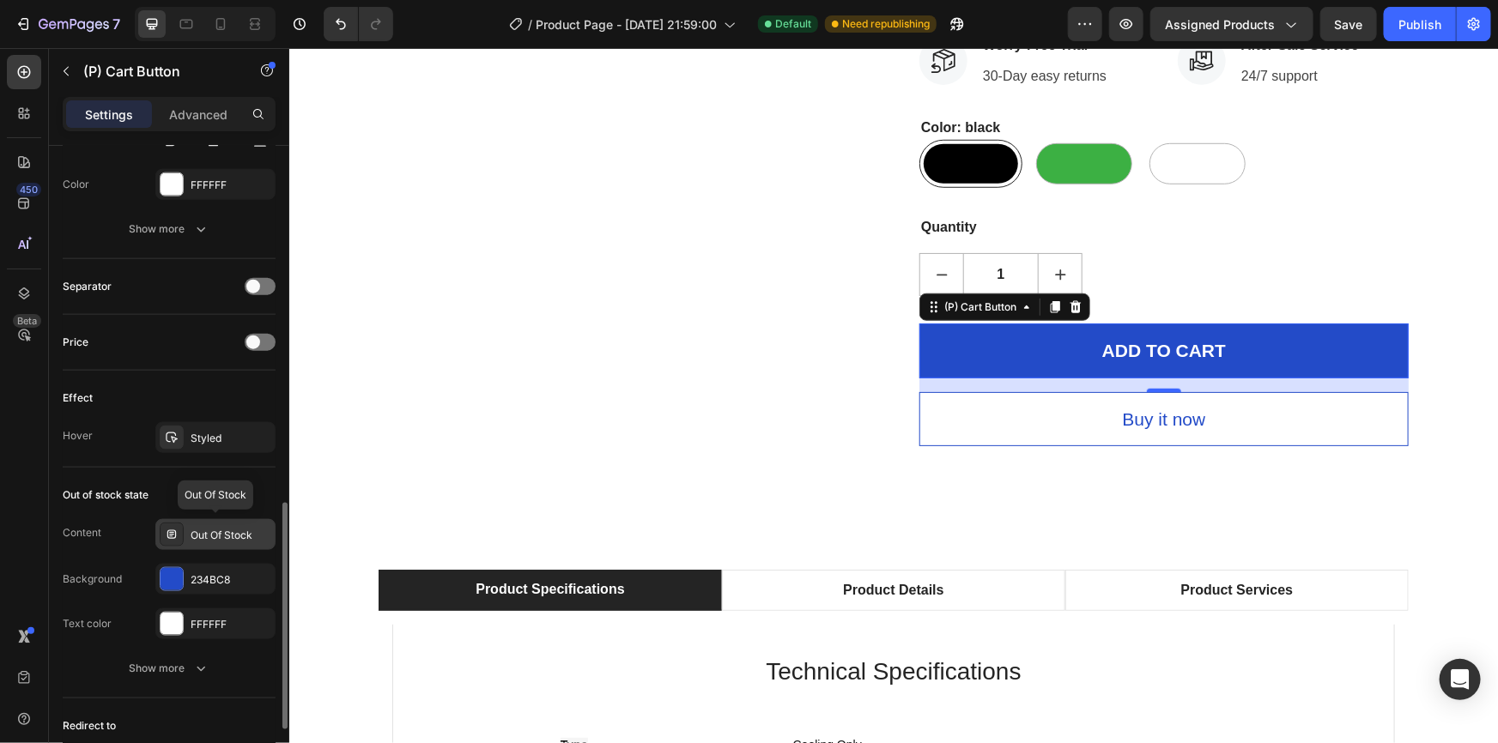
click at [240, 535] on div "Out Of Stock" at bounding box center [231, 535] width 81 height 15
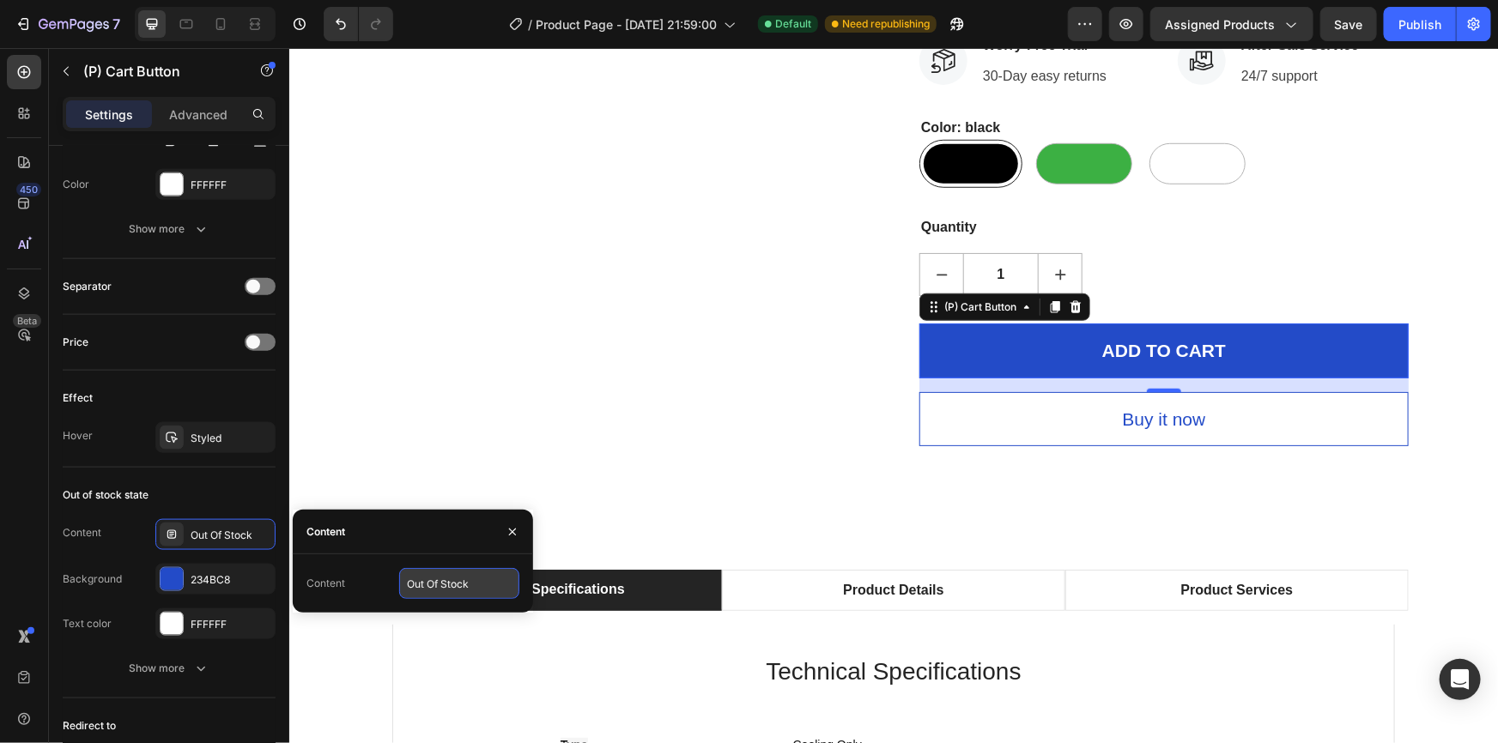
click at [437, 584] on input "Out Of Stock" at bounding box center [459, 583] width 120 height 31
click at [482, 582] on input "Out Of Stock" at bounding box center [459, 583] width 120 height 31
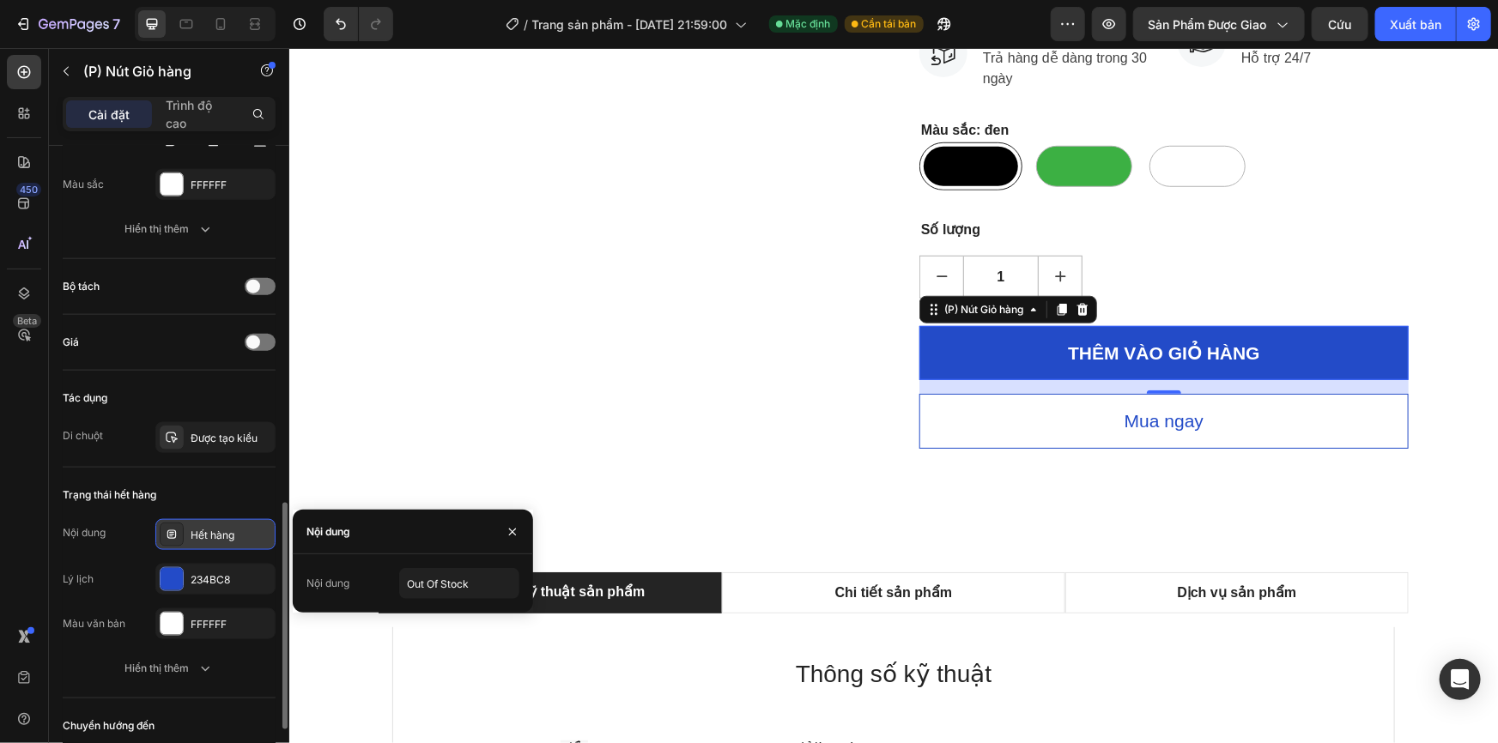
click at [168, 533] on icon at bounding box center [172, 535] width 14 height 14
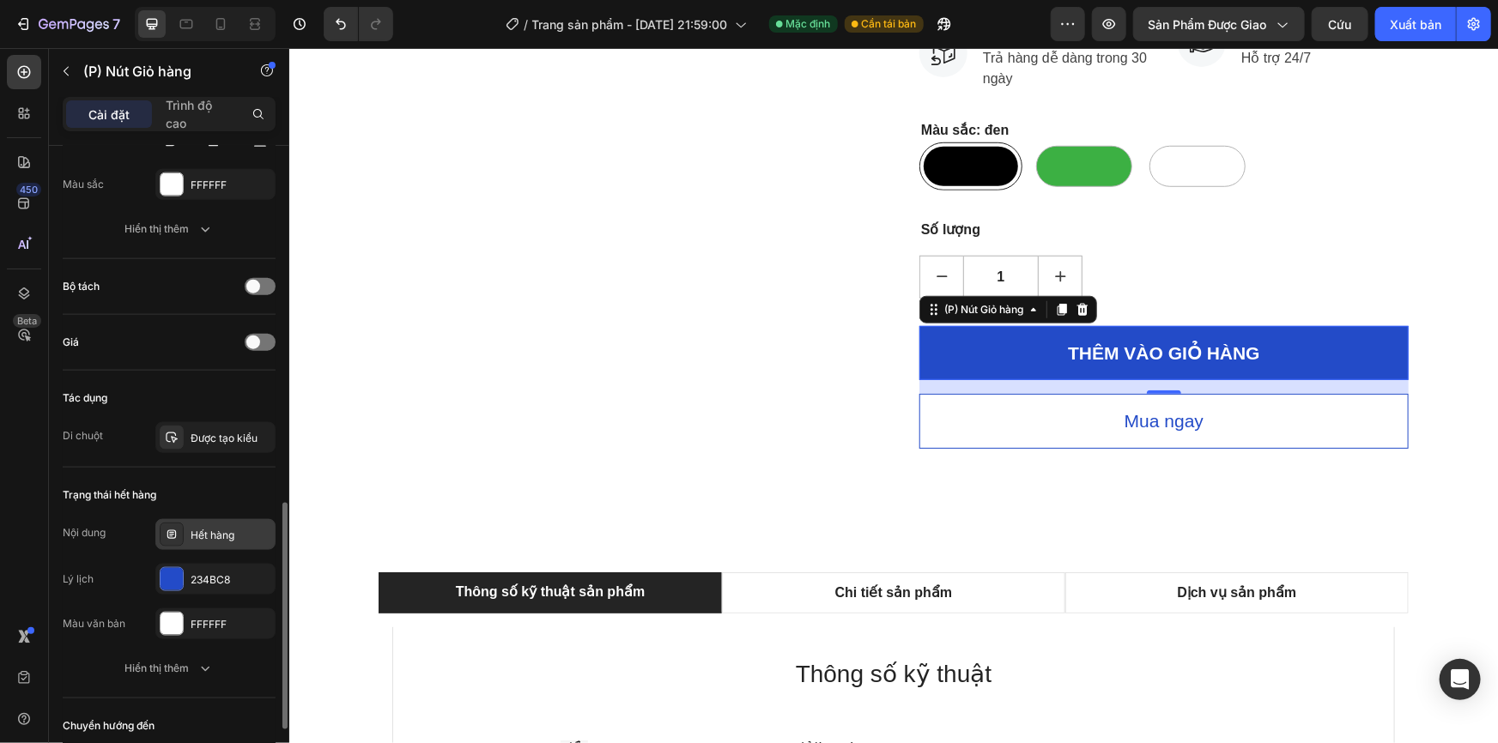
click at [171, 537] on icon at bounding box center [170, 537] width 3 height 1
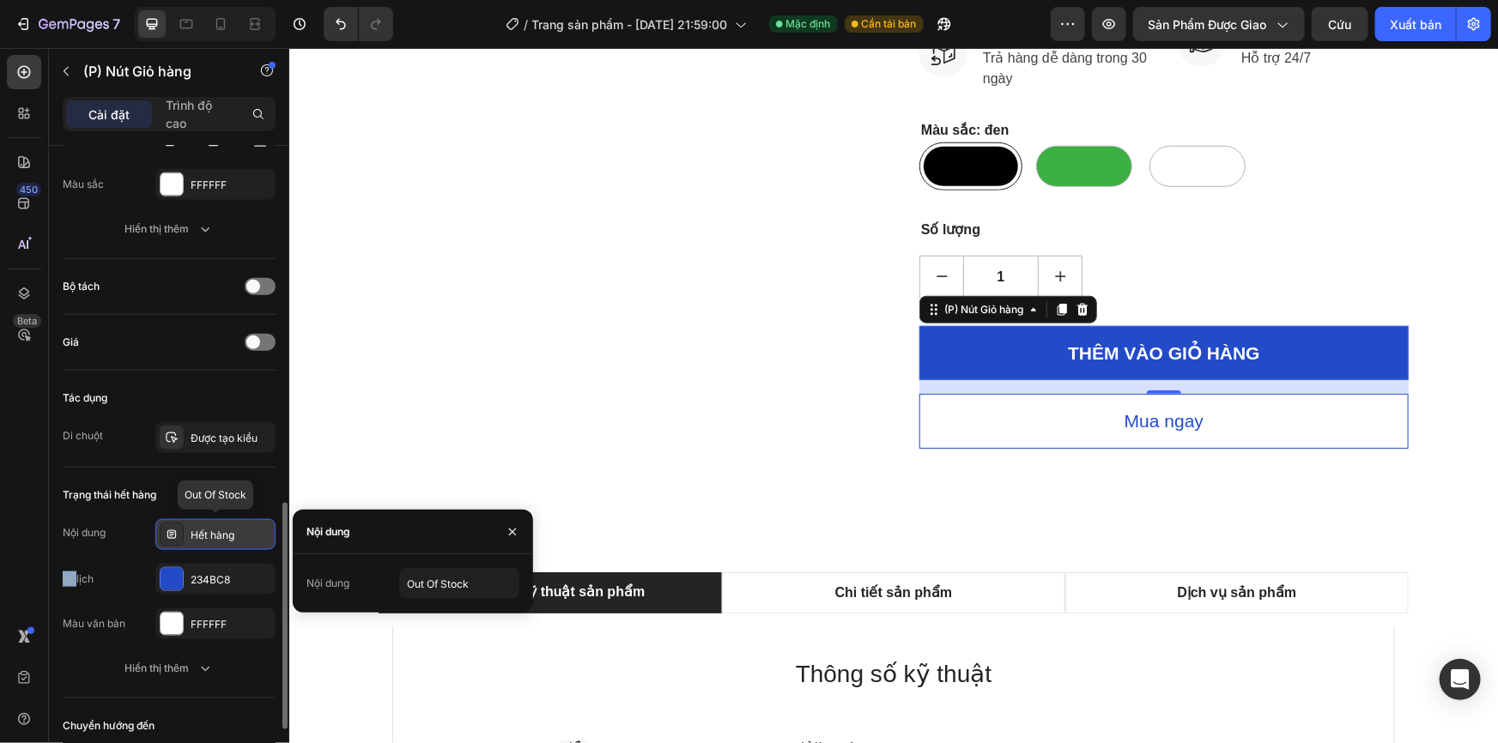
click at [171, 537] on icon at bounding box center [170, 537] width 3 height 1
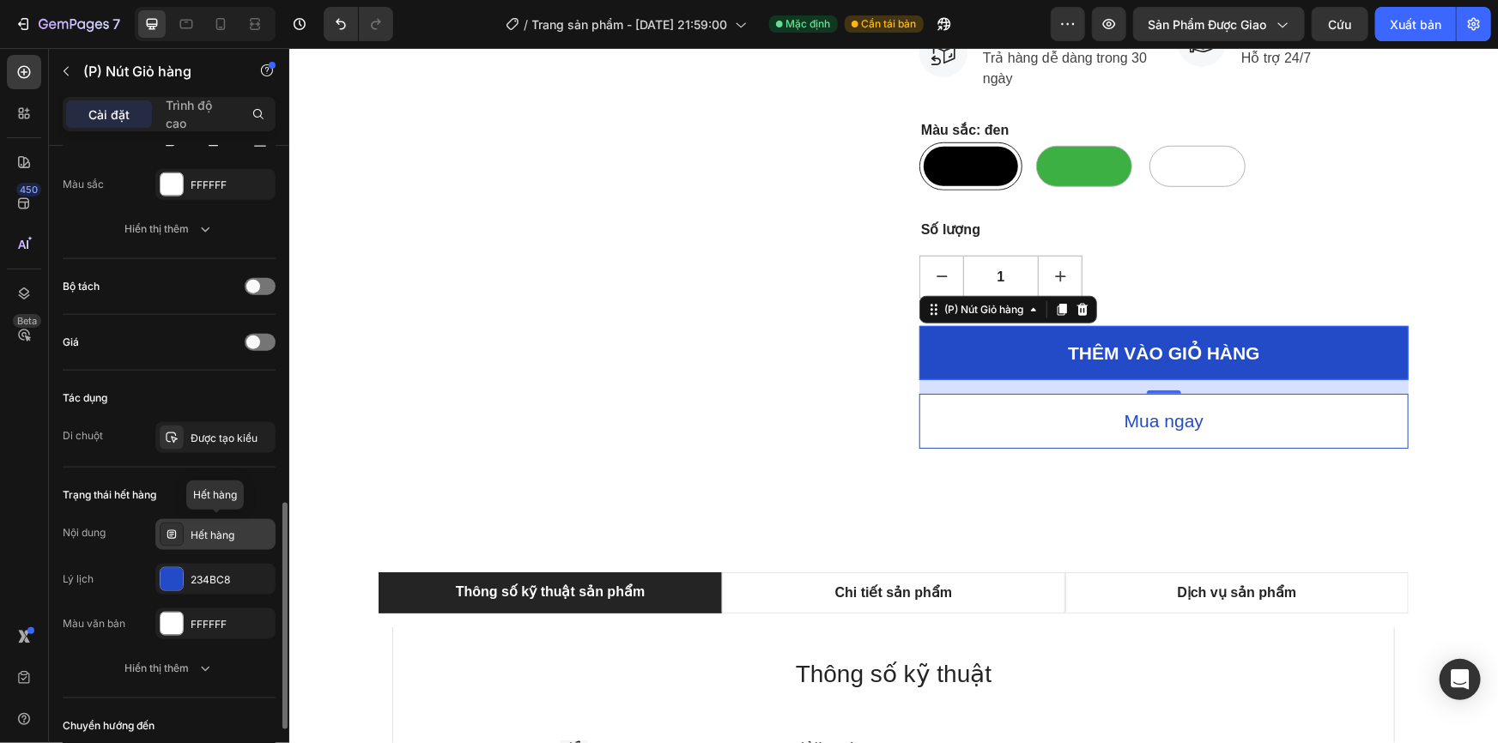
click at [171, 537] on icon at bounding box center [170, 537] width 3 height 1
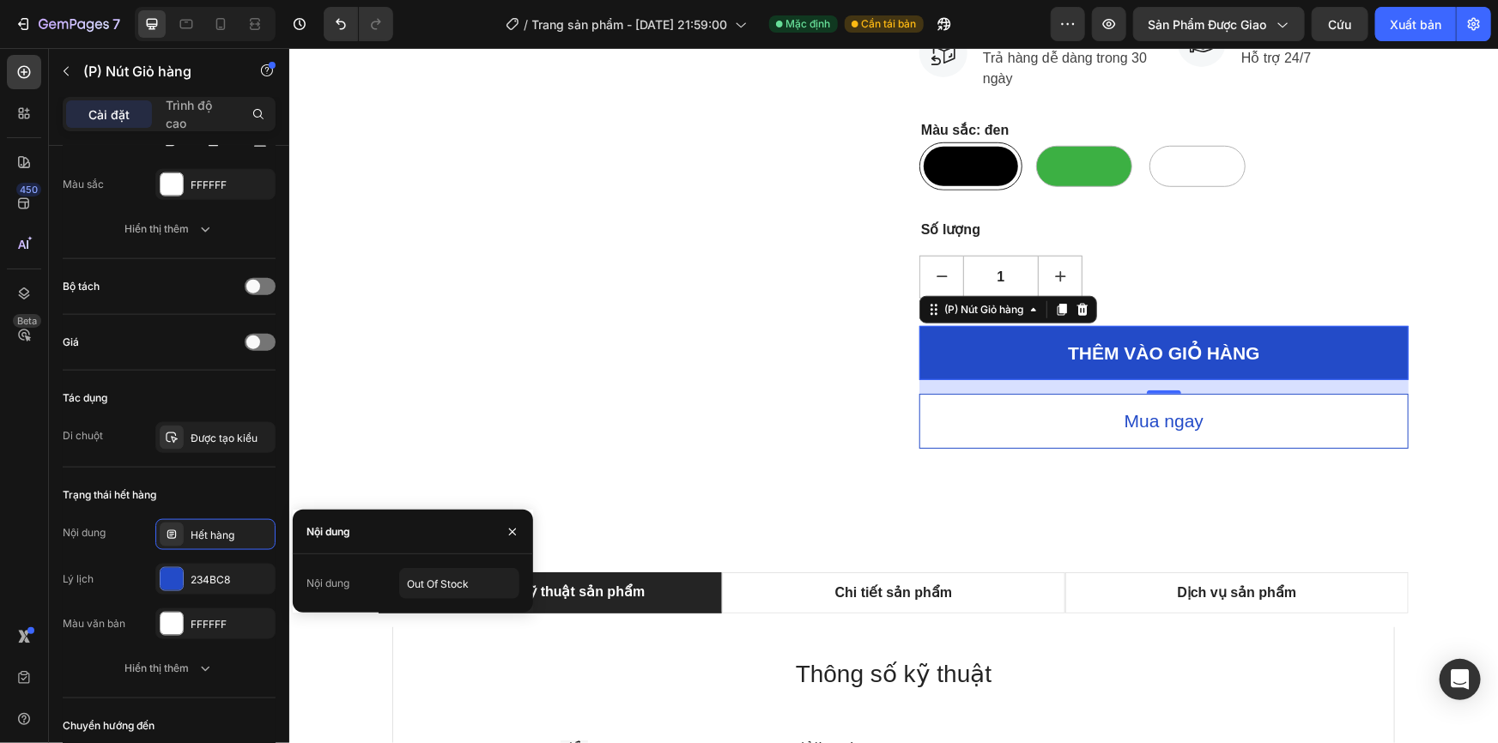
click at [308, 581] on font "Nội dung" at bounding box center [327, 583] width 43 height 13
click at [307, 521] on div "Nội dung" at bounding box center [325, 532] width 64 height 44
click at [1033, 311] on icon at bounding box center [1033, 309] width 14 height 14
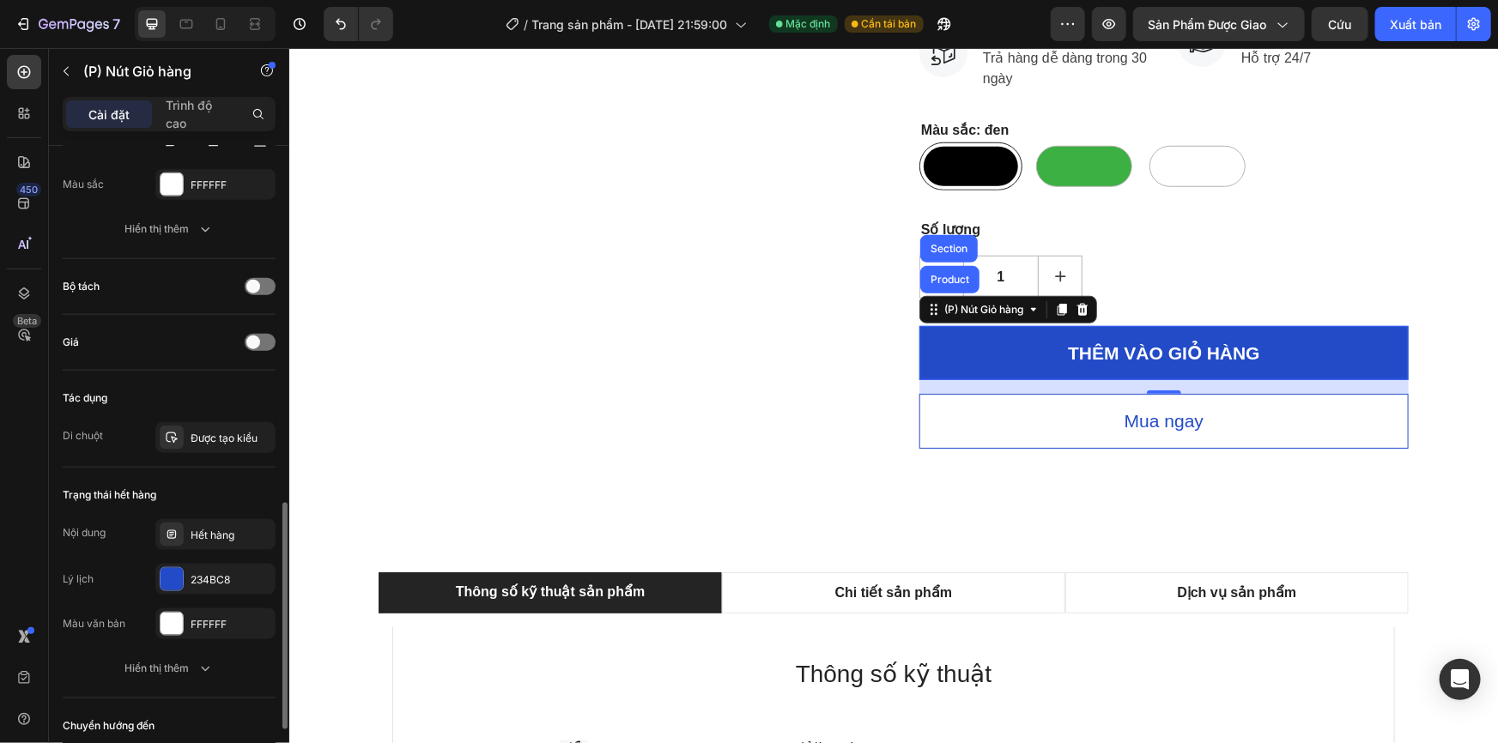
click at [96, 537] on font "Nội dung" at bounding box center [84, 532] width 43 height 15
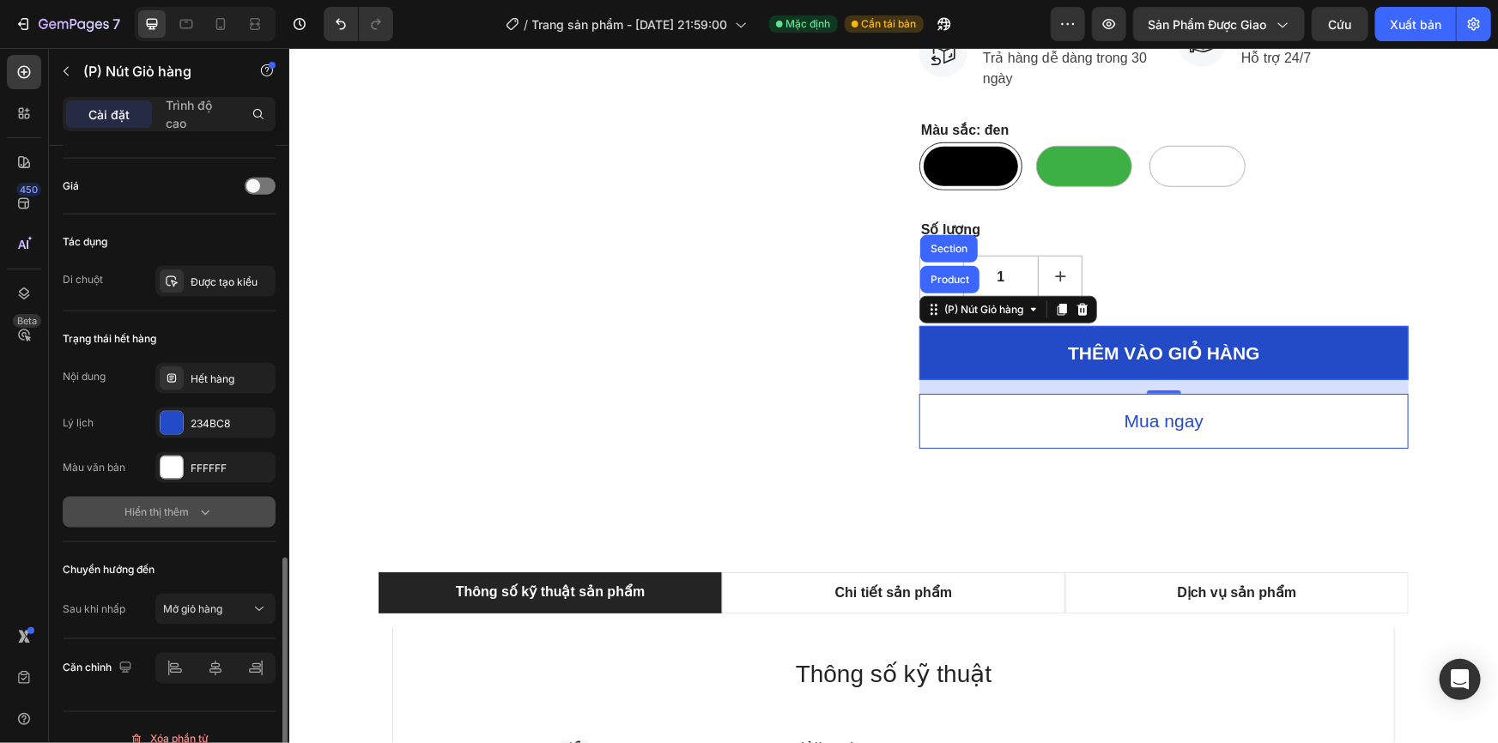
click at [161, 506] on font "Hiển thị thêm" at bounding box center [157, 512] width 64 height 13
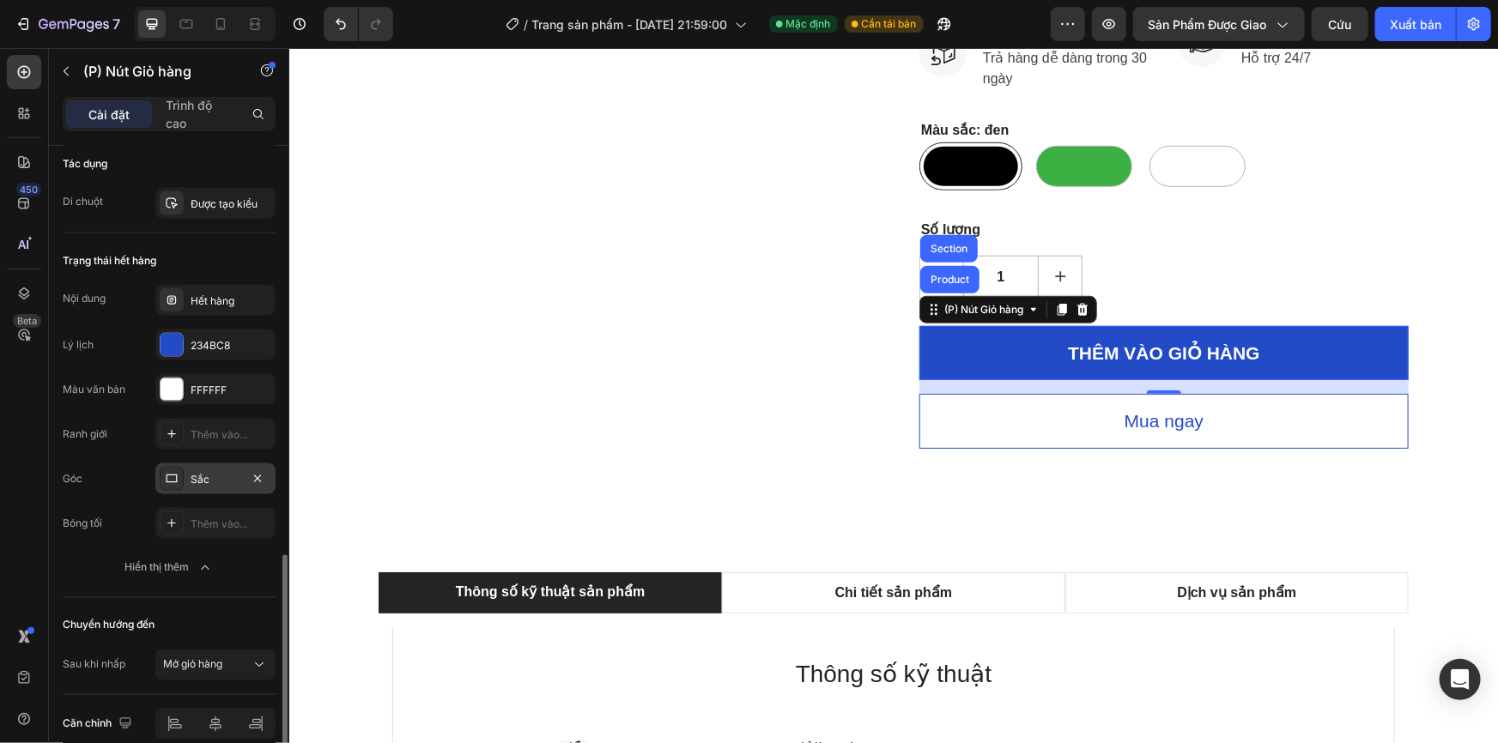
scroll to position [1092, 0]
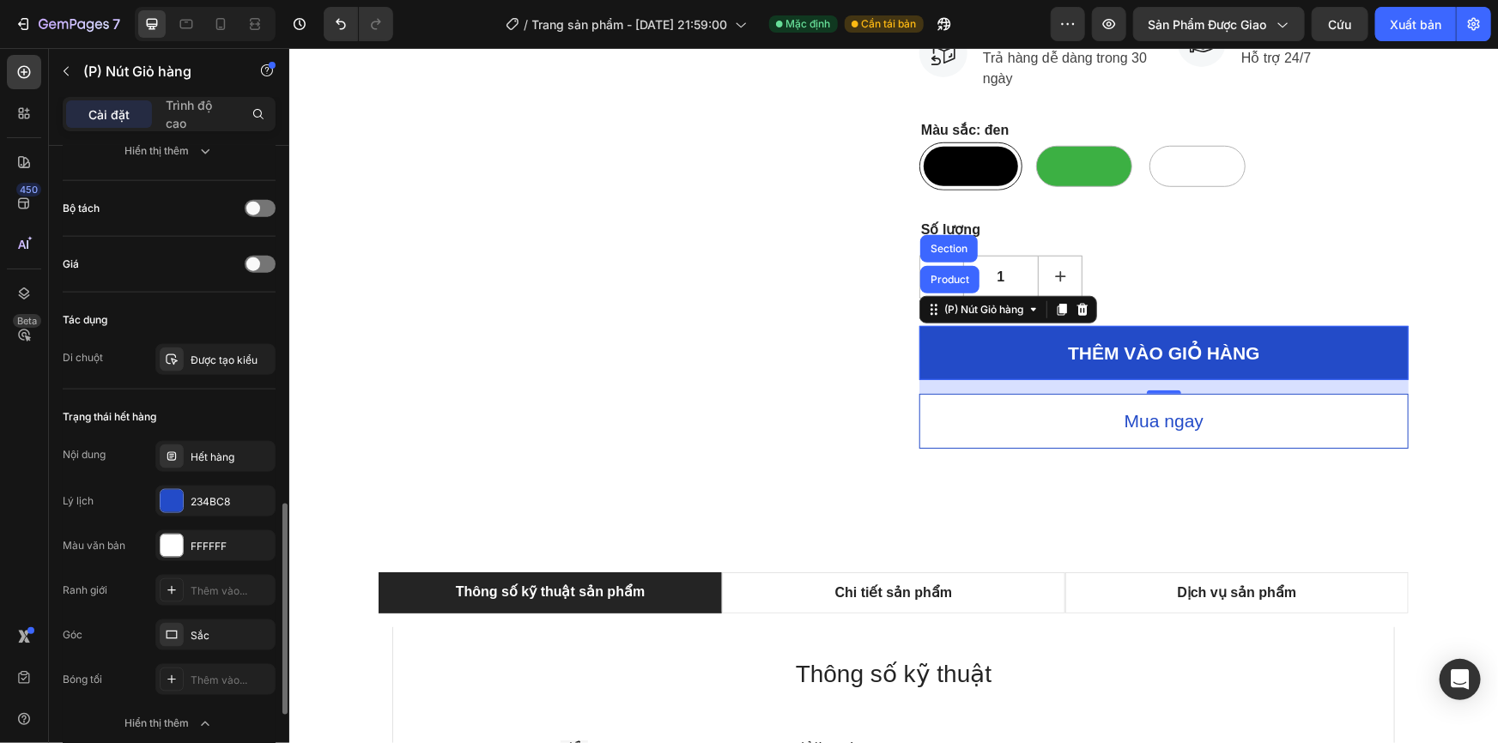
click at [139, 422] on div "Trạng thái hết hàng" at bounding box center [169, 416] width 213 height 27
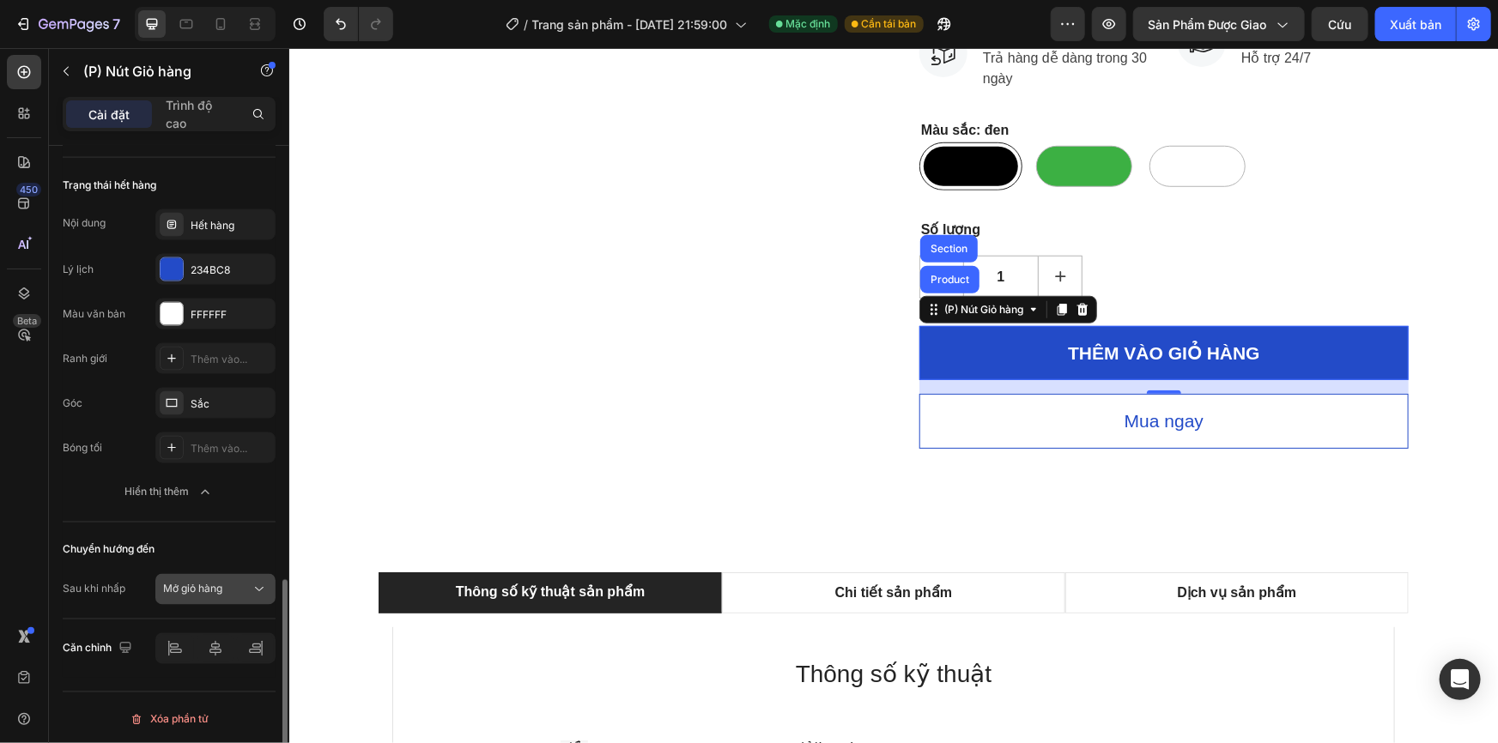
click at [209, 589] on font "Mở giỏ hàng" at bounding box center [192, 589] width 59 height 13
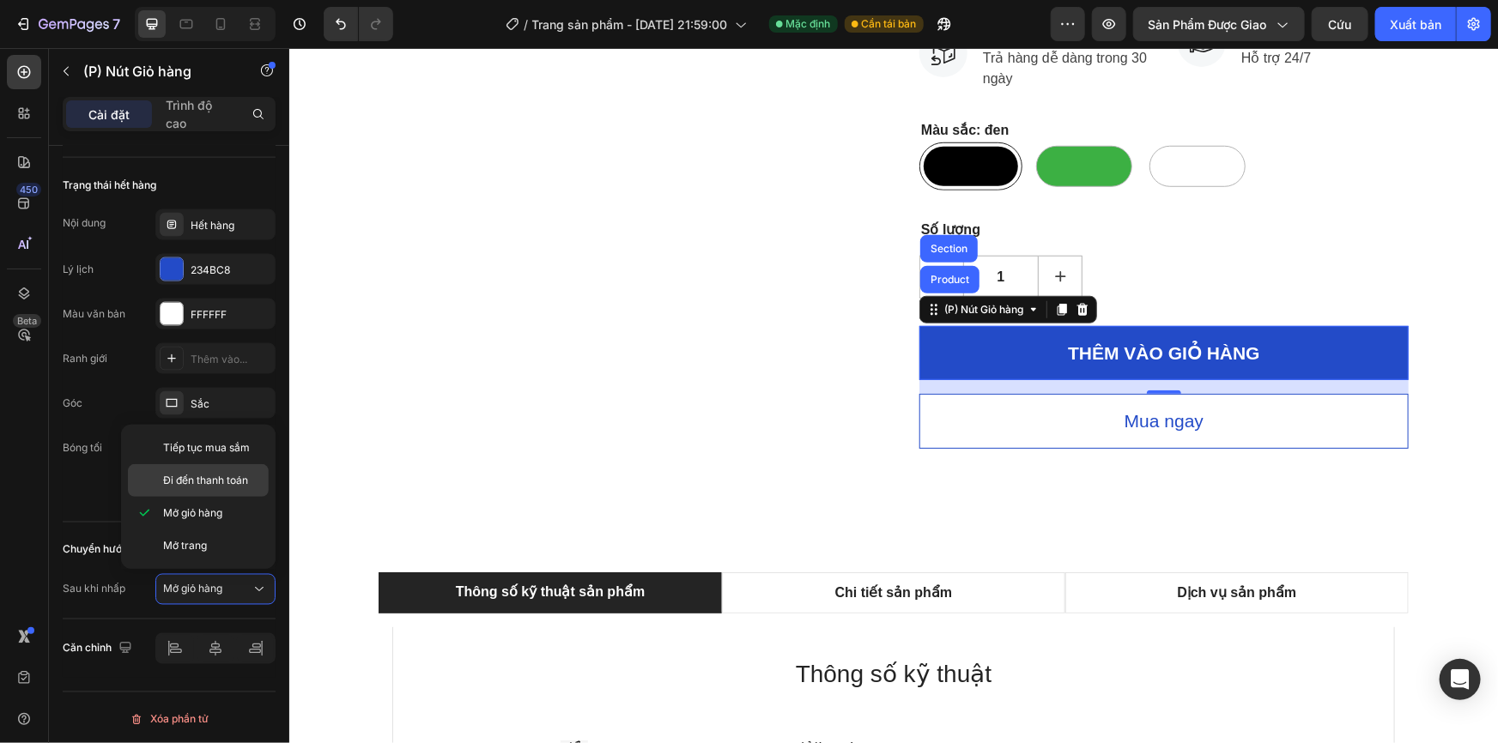
drag, startPoint x: 183, startPoint y: 457, endPoint x: 189, endPoint y: 481, distance: 24.8
click at [185, 464] on div "Tiếp tục mua sắm" at bounding box center [198, 480] width 141 height 33
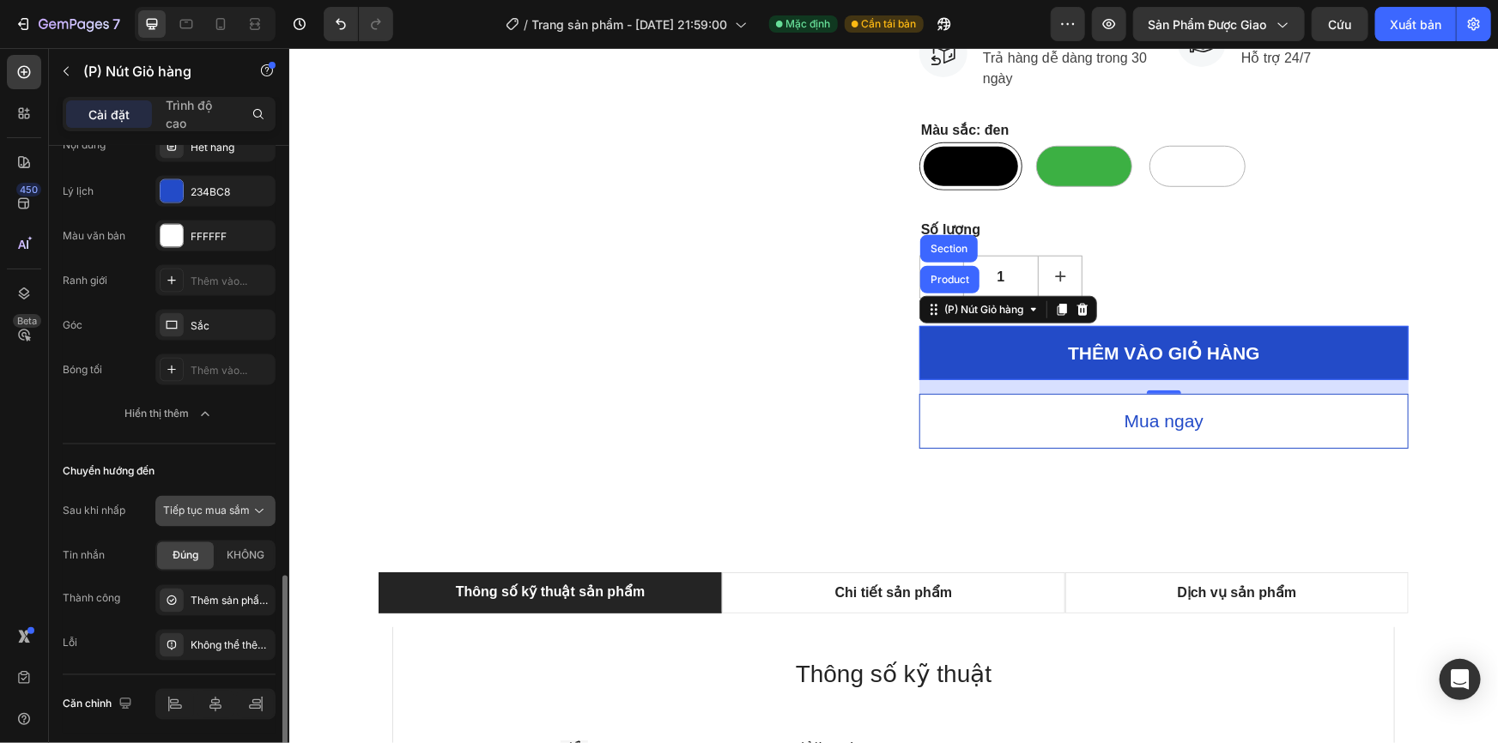
scroll to position [1459, 0]
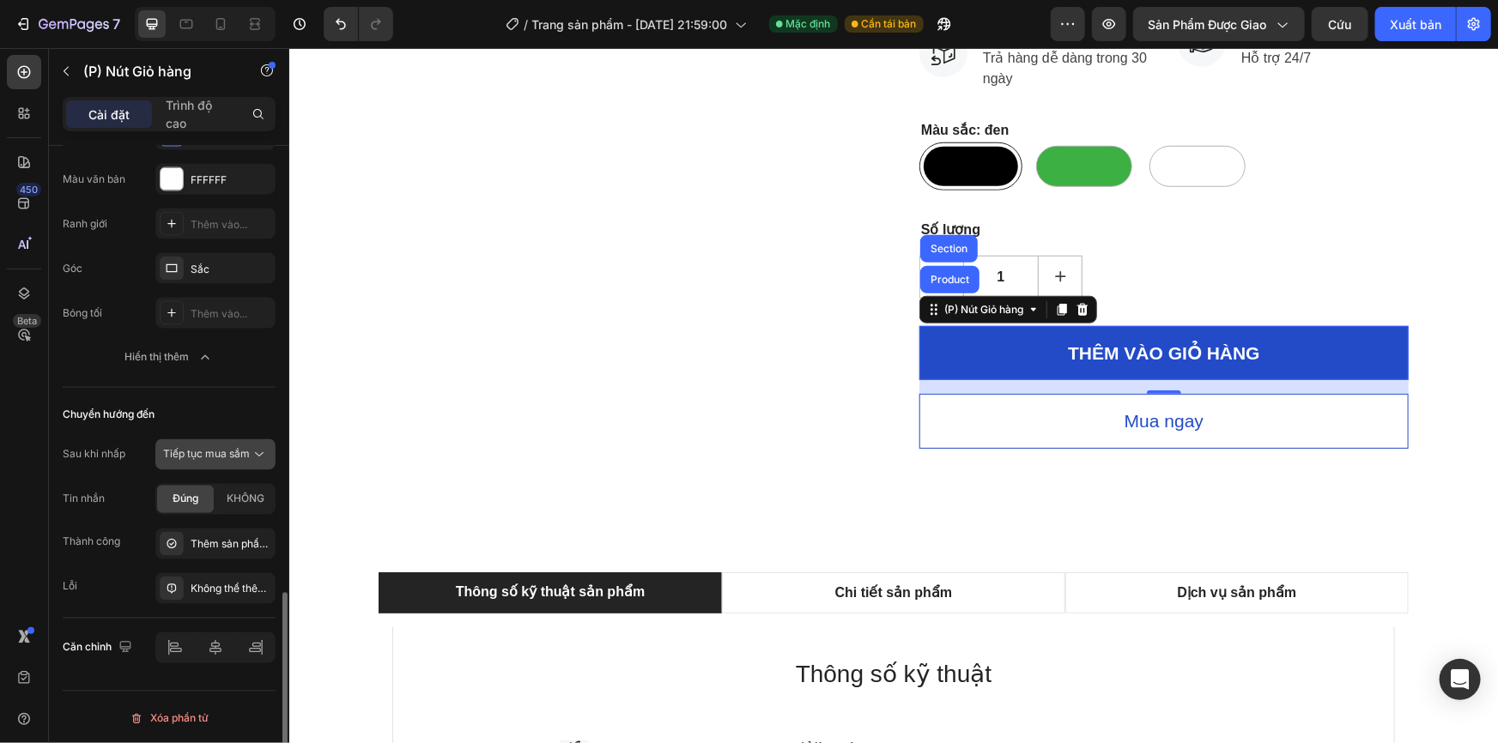
click at [211, 458] on font "Tiếp tục mua sắm" at bounding box center [206, 454] width 87 height 13
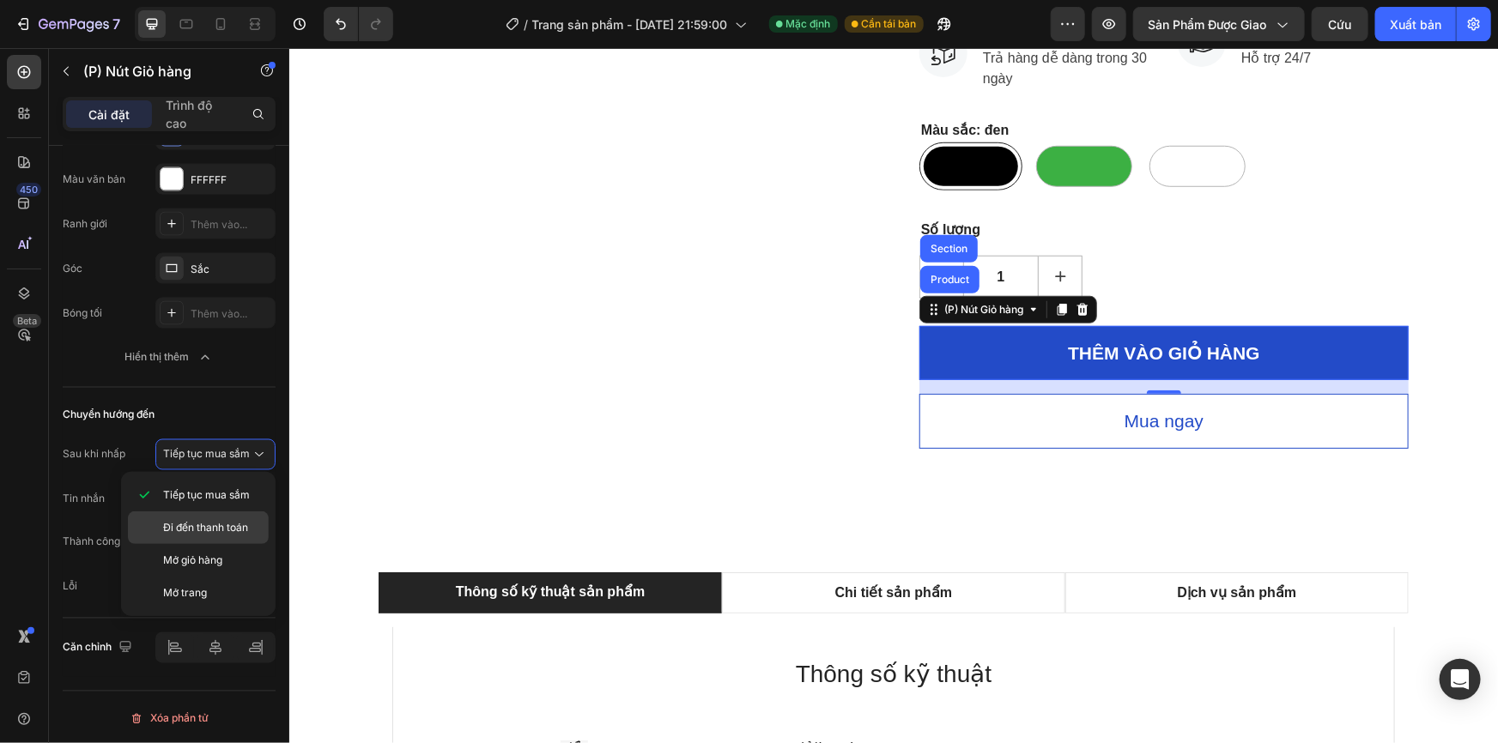
click at [224, 525] on font "Đi đến thanh toán" at bounding box center [205, 527] width 85 height 13
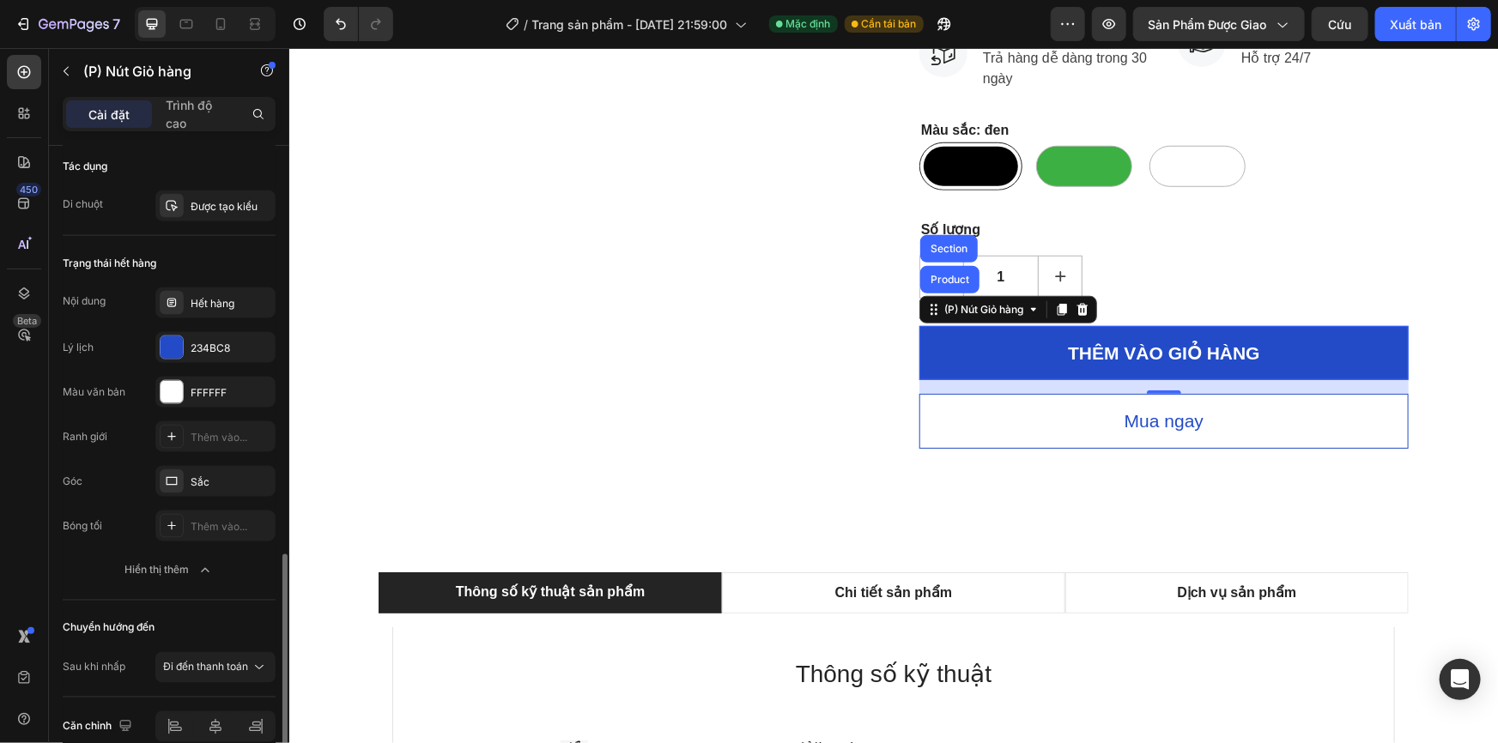
scroll to position [1168, 0]
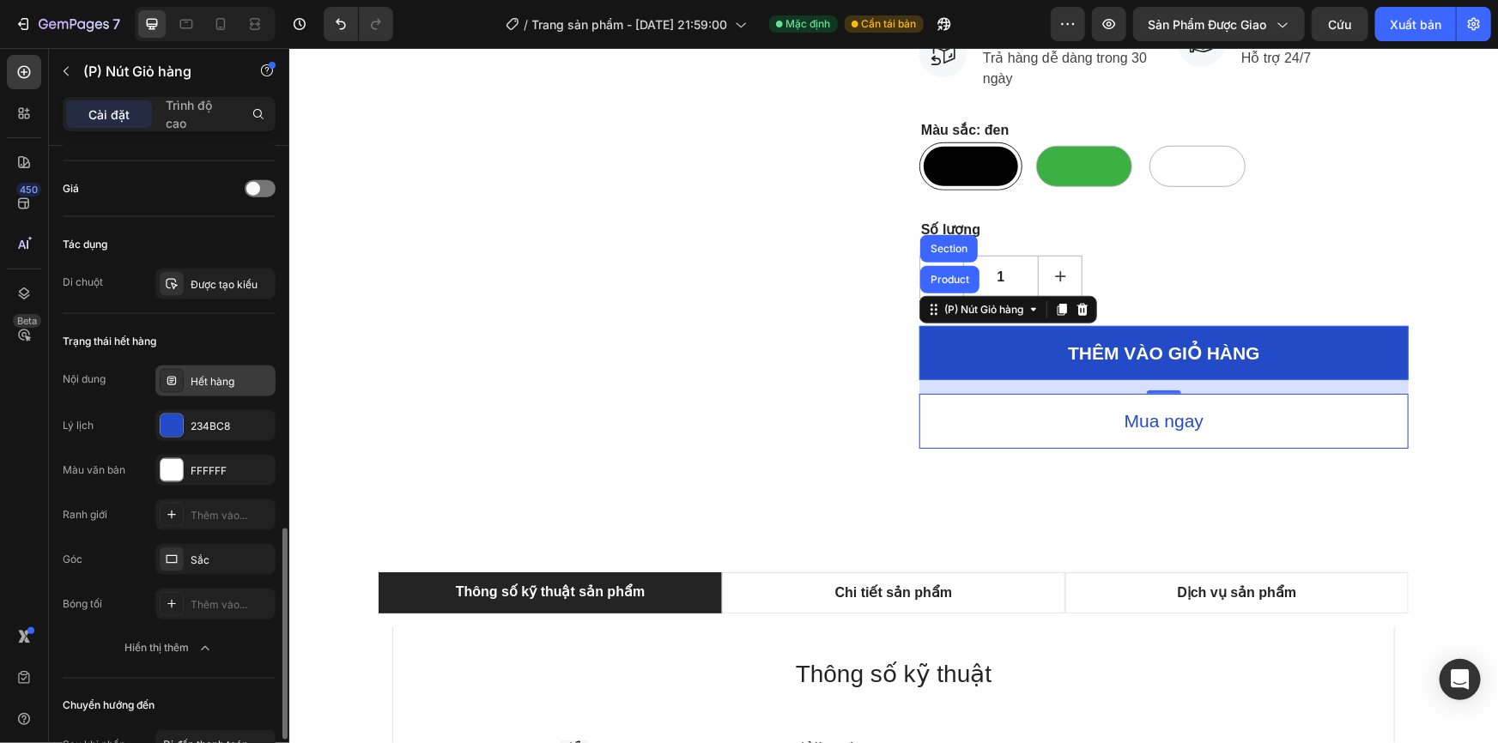
click at [204, 375] on font "Hết hàng" at bounding box center [213, 381] width 44 height 13
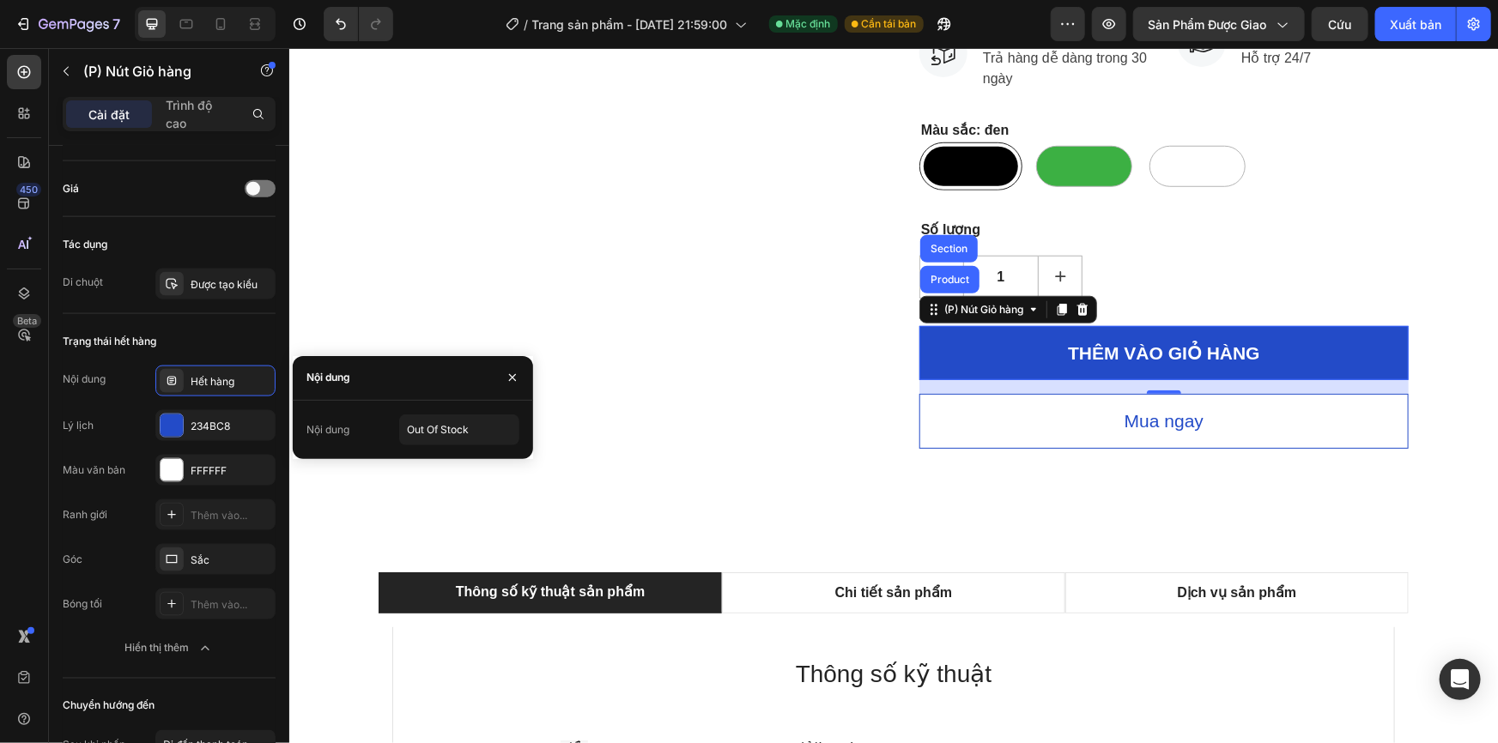
click at [308, 433] on font "Nội dung" at bounding box center [327, 429] width 43 height 13
type input "ADD TO CART"
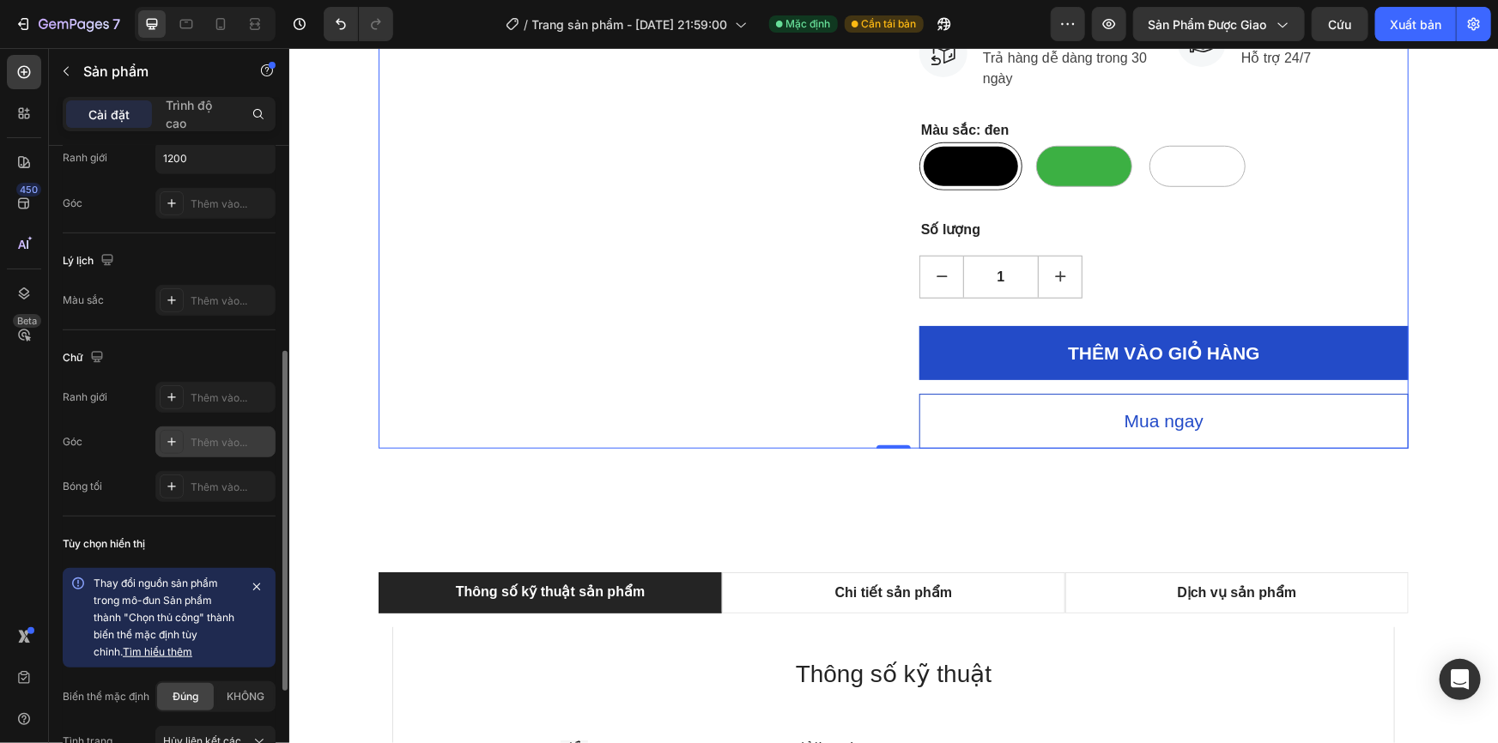
scroll to position [546, 0]
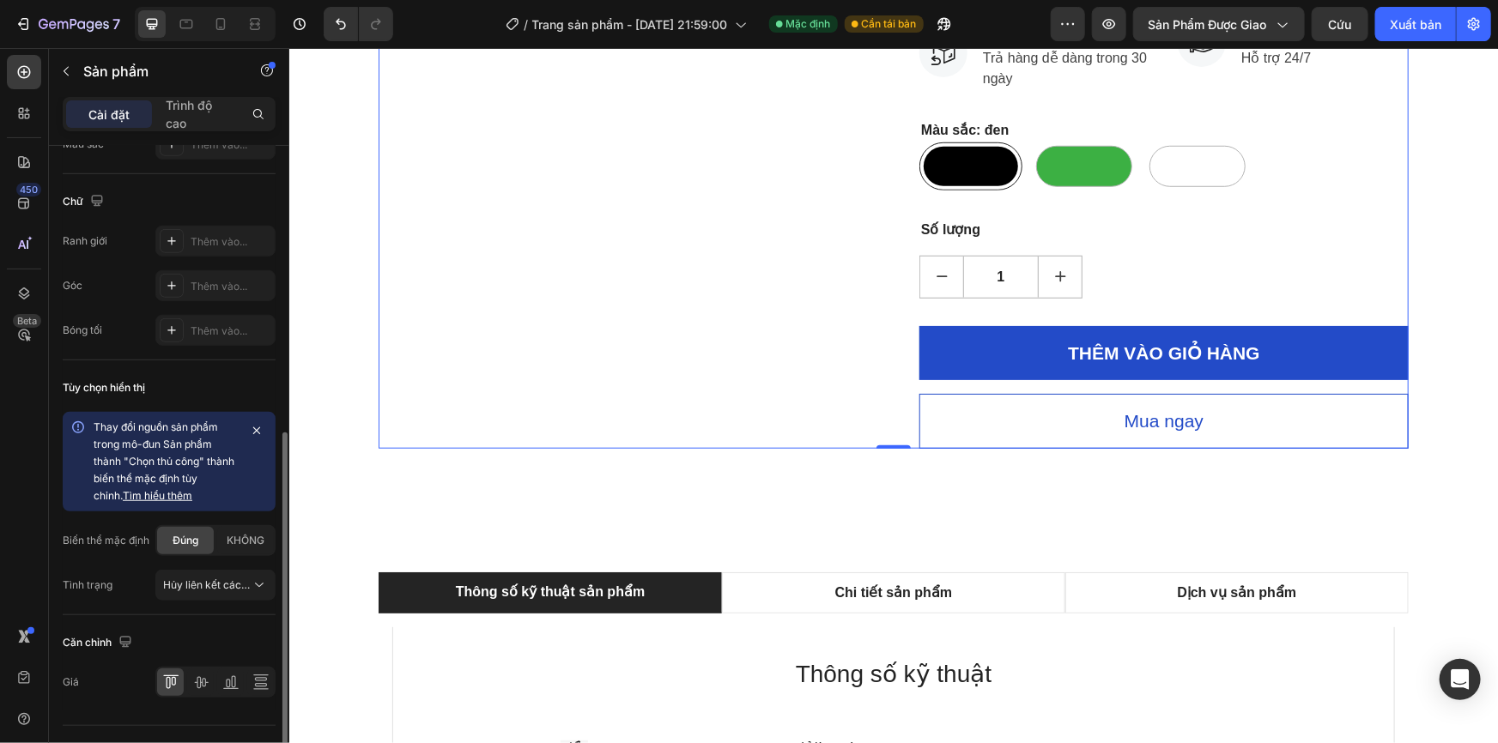
click at [138, 495] on font "Tìm hiểu thêm" at bounding box center [158, 495] width 70 height 13
drag, startPoint x: 259, startPoint y: 430, endPoint x: 247, endPoint y: 427, distance: 12.5
click at [258, 430] on icon "button" at bounding box center [257, 431] width 14 height 14
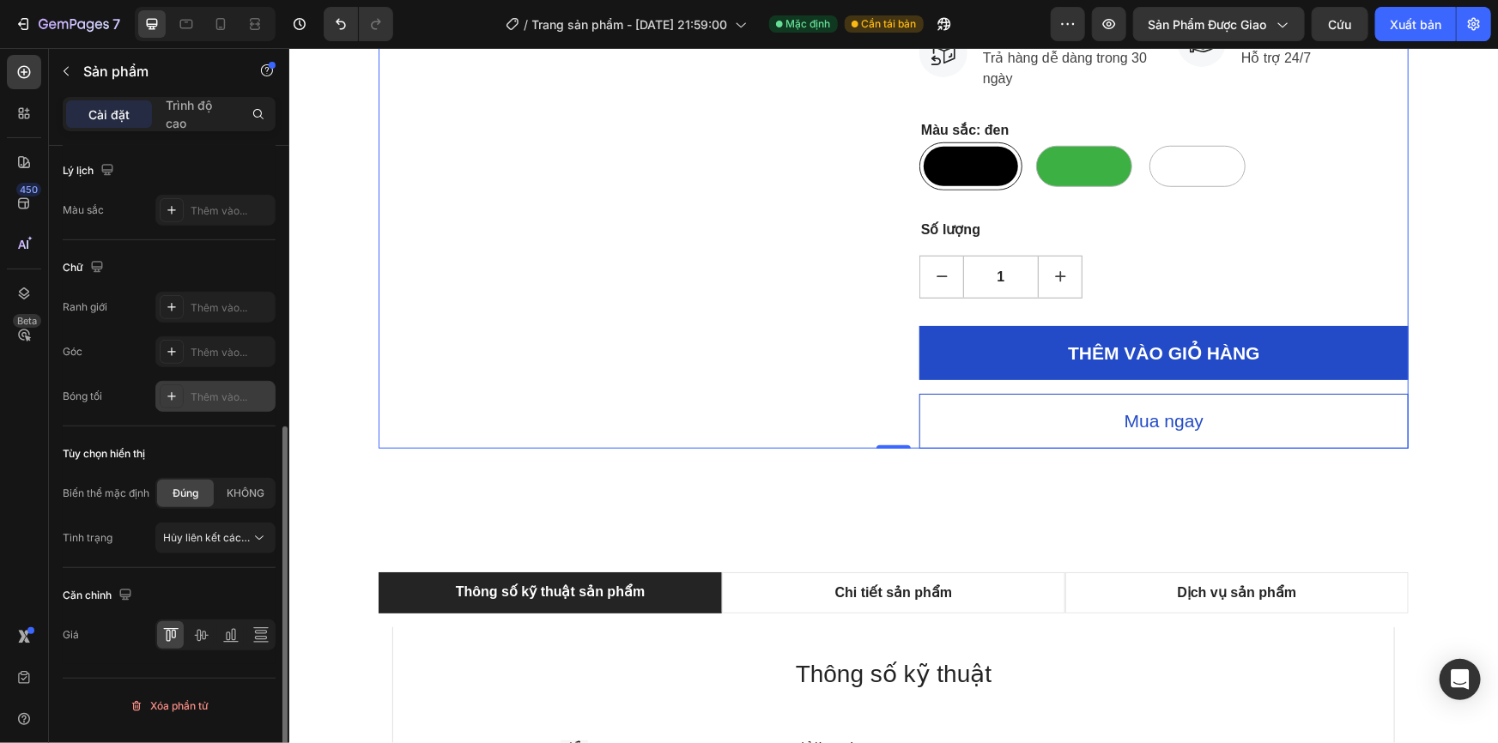
scroll to position [467, 0]
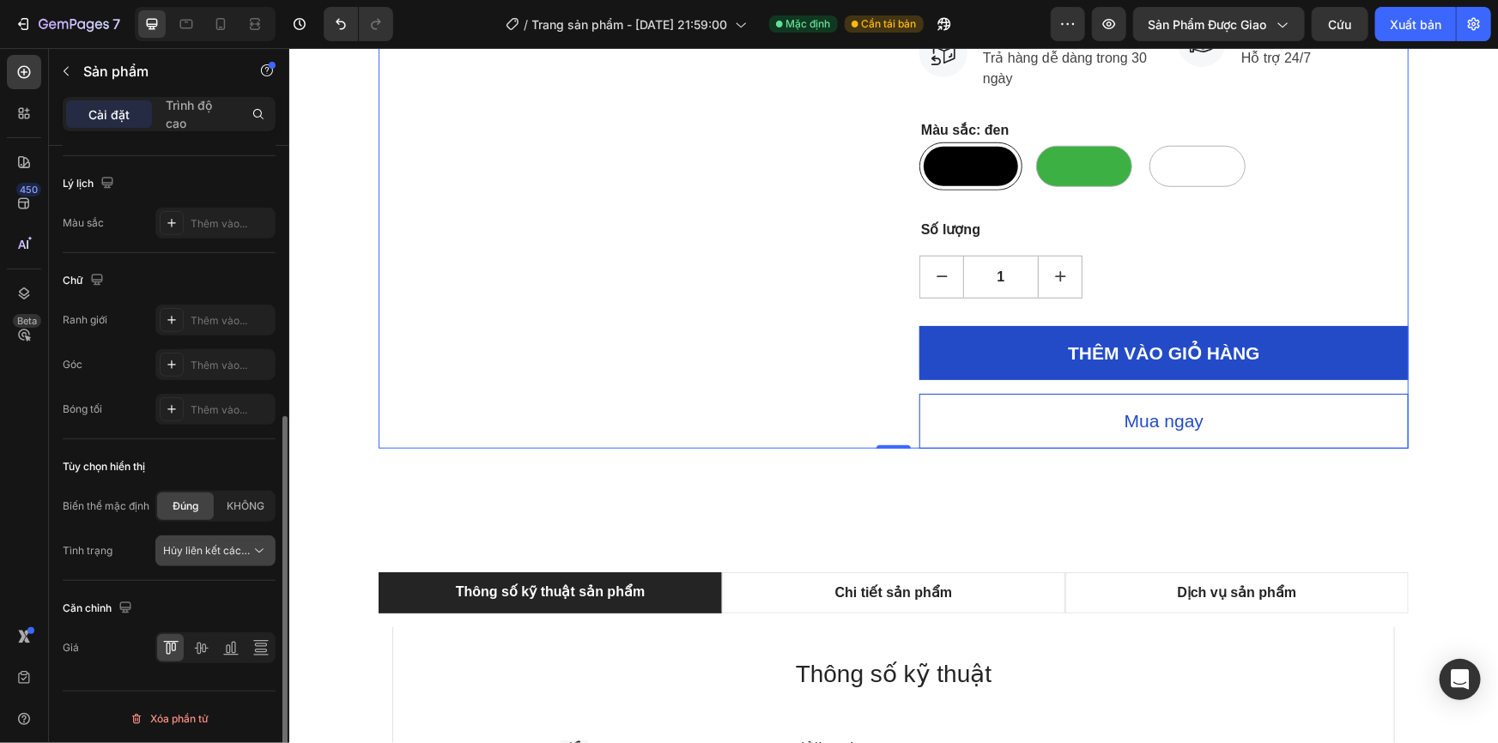
click at [228, 547] on font "Hủy liên kết các biến thể, số lượng <br> giữa các sản phẩm giống nhau" at bounding box center [333, 550] width 341 height 13
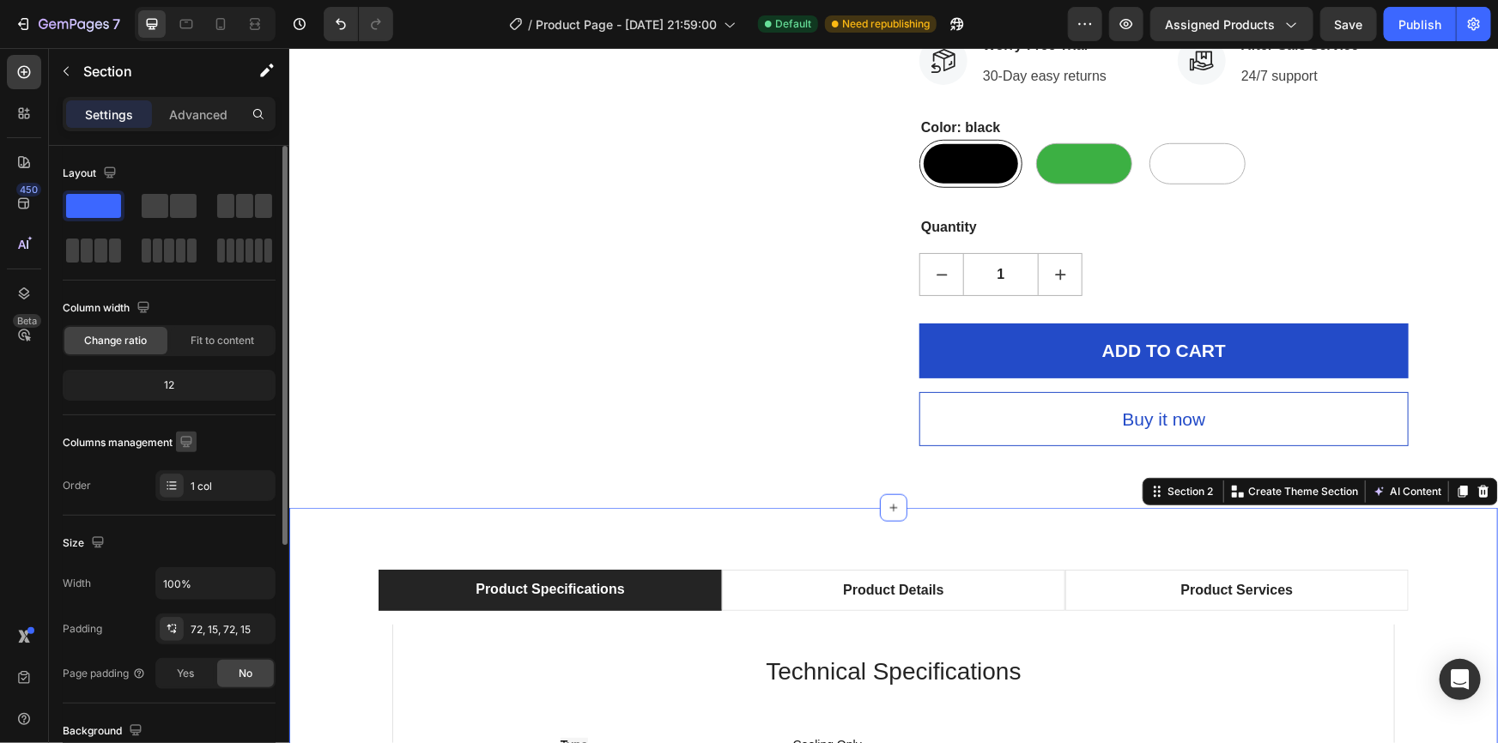
scroll to position [155, 0]
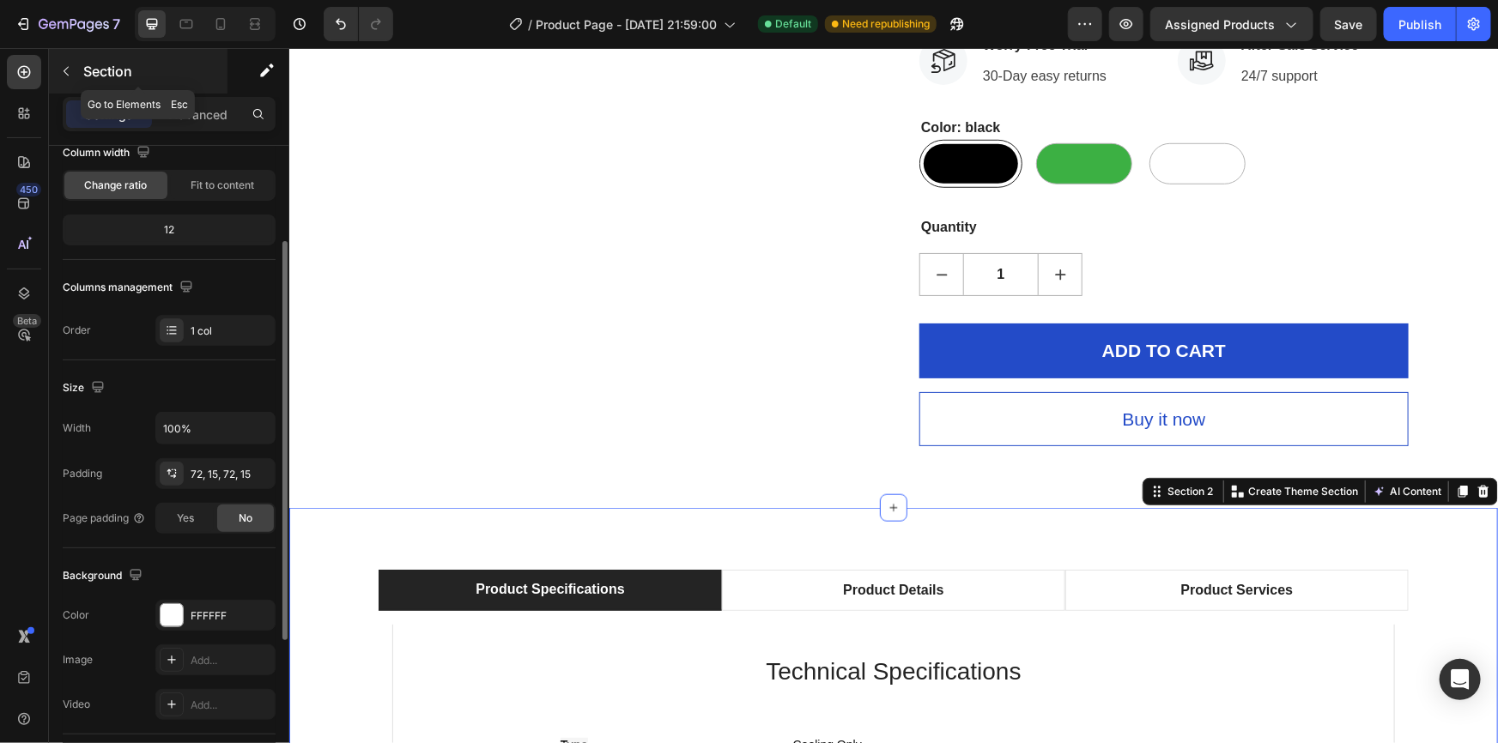
click at [63, 73] on icon "button" at bounding box center [66, 71] width 14 height 14
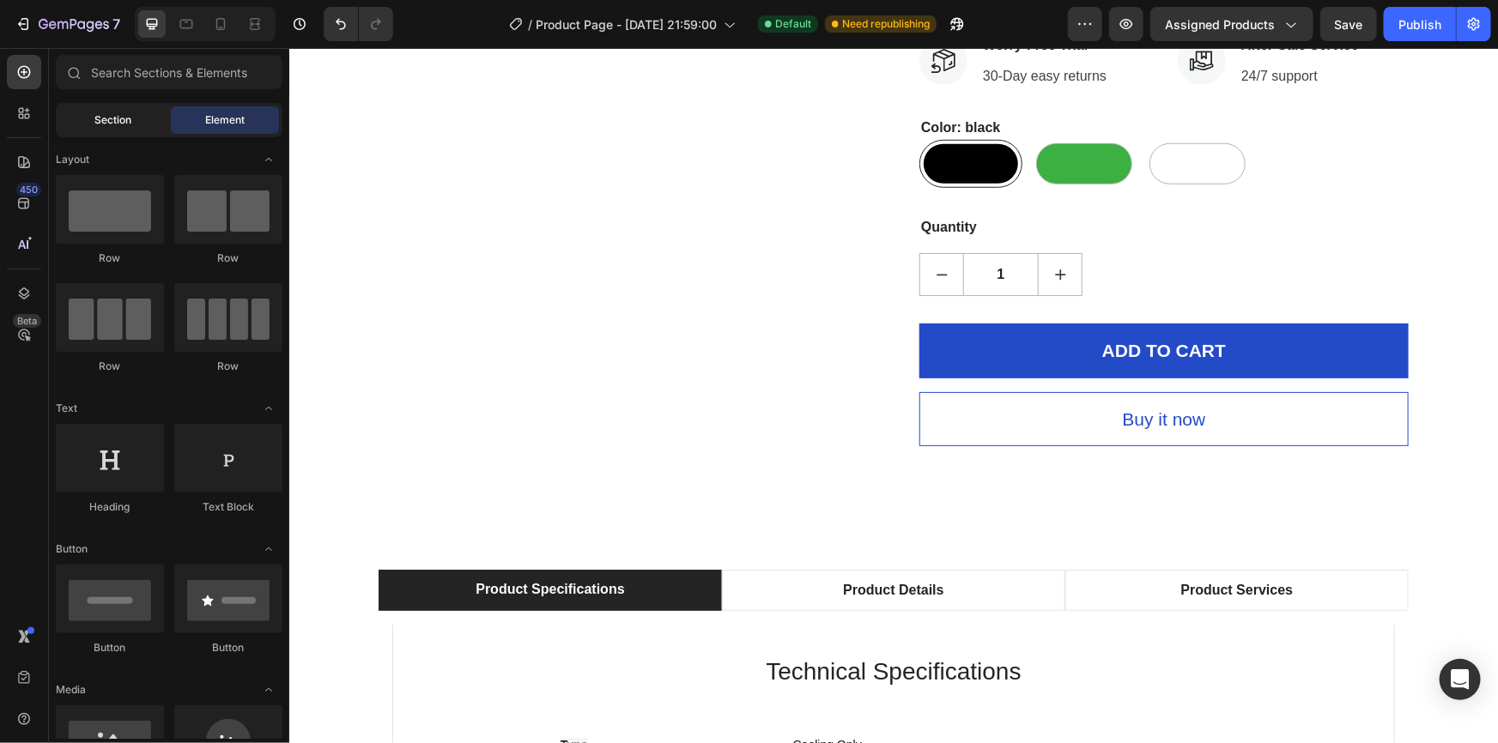
click at [125, 115] on span "Section" at bounding box center [113, 119] width 37 height 15
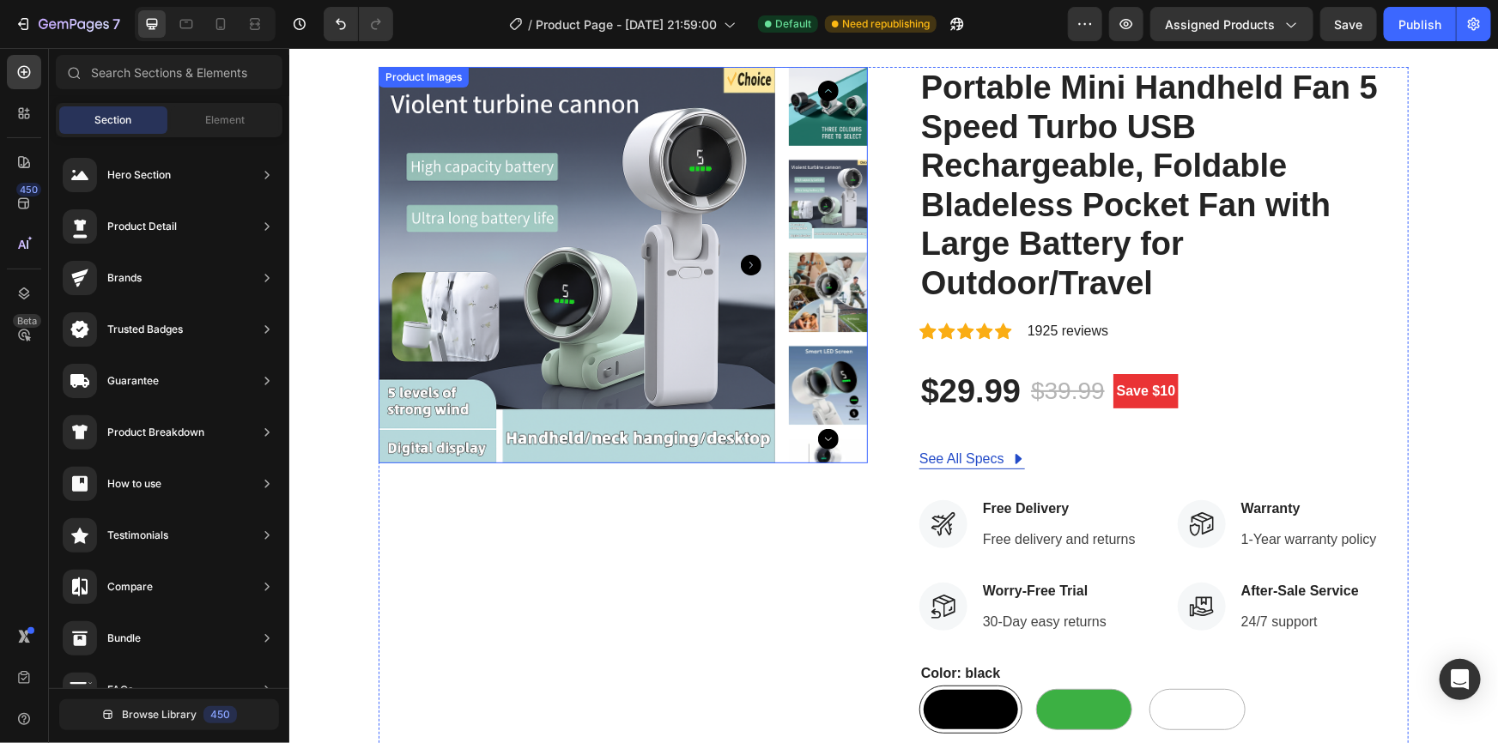
scroll to position [77, 0]
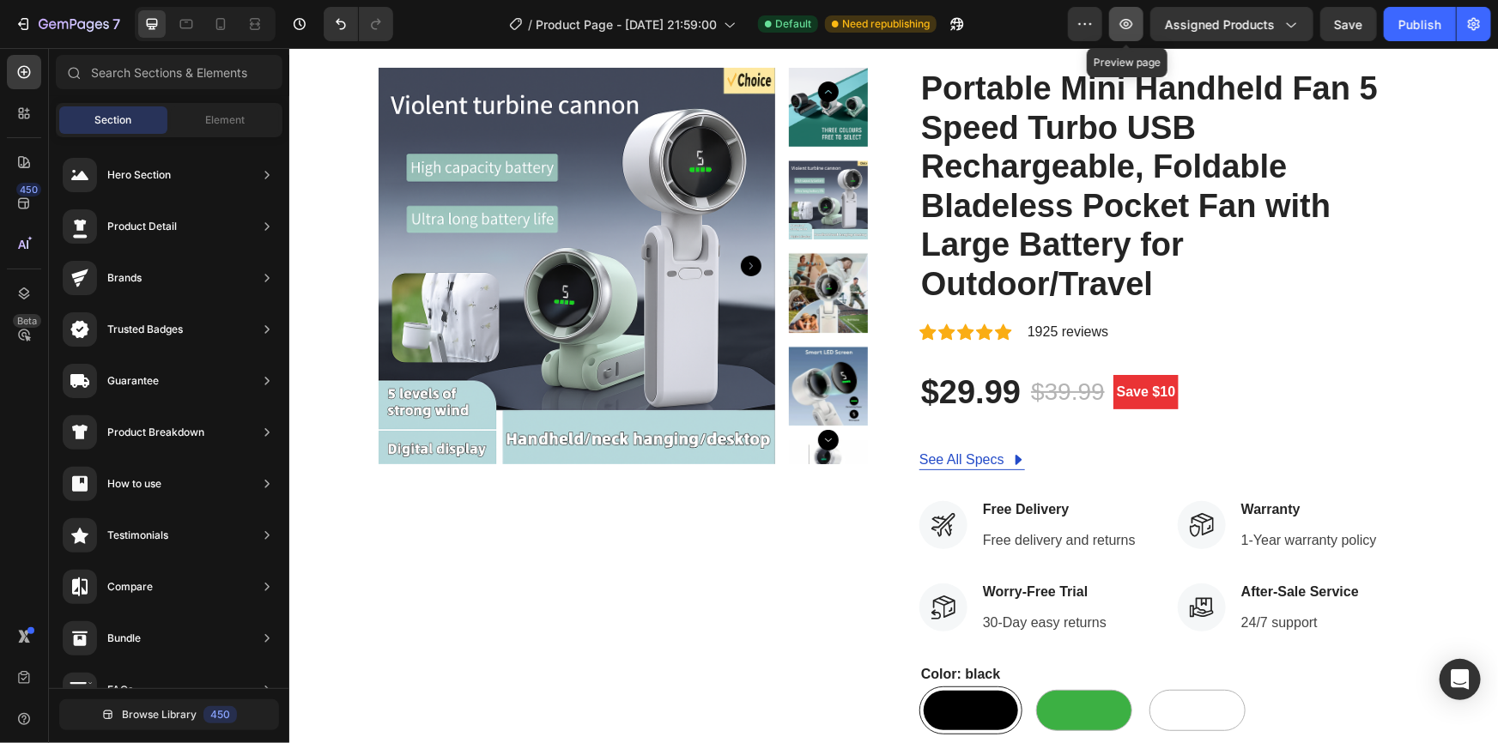
click at [1125, 31] on icon "button" at bounding box center [1126, 23] width 17 height 17
click at [336, 18] on icon "Undo/Redo" at bounding box center [340, 23] width 17 height 17
click at [337, 19] on icon "Undo/Redo" at bounding box center [340, 23] width 17 height 17
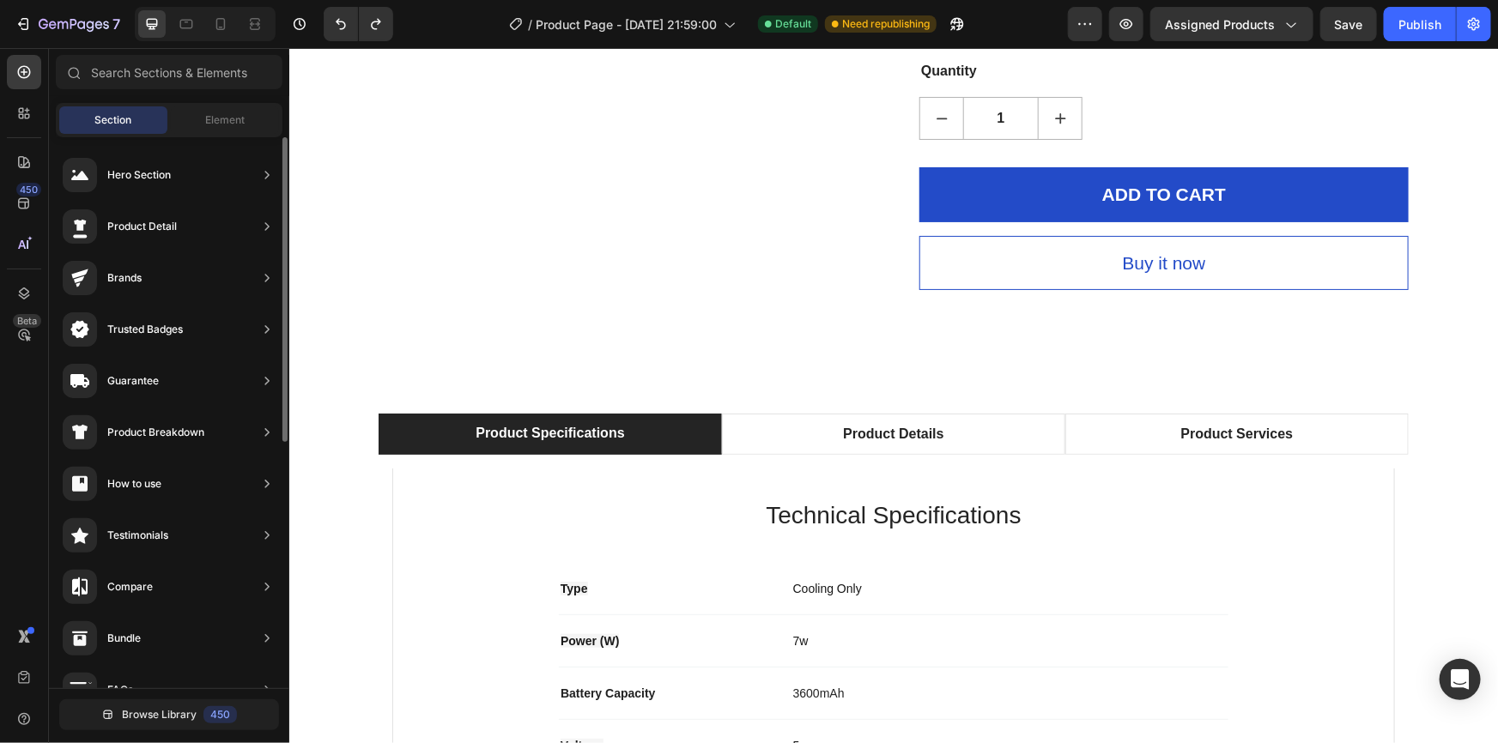
scroll to position [312, 0]
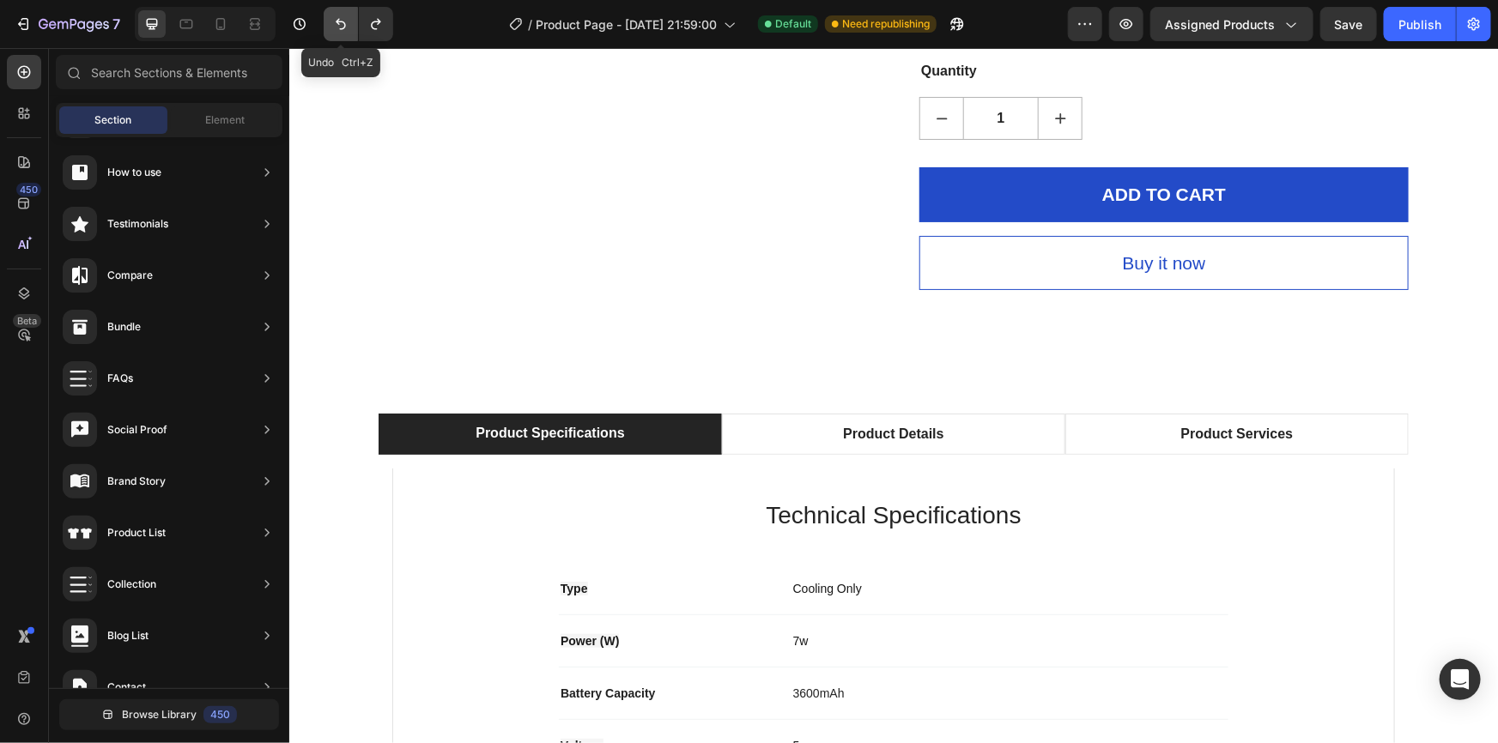
click at [341, 25] on icon "Undo/Redo" at bounding box center [340, 23] width 17 height 17
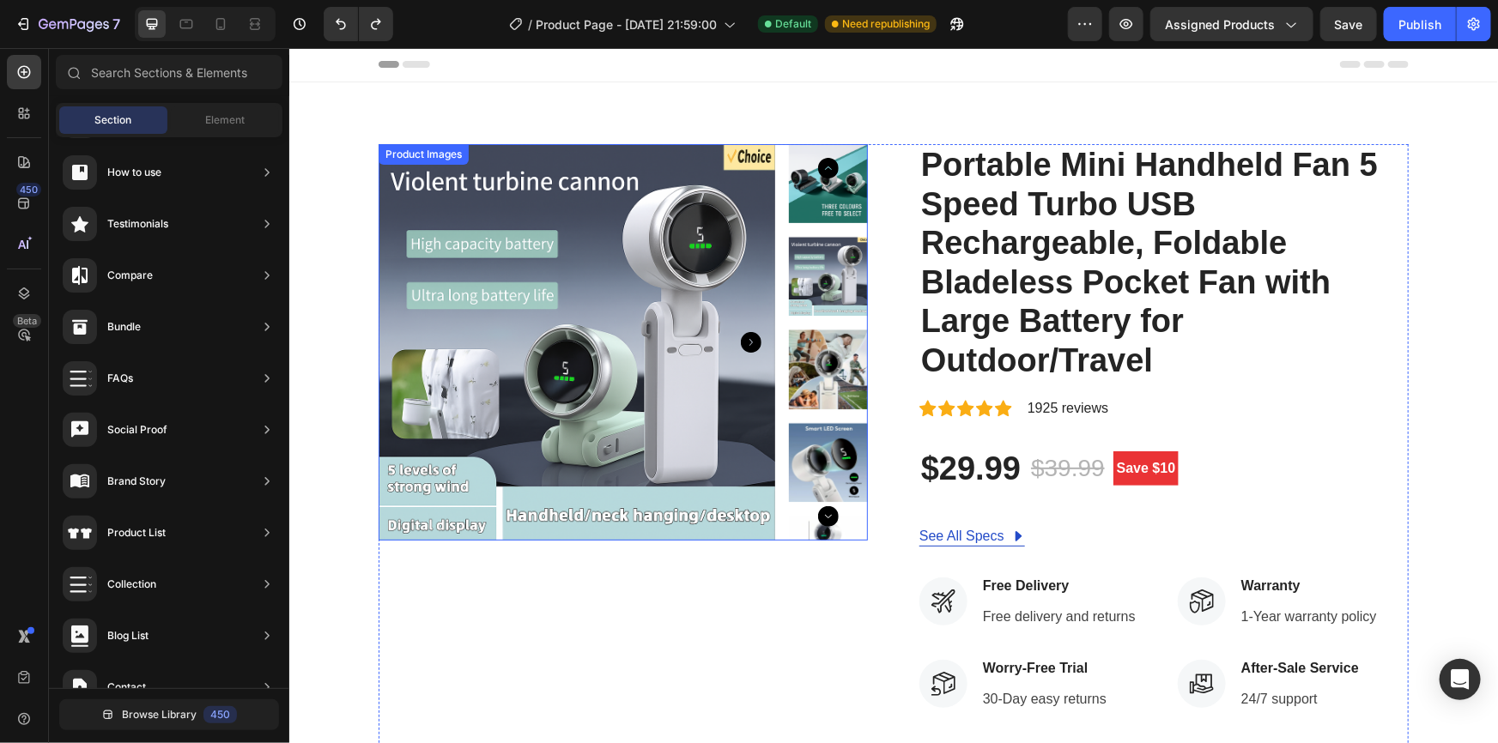
scroll to position [0, 0]
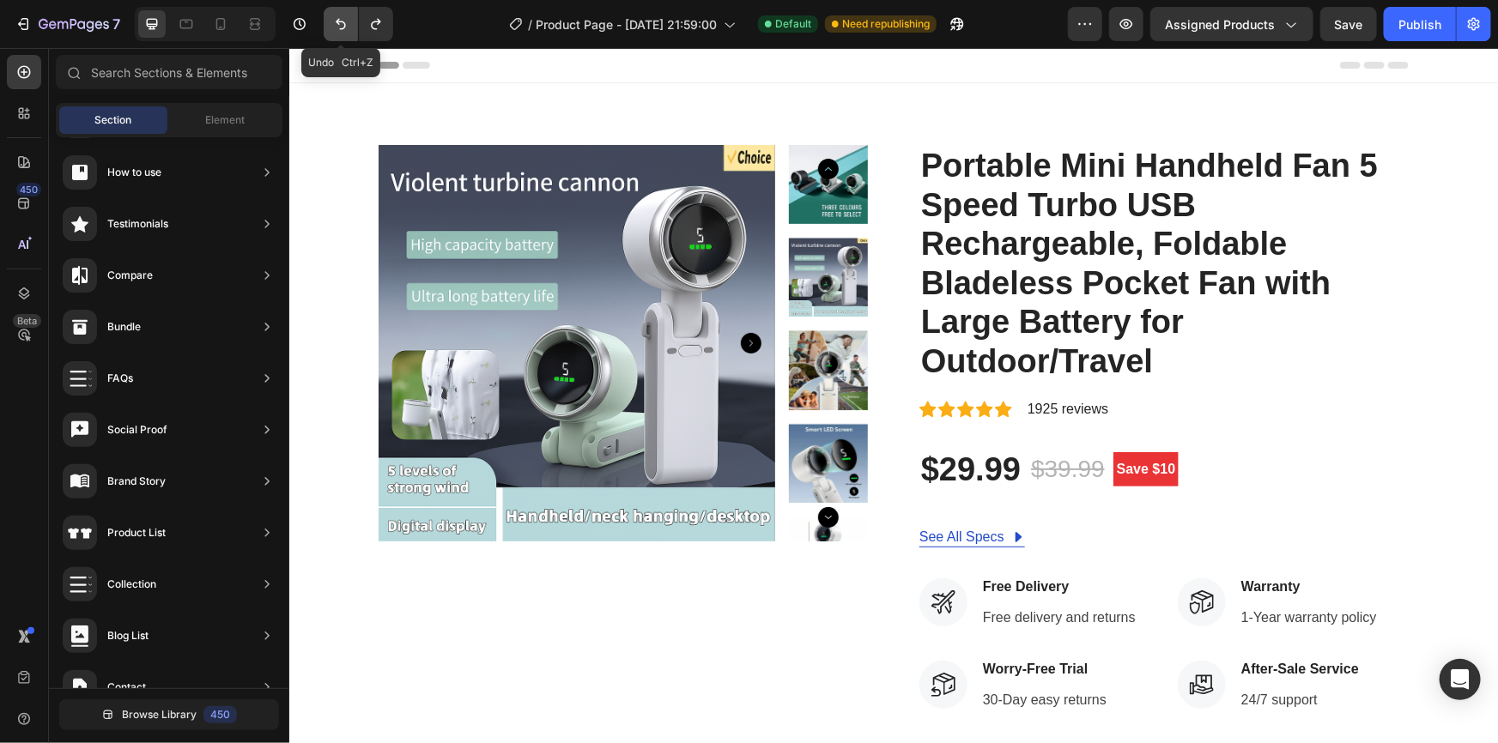
click at [335, 27] on icon "Undo/Redo" at bounding box center [340, 23] width 17 height 17
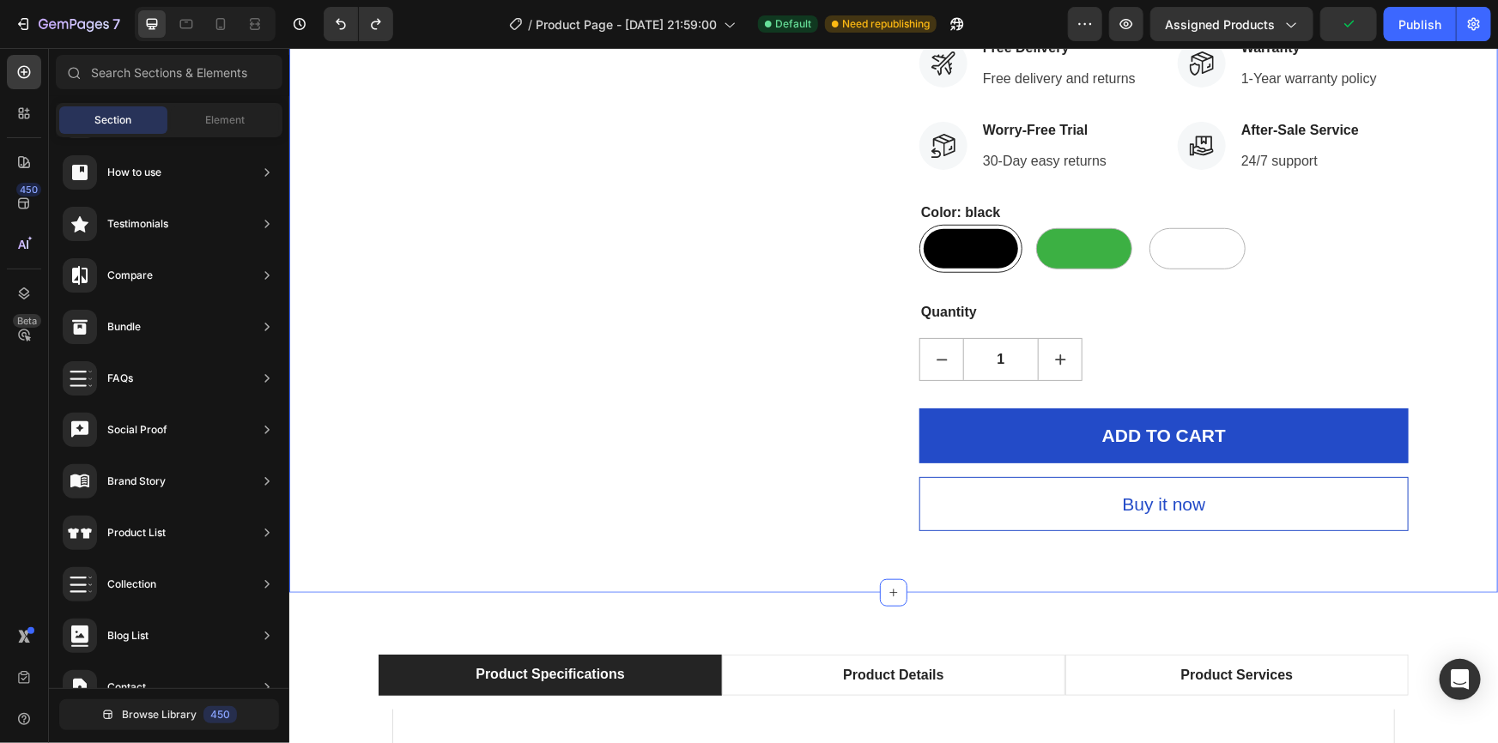
scroll to position [624, 0]
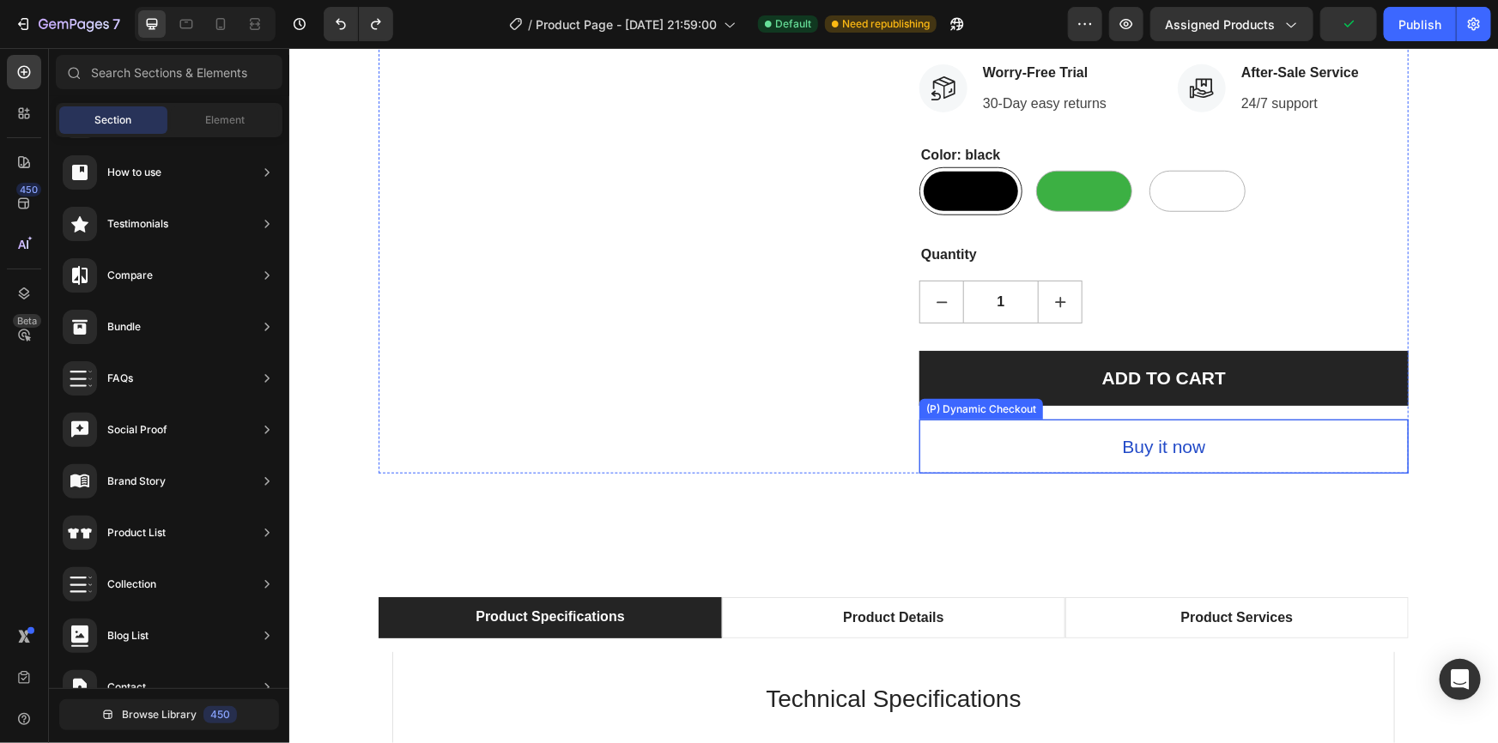
click at [960, 379] on button "ADD TO CART" at bounding box center [1163, 377] width 489 height 55
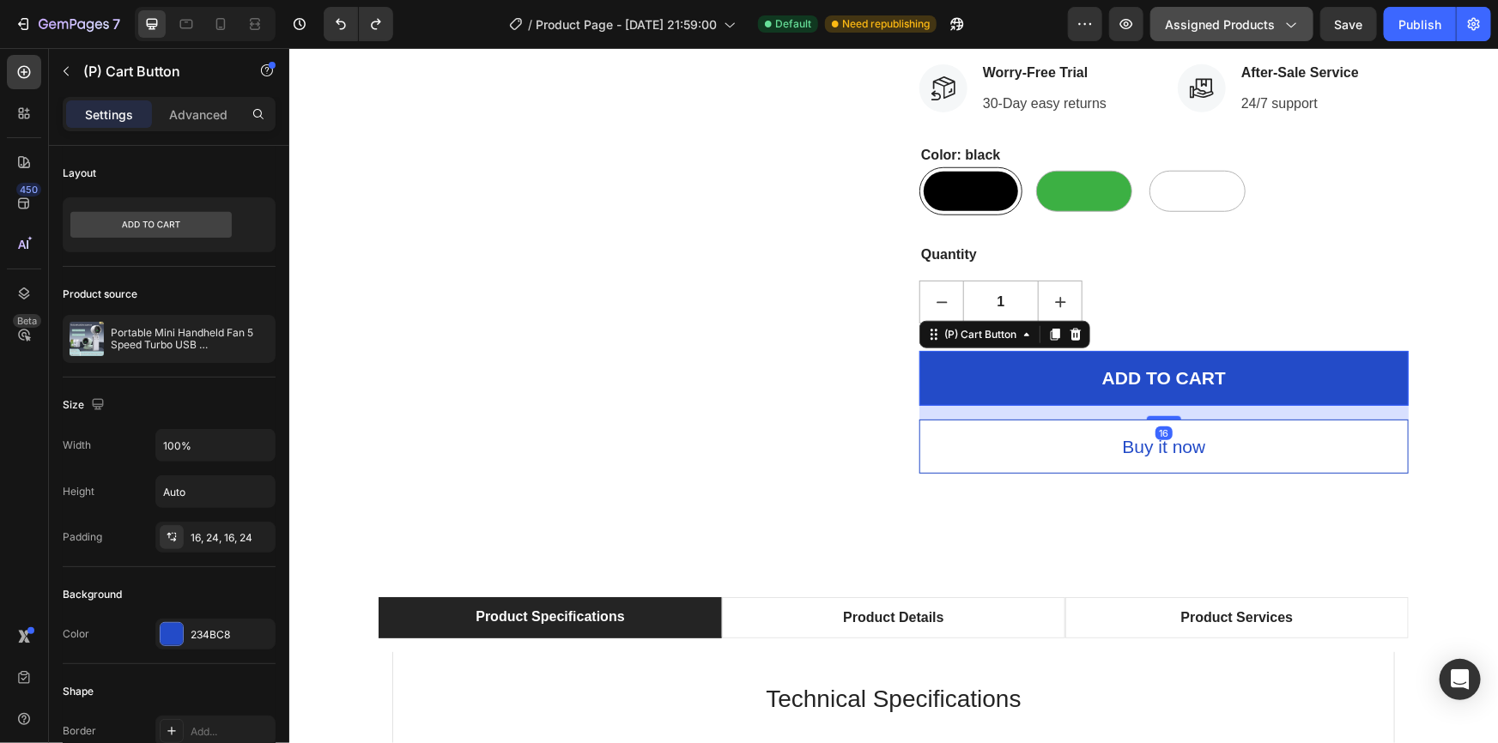
click at [1243, 28] on span "Assigned Products" at bounding box center [1220, 24] width 110 height 18
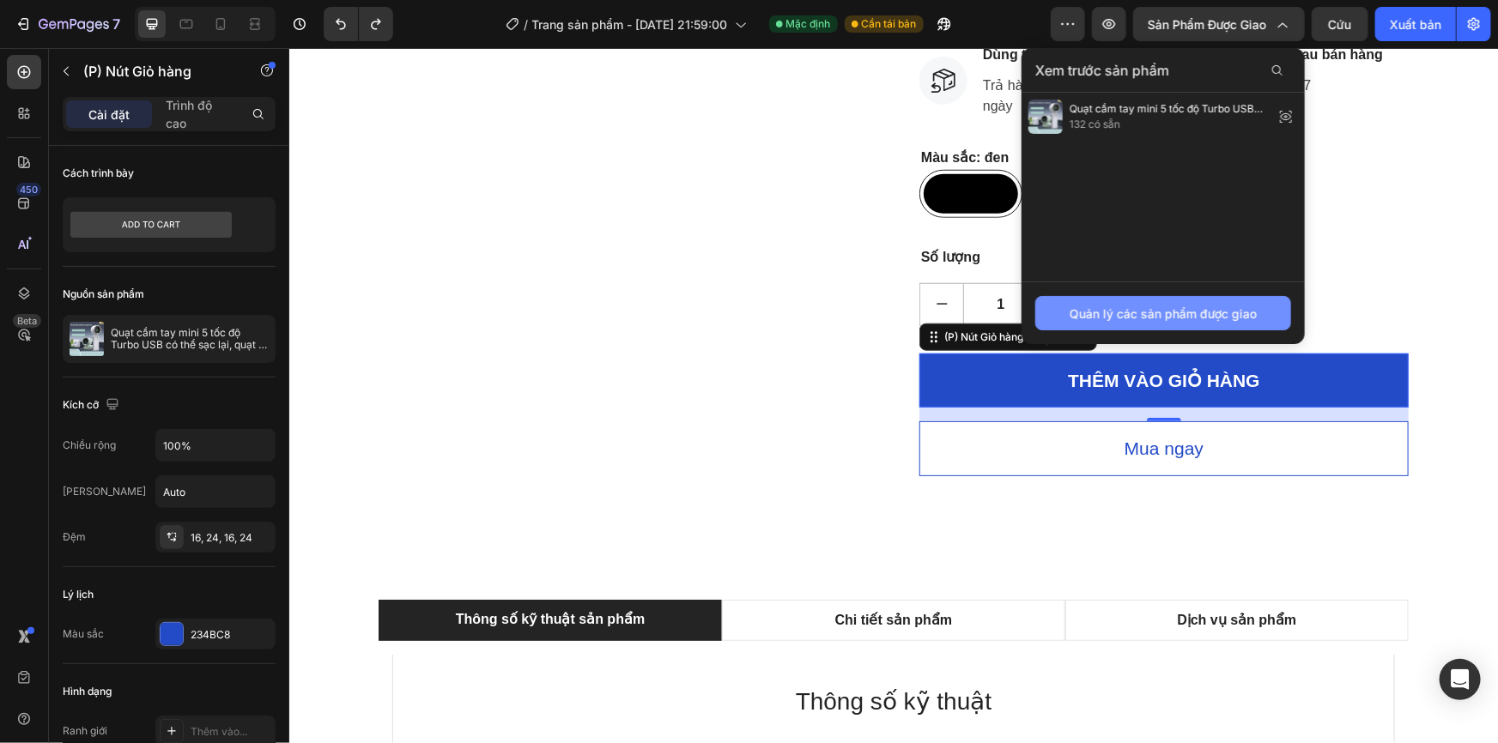
click at [1166, 320] on font "Quản lý các sản phẩm được giao" at bounding box center [1163, 314] width 187 height 18
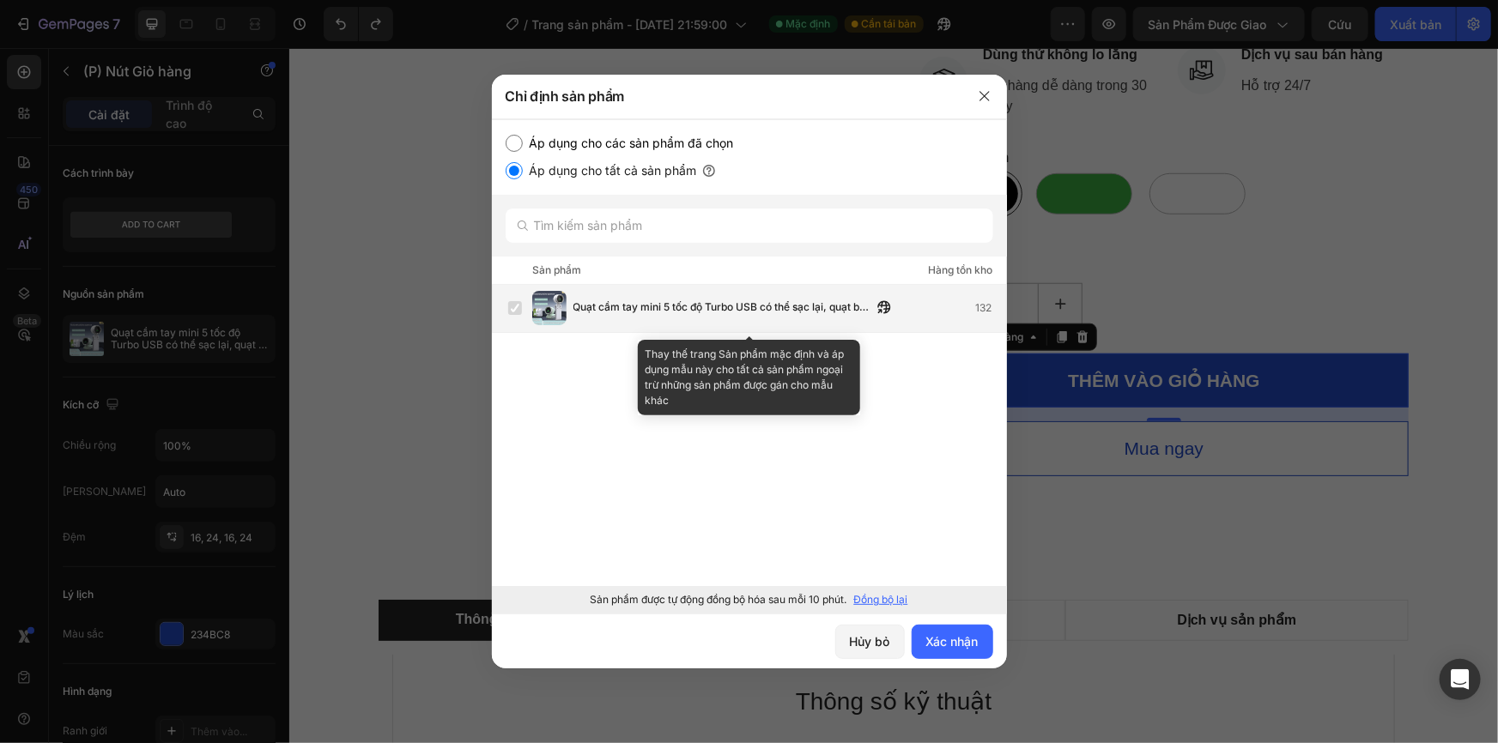
click at [979, 314] on font "132" at bounding box center [984, 307] width 16 height 13
click at [977, 303] on font "132" at bounding box center [984, 307] width 16 height 13
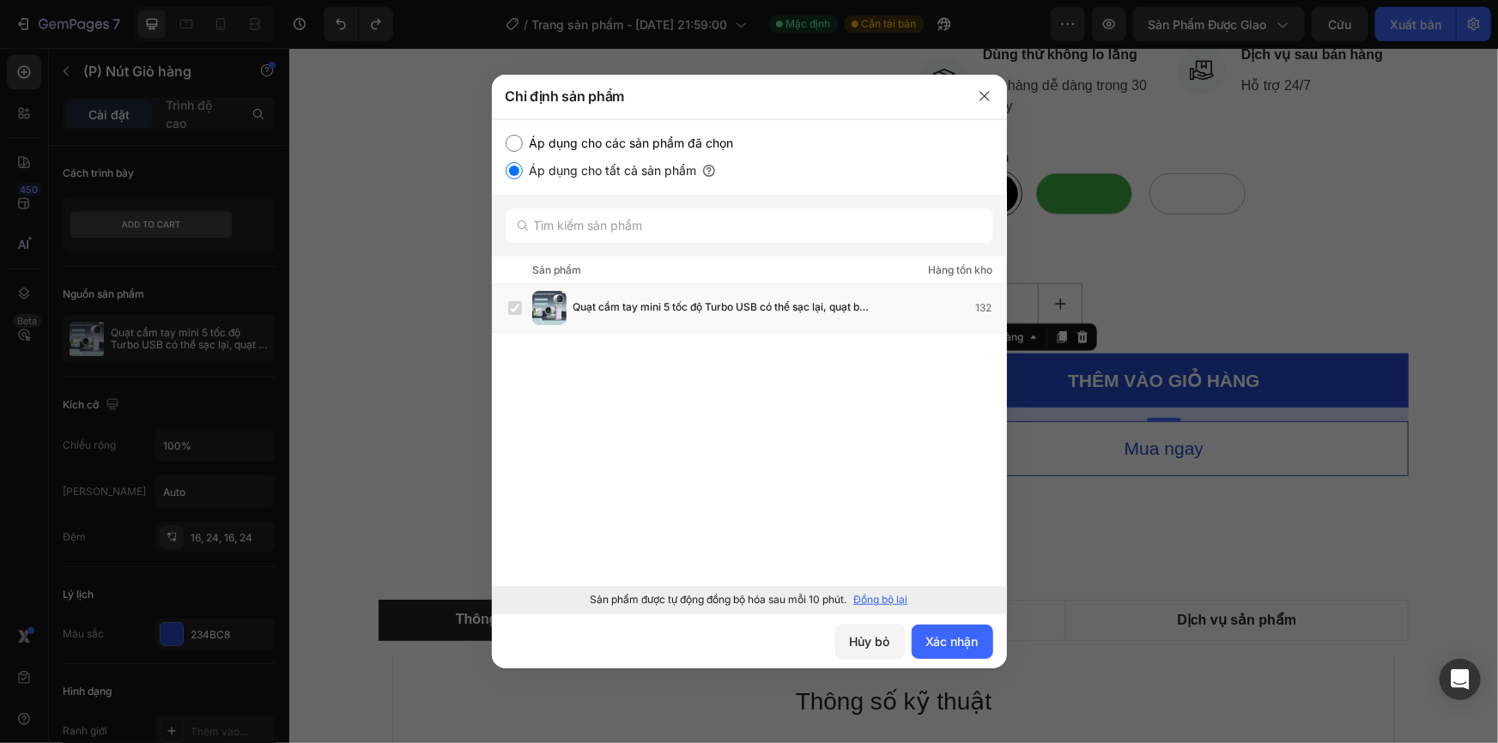
click at [523, 143] on label "Áp dụng cho các sản phẩm đã chọn" at bounding box center [628, 143] width 211 height 21
click at [522, 143] on input "Áp dụng cho các sản phẩm đã chọn" at bounding box center [514, 143] width 17 height 17
radio input "true"
click at [523, 143] on label "Áp dụng cho các sản phẩm đã chọn" at bounding box center [628, 143] width 211 height 21
click at [522, 143] on input "Áp dụng cho các sản phẩm đã chọn" at bounding box center [514, 143] width 17 height 17
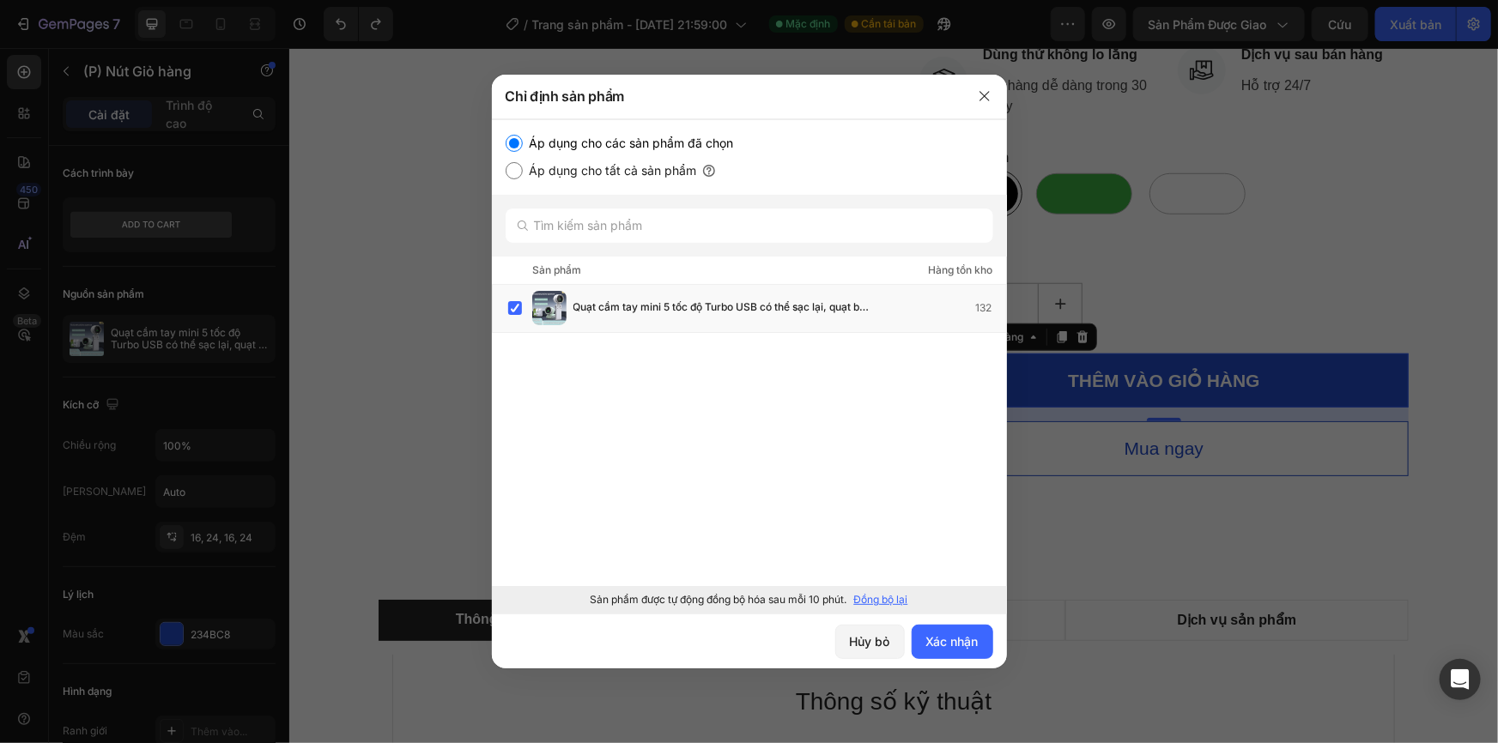
click at [528, 172] on label "Áp dụng cho tất cả sản phẩm" at bounding box center [610, 171] width 174 height 21
click at [523, 172] on input "Áp dụng cho tất cả sản phẩm" at bounding box center [514, 170] width 17 height 17
radio input "true"
drag, startPoint x: 978, startPoint y: 94, endPoint x: 517, endPoint y: 1, distance: 470.2
click at [978, 94] on icon "button" at bounding box center [985, 96] width 14 height 14
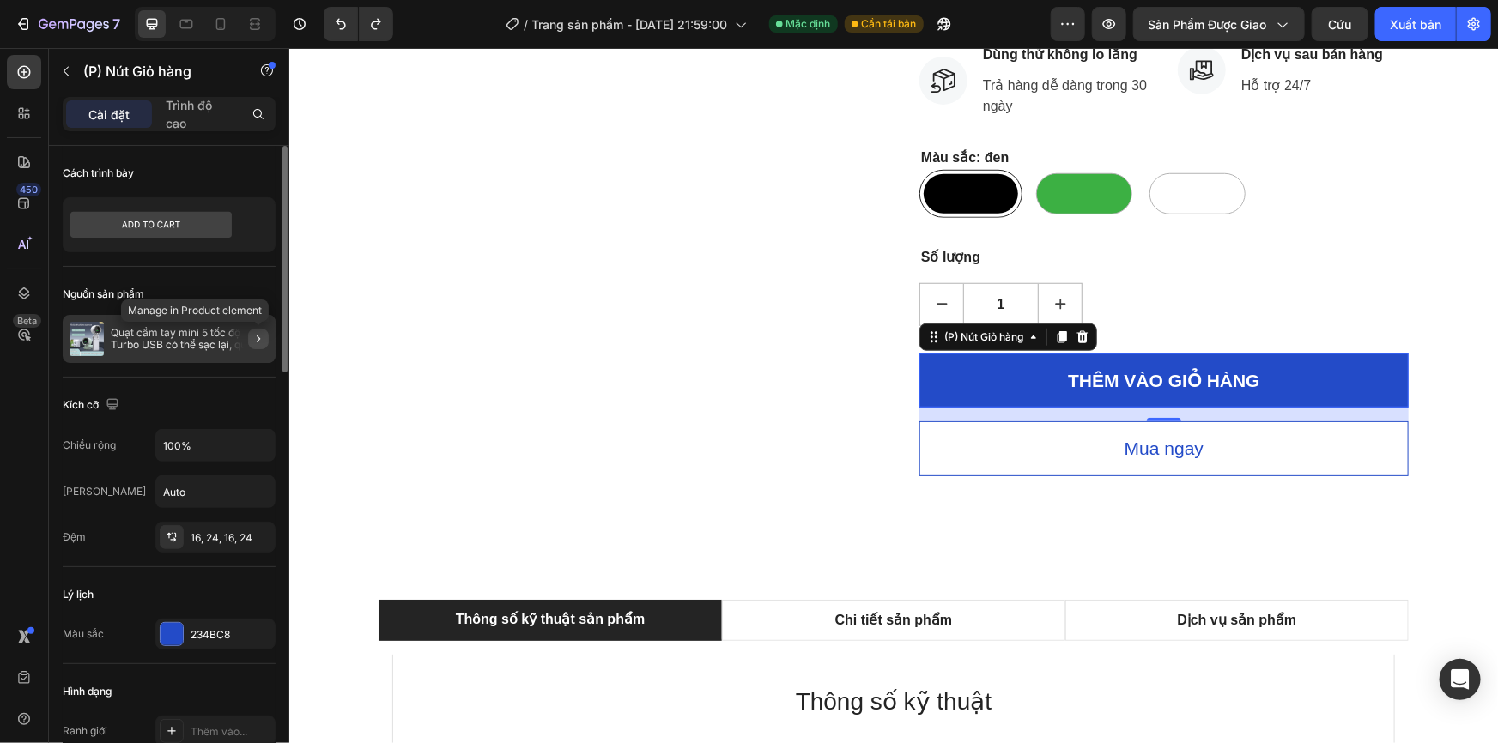
click at [254, 339] on icon "button" at bounding box center [259, 339] width 14 height 14
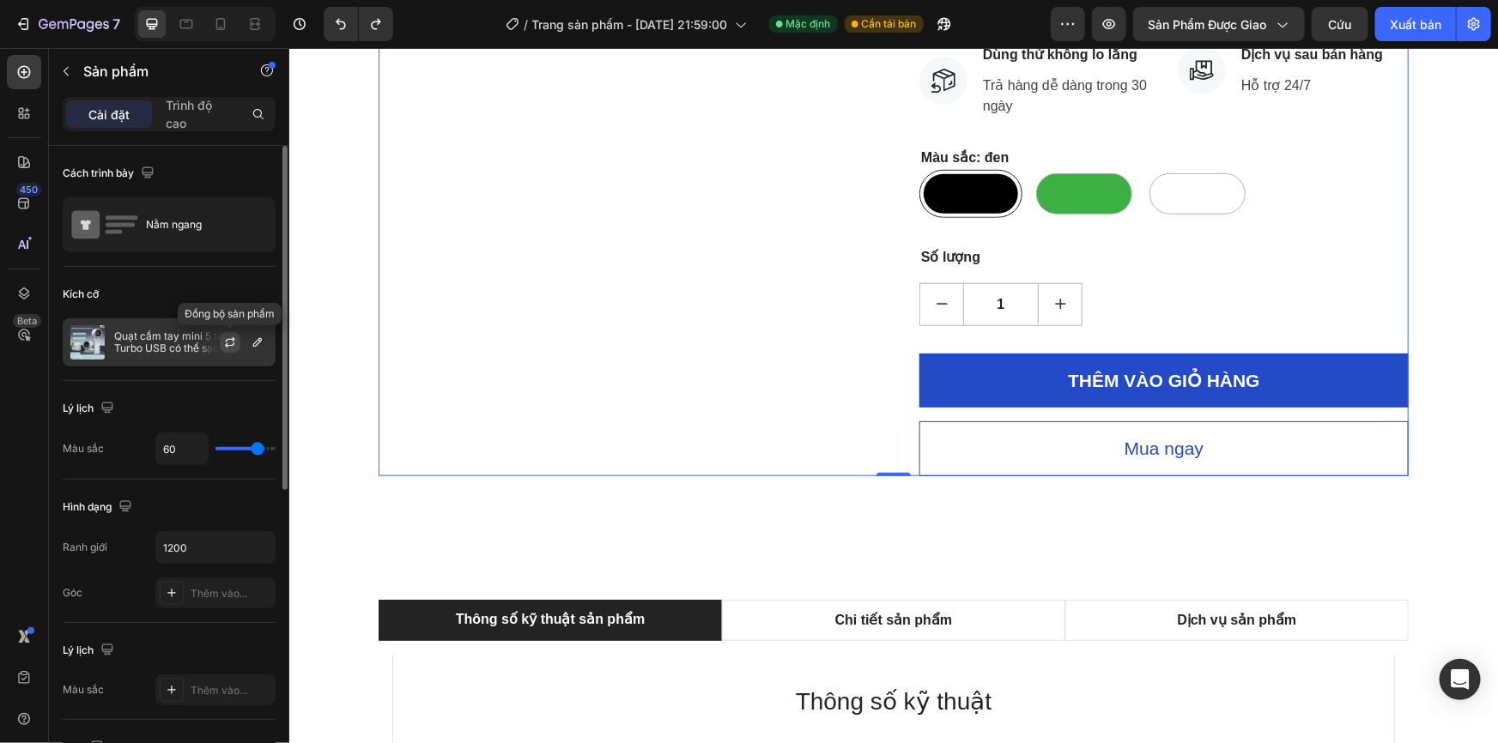
click at [227, 339] on icon "button" at bounding box center [230, 339] width 9 height 5
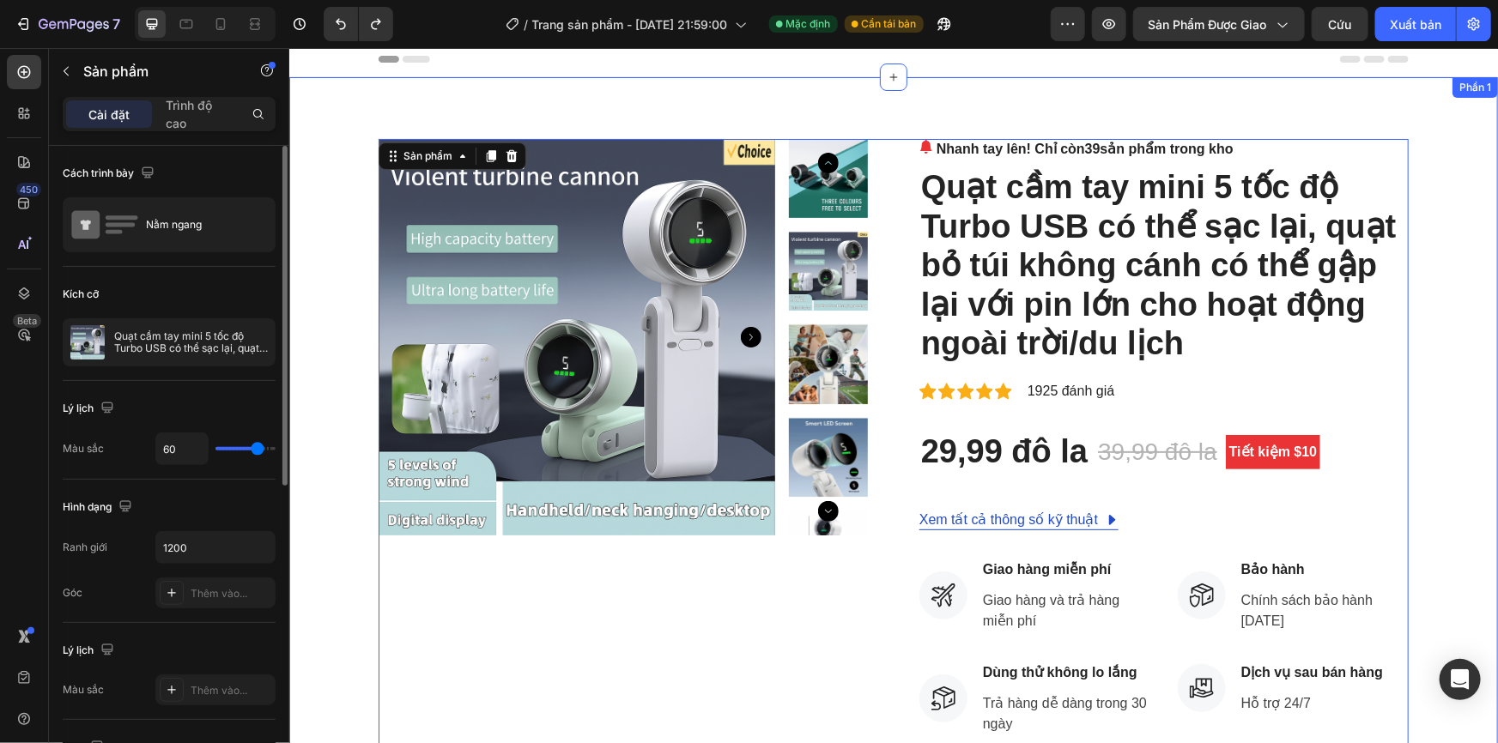
scroll to position [0, 0]
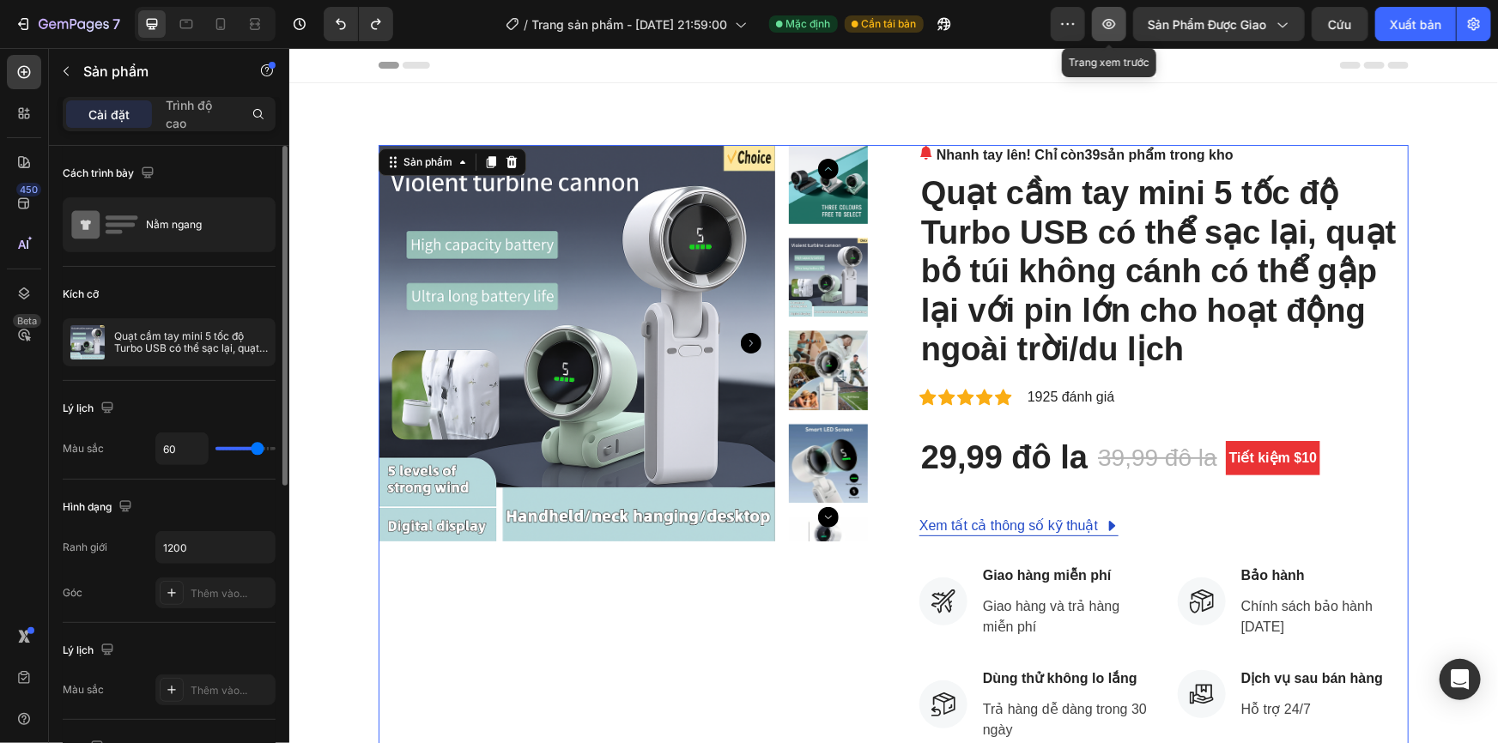
click at [1092, 22] on button "button" at bounding box center [1109, 24] width 34 height 34
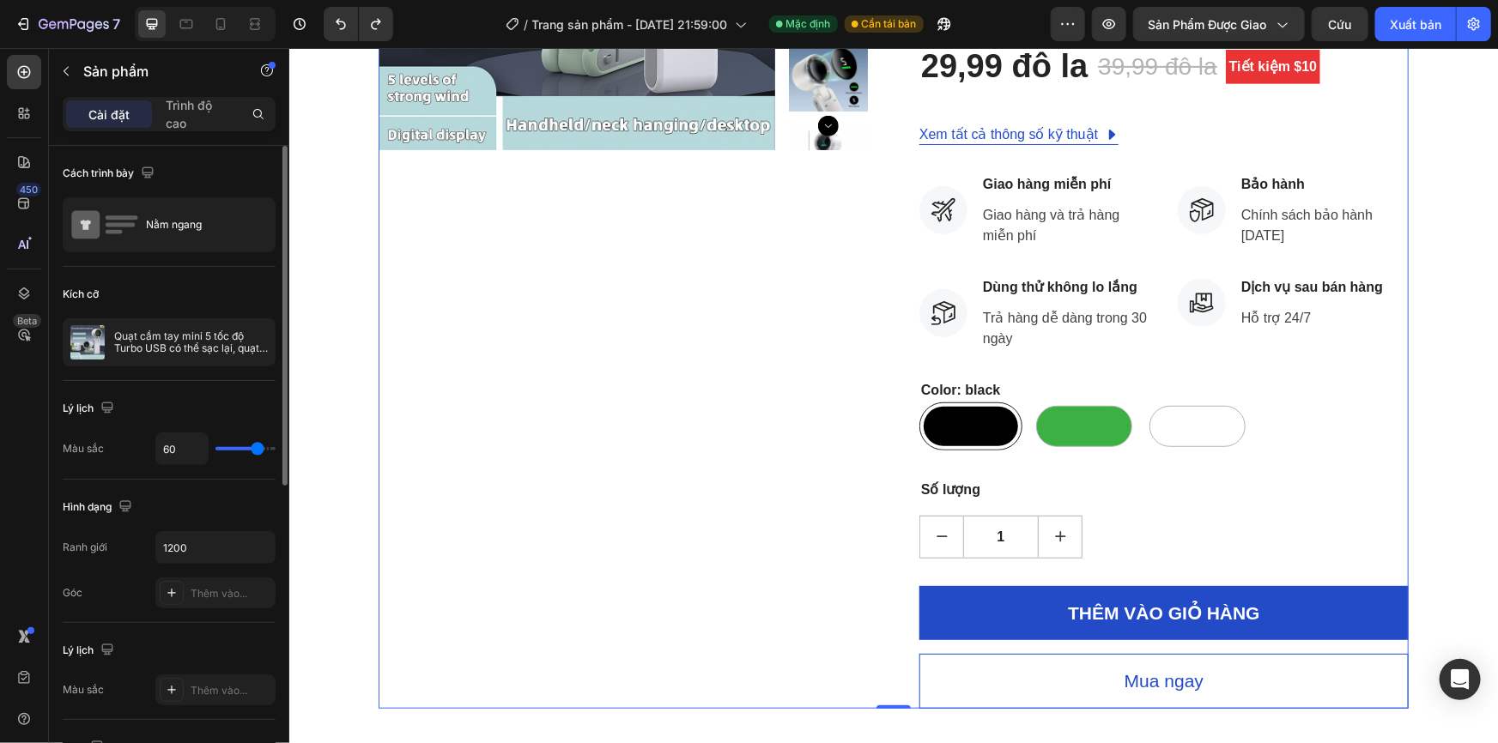
scroll to position [702, 0]
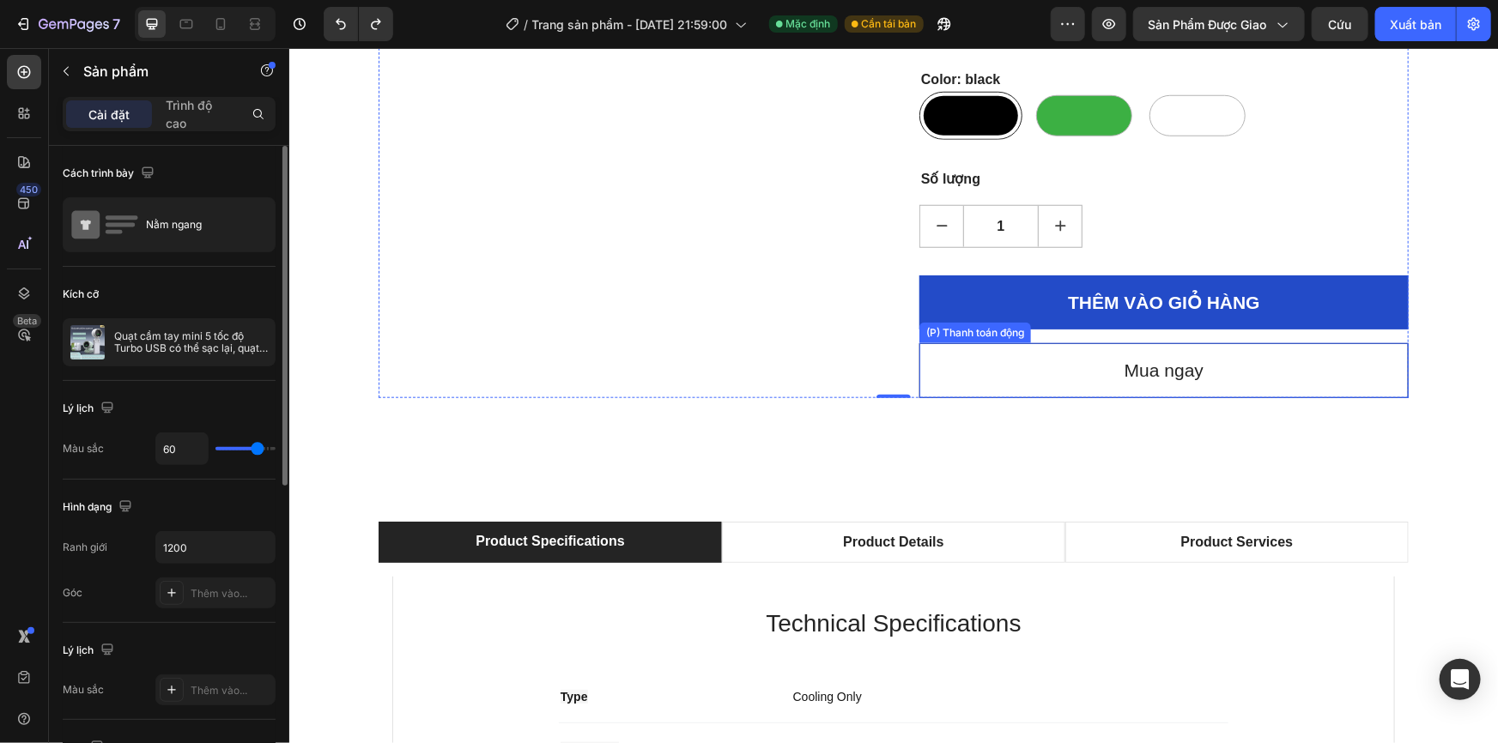
click at [1050, 360] on button "Mua ngay" at bounding box center [1163, 370] width 489 height 55
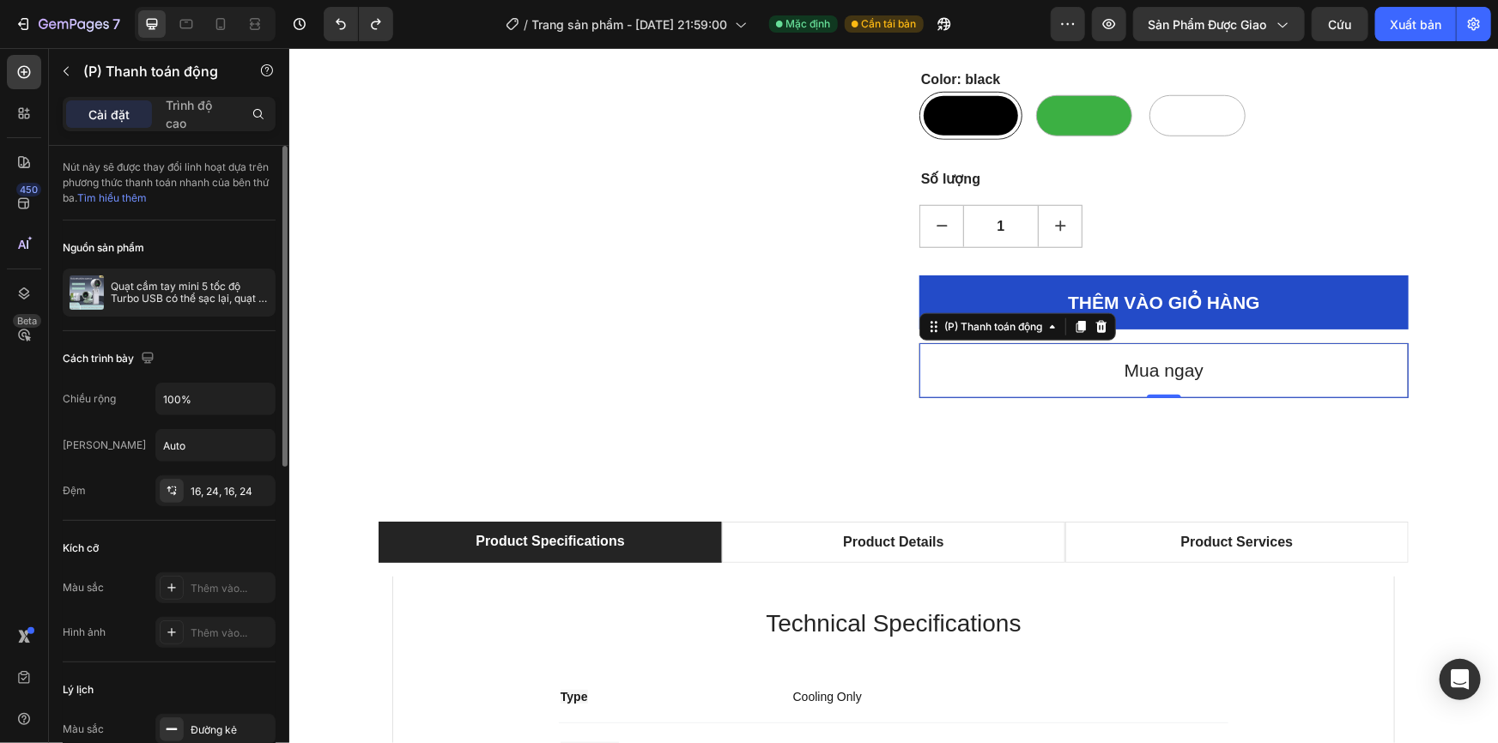
scroll to position [780, 0]
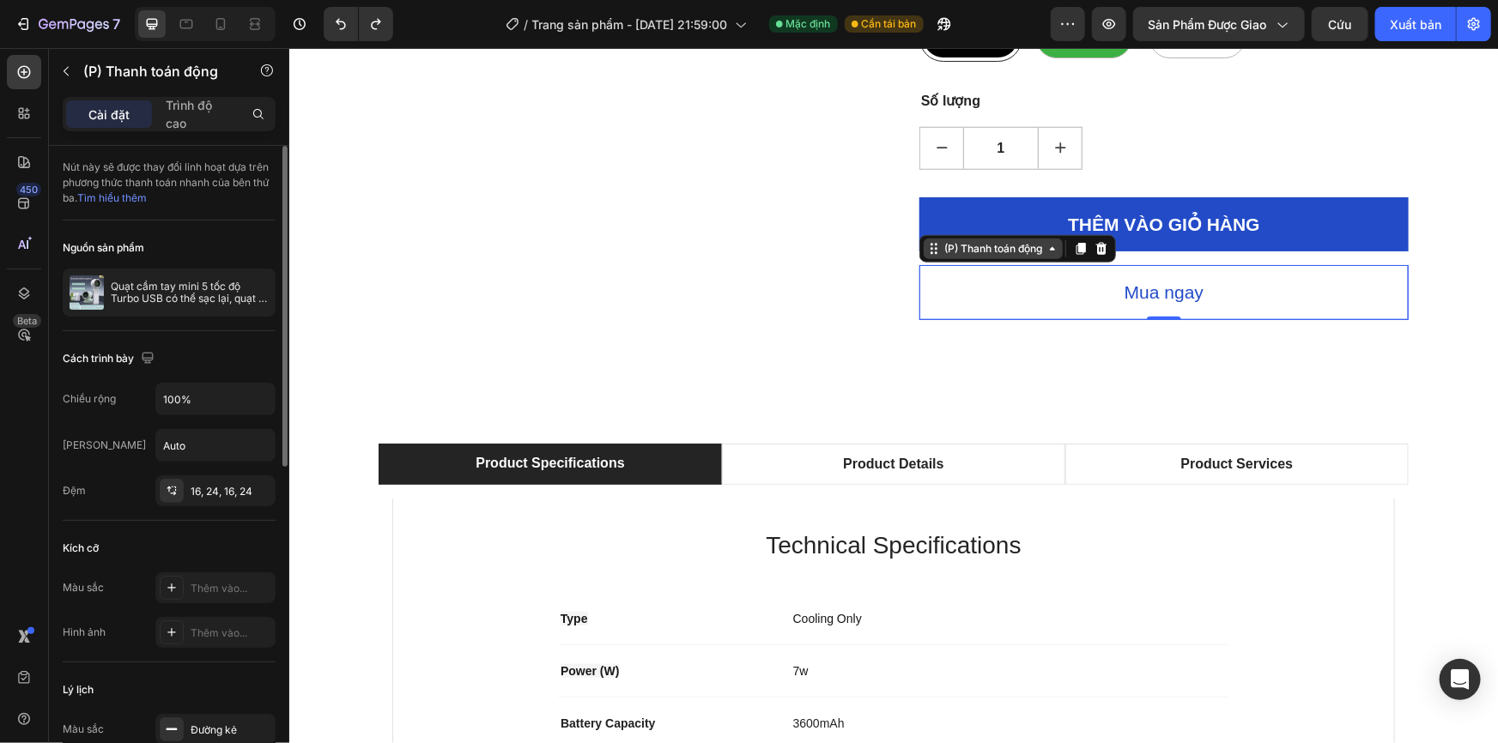
click at [1011, 251] on font "(P) Thanh toán động" at bounding box center [992, 247] width 98 height 13
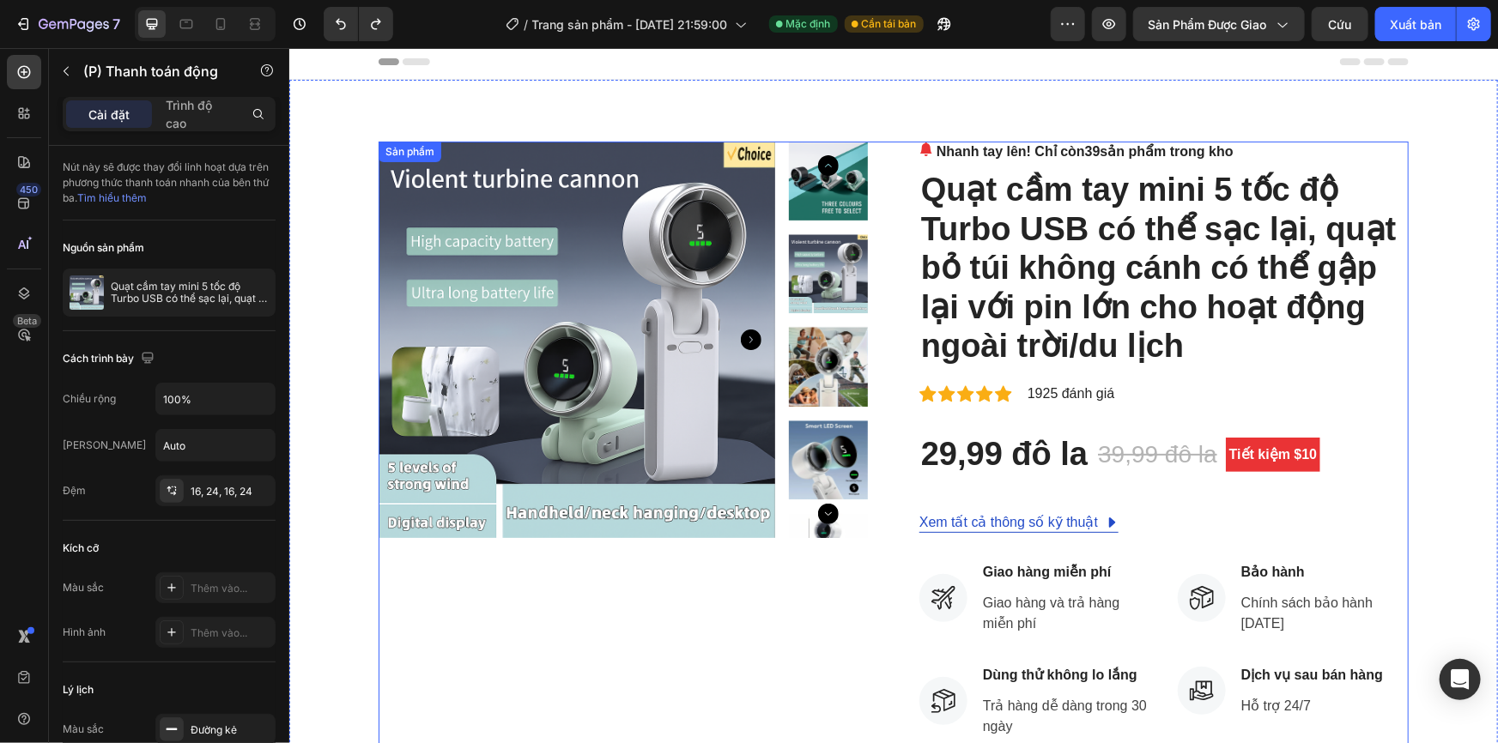
scroll to position [0, 0]
